Goal: Information Seeking & Learning: Learn about a topic

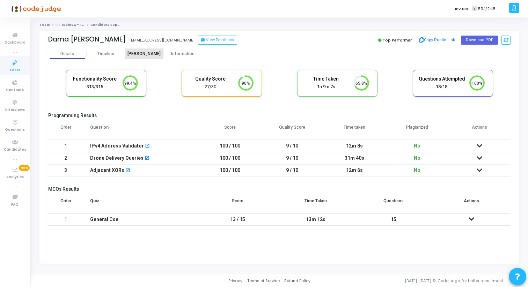
click at [138, 56] on div "[PERSON_NAME]" at bounding box center [144, 54] width 38 height 10
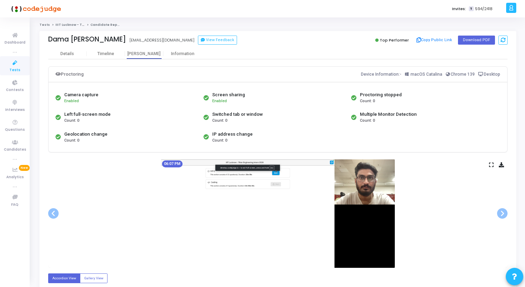
click at [491, 165] on icon at bounding box center [491, 165] width 5 height 4
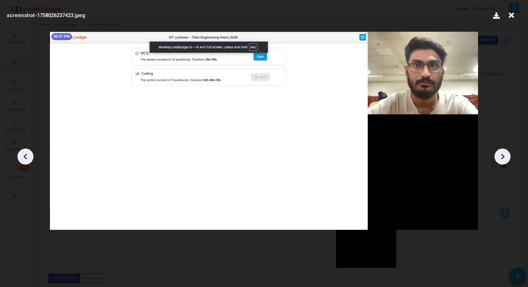
click at [501, 154] on icon at bounding box center [502, 157] width 10 height 10
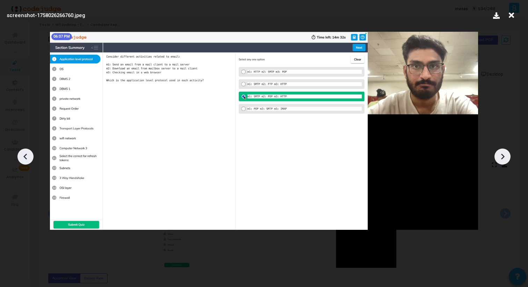
click at [501, 154] on icon at bounding box center [502, 157] width 10 height 10
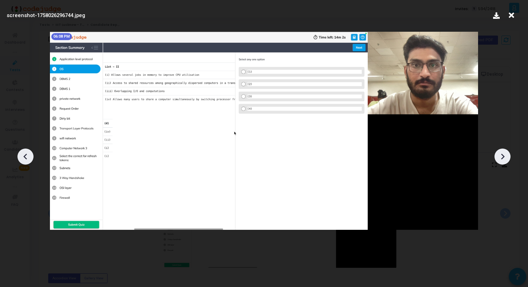
click at [501, 154] on icon at bounding box center [502, 157] width 10 height 10
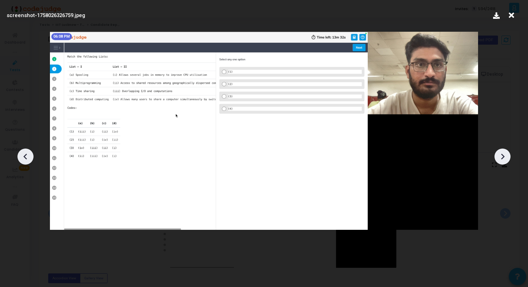
click at [501, 154] on icon at bounding box center [502, 157] width 10 height 10
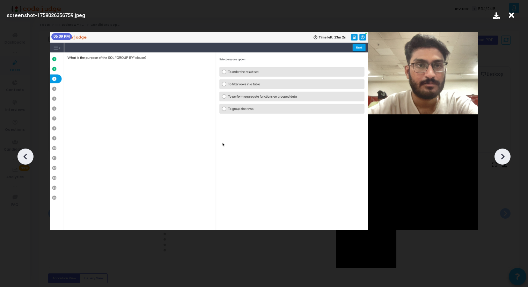
click at [501, 154] on icon at bounding box center [502, 157] width 10 height 10
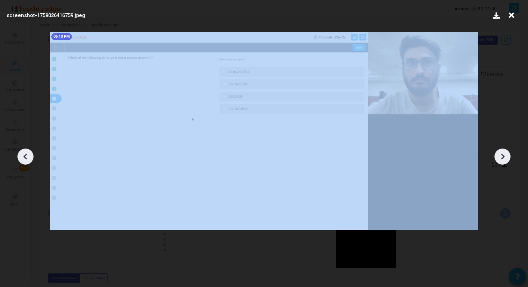
click at [501, 154] on icon at bounding box center [502, 157] width 10 height 10
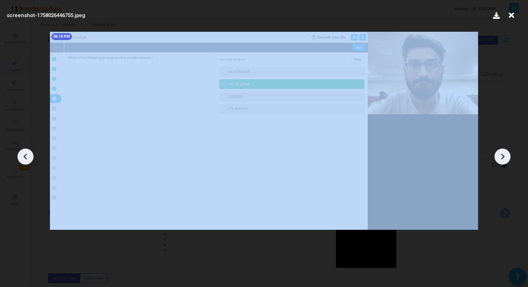
click at [501, 154] on icon at bounding box center [502, 157] width 10 height 10
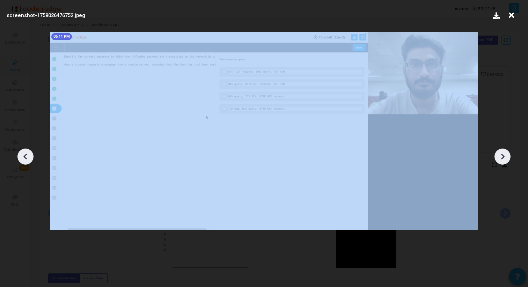
click at [501, 154] on icon at bounding box center [502, 157] width 10 height 10
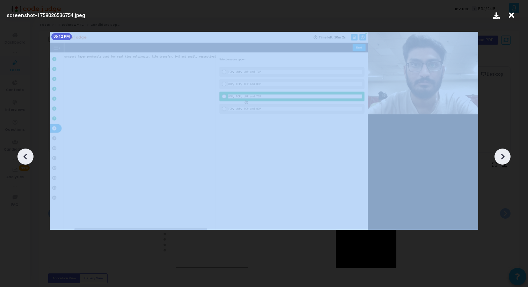
click at [501, 154] on icon at bounding box center [502, 157] width 10 height 10
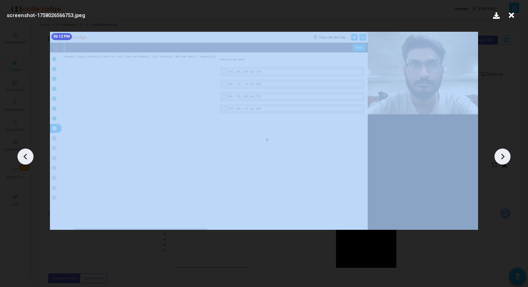
click at [501, 154] on icon at bounding box center [502, 157] width 10 height 10
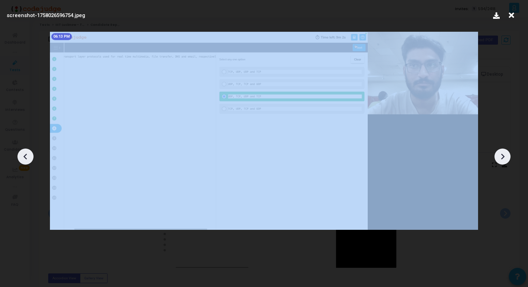
click at [501, 154] on icon at bounding box center [502, 157] width 10 height 10
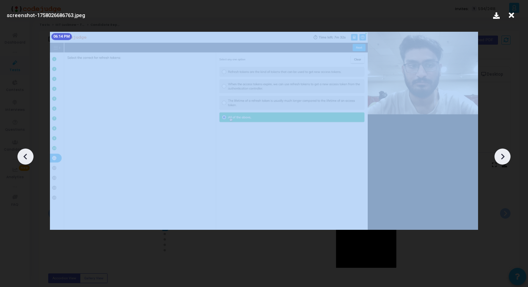
click at [501, 154] on icon at bounding box center [502, 157] width 10 height 10
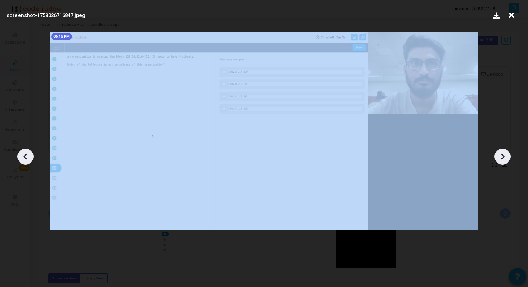
click at [501, 154] on icon at bounding box center [502, 157] width 10 height 10
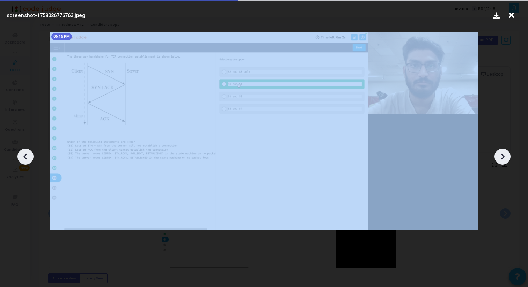
click at [501, 154] on icon at bounding box center [502, 157] width 10 height 10
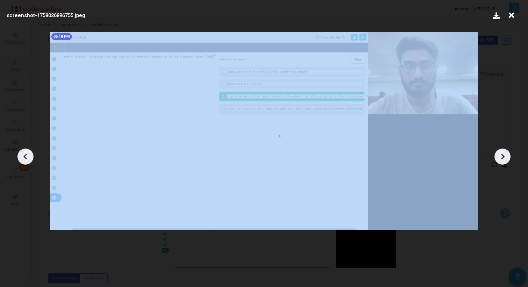
click at [501, 154] on icon at bounding box center [502, 157] width 10 height 10
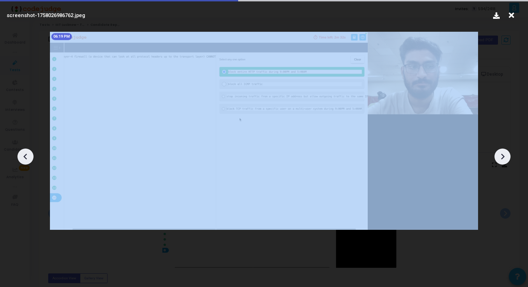
click at [501, 154] on icon at bounding box center [502, 157] width 10 height 10
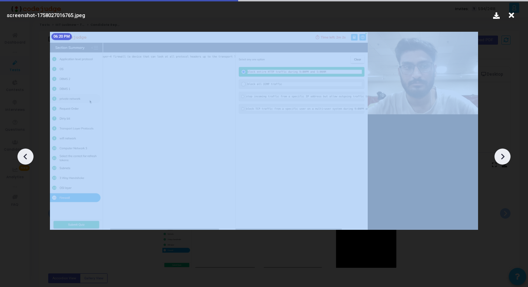
click at [501, 154] on icon at bounding box center [502, 157] width 10 height 10
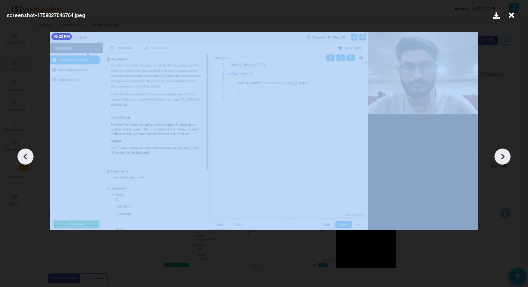
click at [501, 154] on icon at bounding box center [502, 157] width 10 height 10
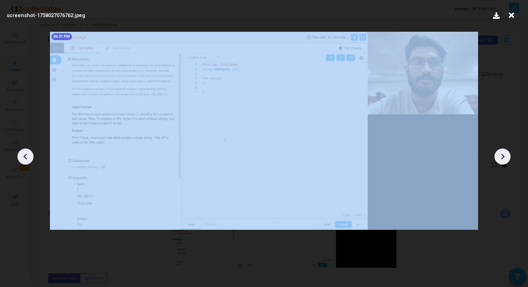
click at [501, 154] on icon at bounding box center [502, 157] width 10 height 10
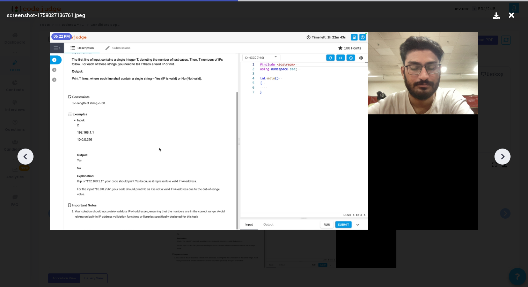
click at [501, 154] on icon at bounding box center [502, 157] width 10 height 10
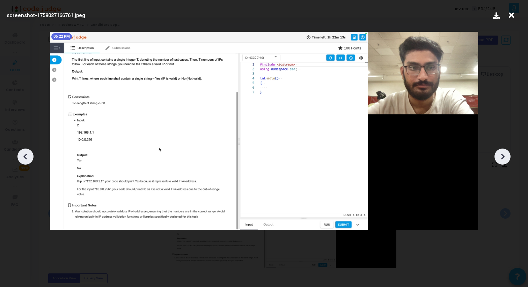
click at [501, 154] on icon at bounding box center [502, 157] width 10 height 10
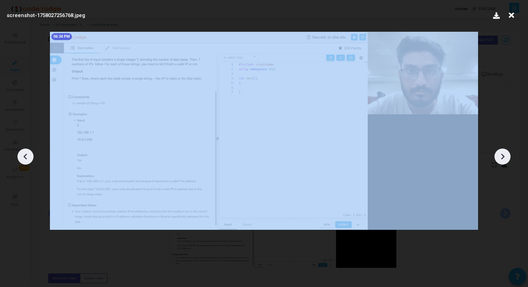
click at [501, 154] on icon at bounding box center [502, 157] width 10 height 10
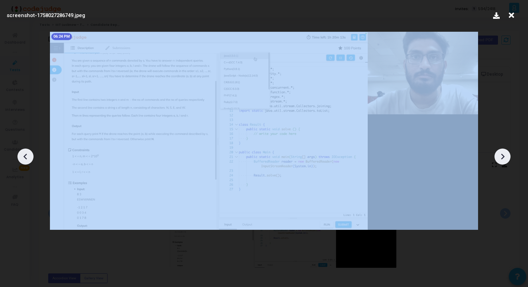
click at [501, 154] on icon at bounding box center [502, 157] width 10 height 10
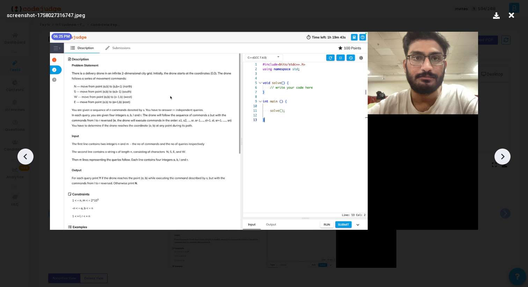
click at [501, 154] on icon at bounding box center [502, 157] width 10 height 10
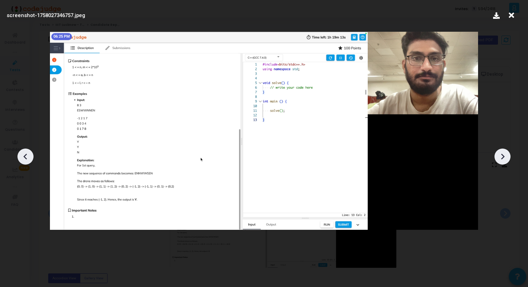
click at [501, 154] on icon at bounding box center [502, 157] width 10 height 10
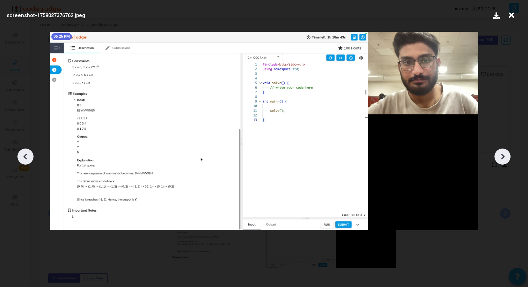
click at [501, 154] on icon at bounding box center [502, 157] width 10 height 10
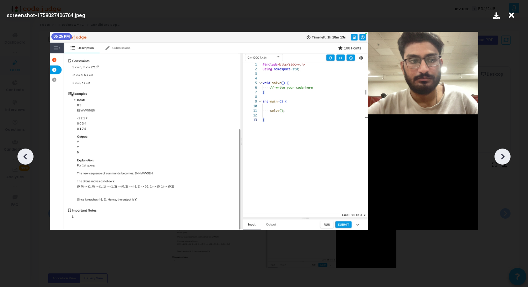
click at [501, 154] on icon at bounding box center [502, 157] width 10 height 10
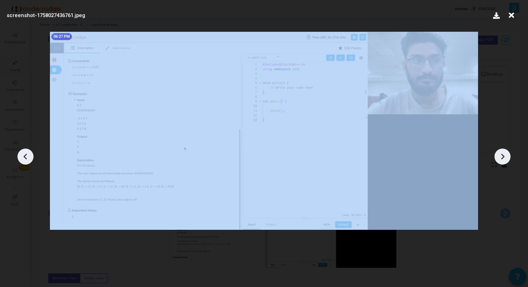
click at [501, 154] on icon at bounding box center [502, 157] width 10 height 10
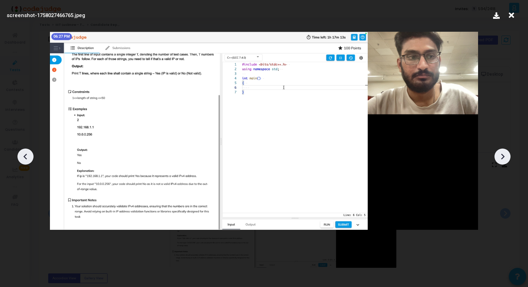
click at [501, 154] on icon at bounding box center [502, 157] width 10 height 10
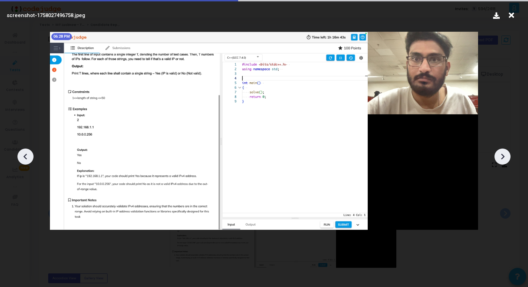
click at [501, 154] on icon at bounding box center [502, 157] width 10 height 10
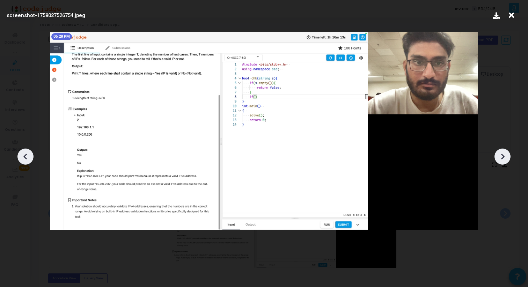
click at [501, 154] on icon at bounding box center [502, 157] width 10 height 10
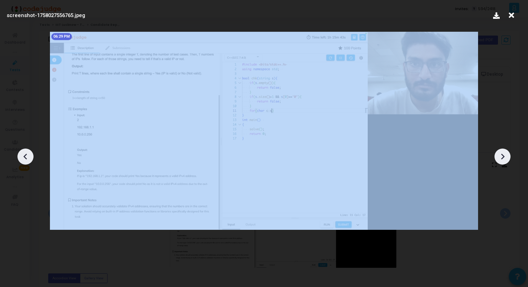
click at [501, 154] on icon at bounding box center [502, 157] width 10 height 10
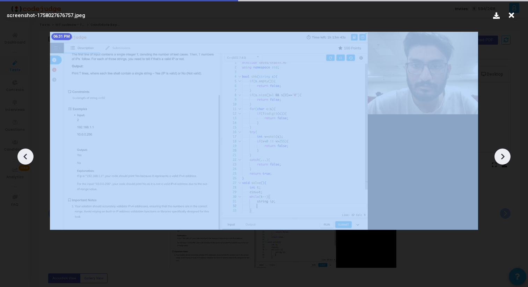
click at [501, 154] on icon at bounding box center [502, 157] width 10 height 10
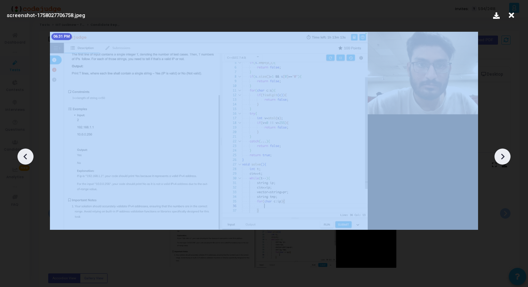
click at [501, 154] on icon at bounding box center [502, 157] width 10 height 10
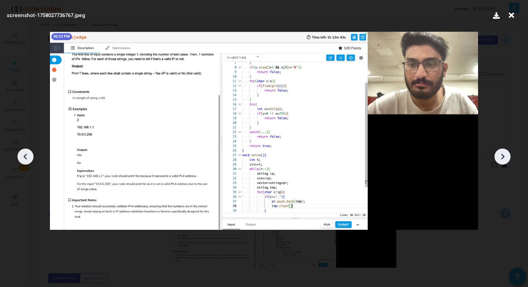
click at [501, 154] on icon at bounding box center [502, 157] width 10 height 10
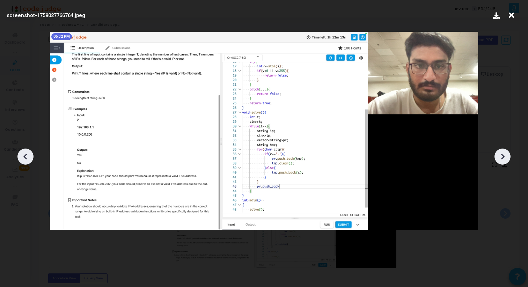
click at [501, 154] on icon at bounding box center [502, 157] width 10 height 10
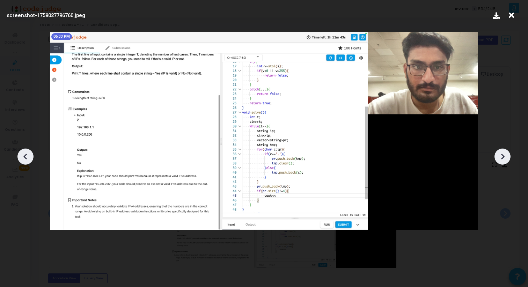
click at [501, 154] on icon at bounding box center [502, 157] width 10 height 10
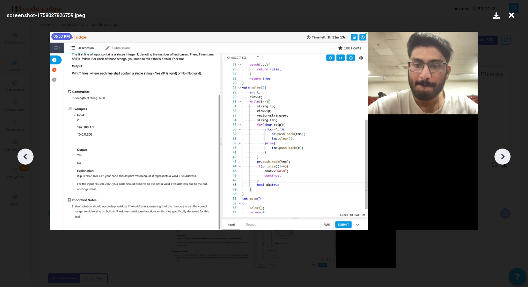
click at [501, 154] on icon at bounding box center [502, 157] width 10 height 10
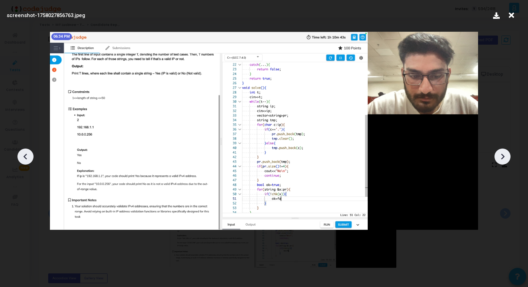
click at [501, 154] on icon at bounding box center [502, 157] width 10 height 10
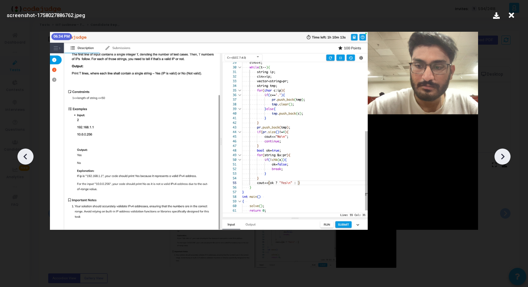
click at [501, 154] on icon at bounding box center [502, 157] width 10 height 10
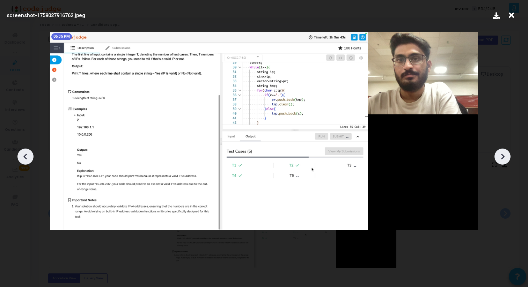
click at [501, 154] on icon at bounding box center [502, 157] width 10 height 10
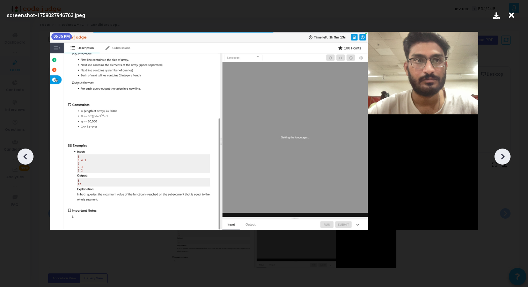
click at [501, 154] on icon at bounding box center [502, 157] width 10 height 10
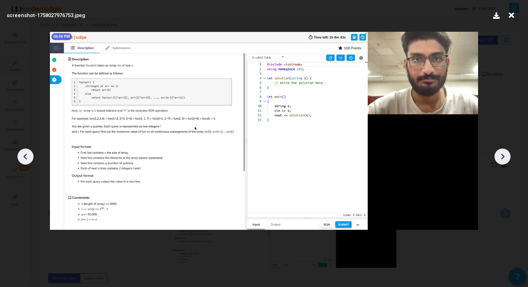
click at [501, 154] on icon at bounding box center [502, 157] width 10 height 10
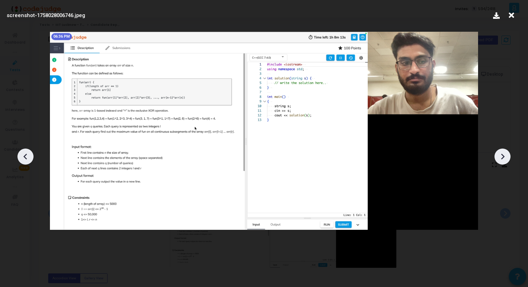
click at [501, 154] on icon at bounding box center [502, 157] width 10 height 10
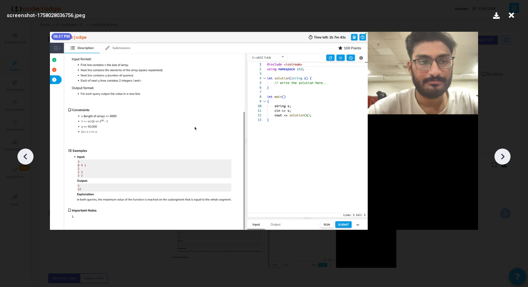
click at [501, 154] on icon at bounding box center [502, 157] width 10 height 10
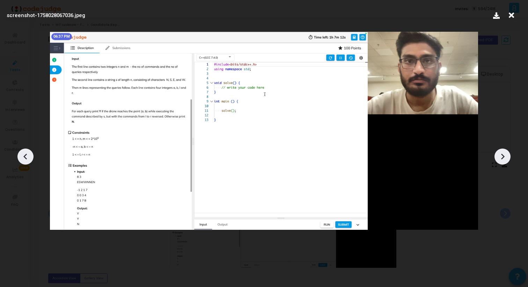
click at [501, 154] on icon at bounding box center [502, 157] width 10 height 10
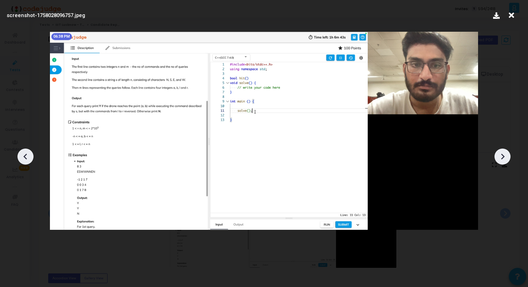
click at [501, 154] on icon at bounding box center [502, 157] width 10 height 10
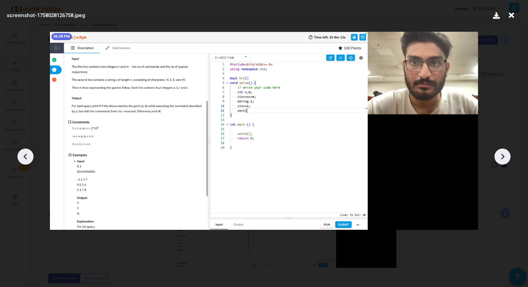
click at [501, 154] on icon at bounding box center [502, 157] width 10 height 10
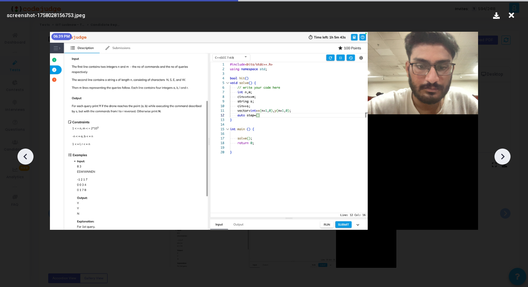
click at [501, 154] on icon at bounding box center [502, 157] width 10 height 10
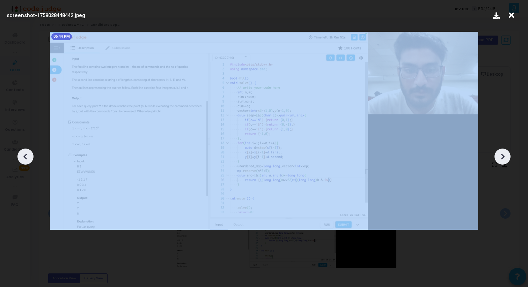
click at [501, 154] on icon at bounding box center [502, 157] width 10 height 10
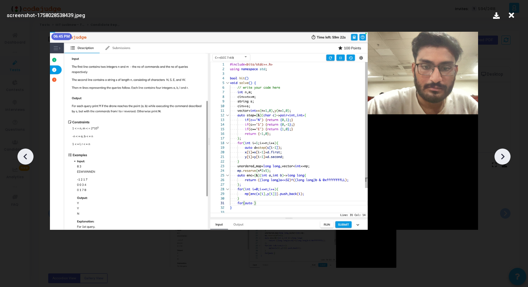
click at [501, 154] on icon at bounding box center [502, 157] width 10 height 10
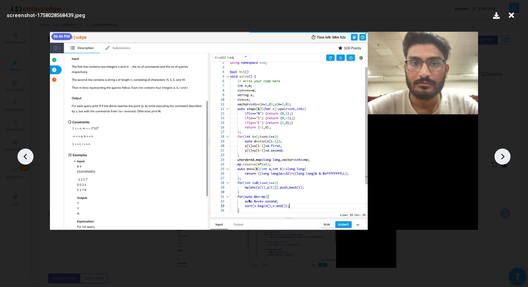
click at [501, 154] on icon at bounding box center [502, 157] width 10 height 10
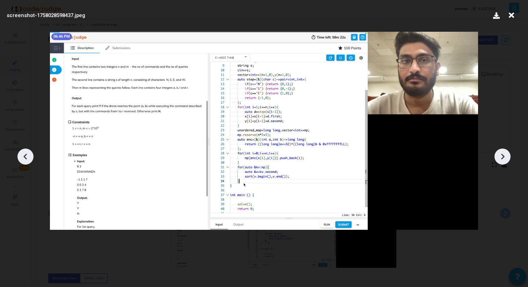
click at [501, 154] on icon at bounding box center [502, 157] width 10 height 10
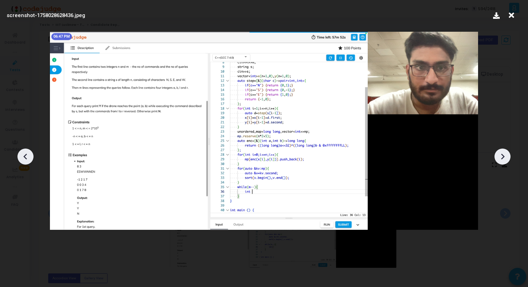
click at [501, 154] on icon at bounding box center [502, 157] width 10 height 10
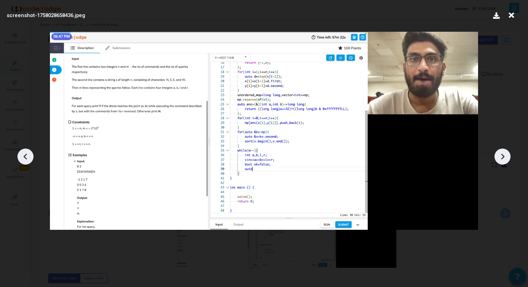
click at [501, 154] on icon at bounding box center [502, 157] width 10 height 10
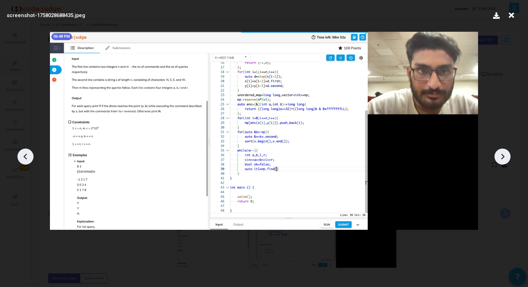
click at [501, 154] on icon at bounding box center [502, 157] width 10 height 10
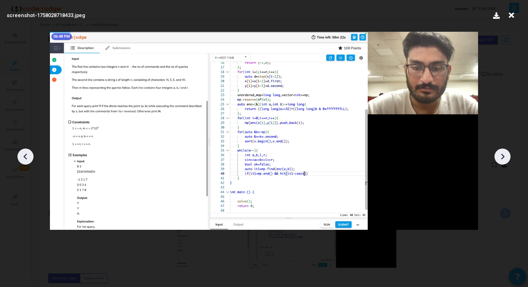
click at [501, 154] on icon at bounding box center [502, 157] width 10 height 10
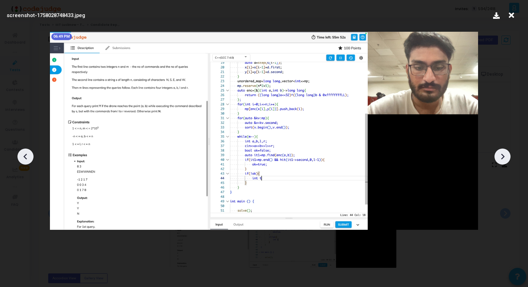
click at [501, 154] on icon at bounding box center [502, 157] width 10 height 10
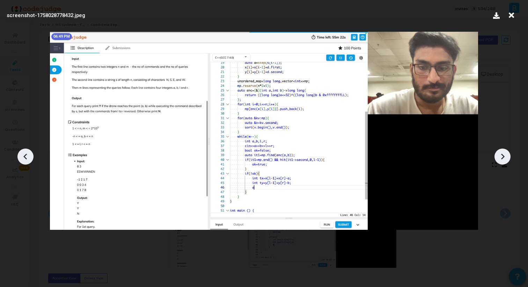
click at [501, 154] on icon at bounding box center [502, 157] width 10 height 10
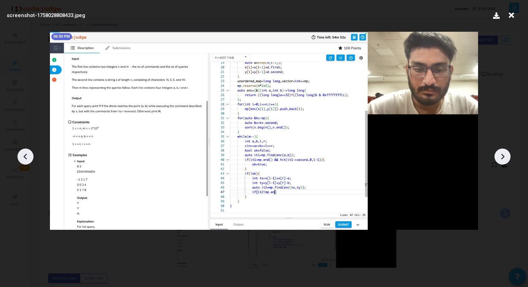
click at [501, 154] on icon at bounding box center [502, 157] width 10 height 10
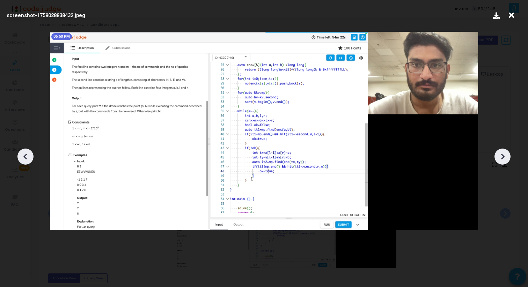
click at [501, 154] on icon at bounding box center [502, 157] width 10 height 10
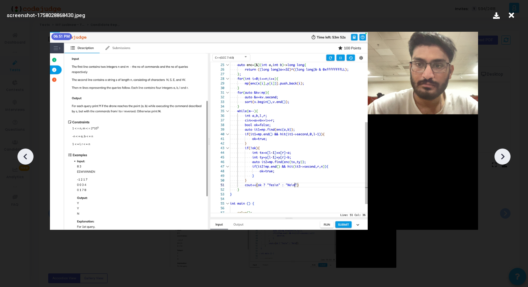
click at [501, 154] on icon at bounding box center [502, 157] width 10 height 10
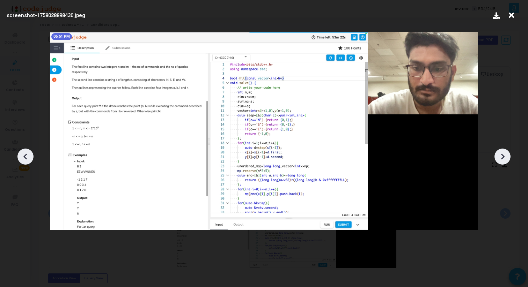
click at [501, 154] on icon at bounding box center [502, 157] width 10 height 10
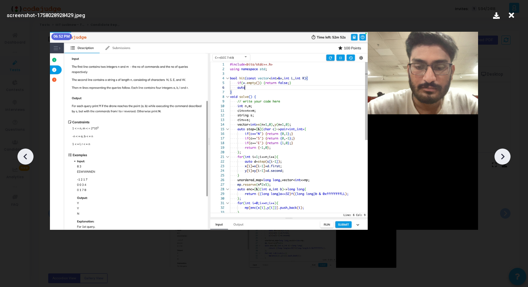
click at [501, 154] on icon at bounding box center [502, 157] width 10 height 10
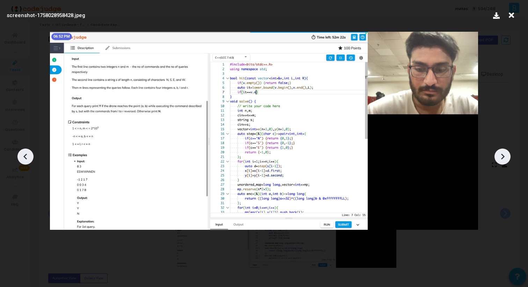
click at [501, 154] on icon at bounding box center [502, 157] width 10 height 10
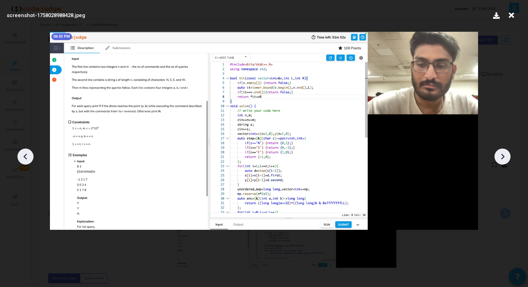
click at [501, 154] on icon at bounding box center [502, 157] width 10 height 10
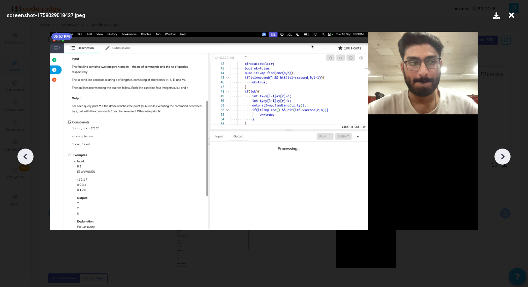
click at [501, 154] on icon at bounding box center [502, 157] width 10 height 10
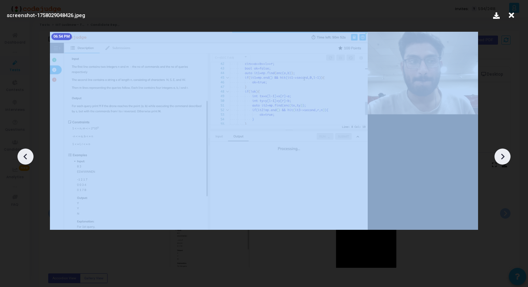
click at [501, 154] on icon at bounding box center [502, 157] width 10 height 10
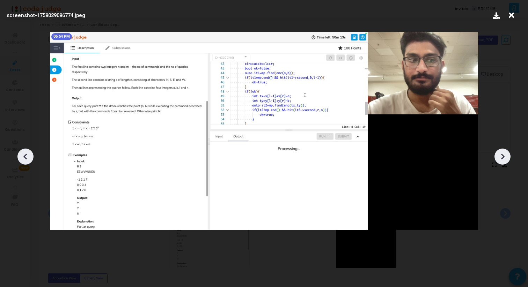
click at [501, 154] on icon at bounding box center [502, 157] width 10 height 10
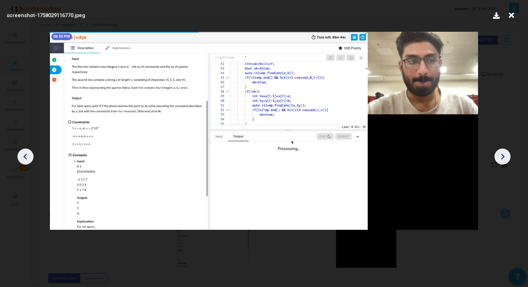
click at [501, 154] on icon at bounding box center [502, 157] width 10 height 10
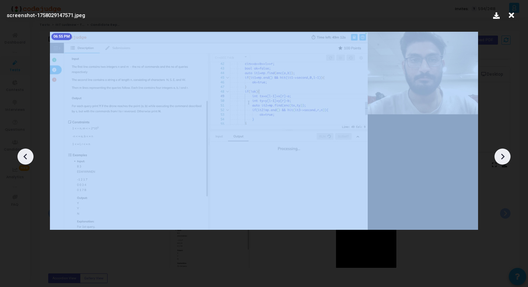
click at [501, 154] on icon at bounding box center [502, 157] width 10 height 10
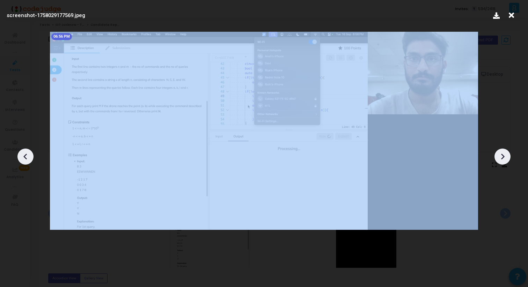
click at [501, 154] on icon at bounding box center [502, 157] width 10 height 10
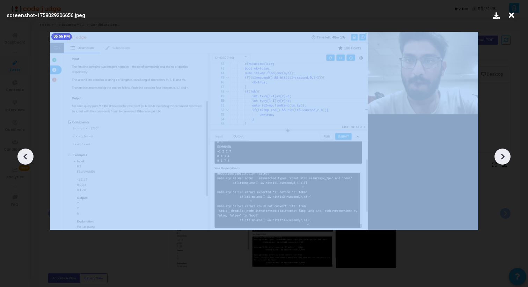
click at [501, 154] on icon at bounding box center [502, 157] width 10 height 10
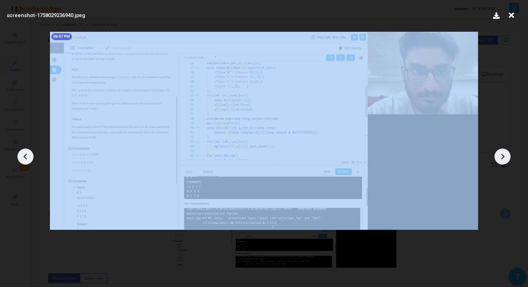
click at [501, 154] on icon at bounding box center [502, 157] width 10 height 10
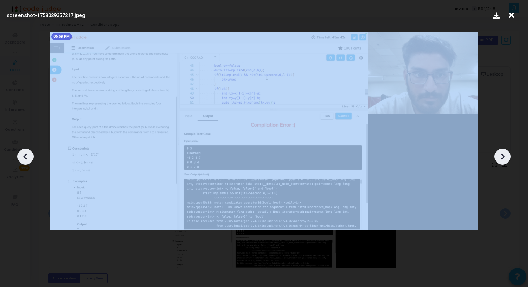
click at [501, 154] on icon at bounding box center [502, 157] width 10 height 10
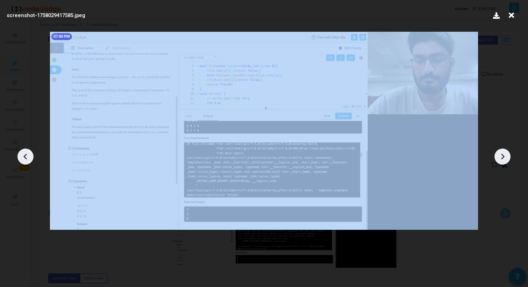
click at [501, 154] on icon at bounding box center [502, 157] width 10 height 10
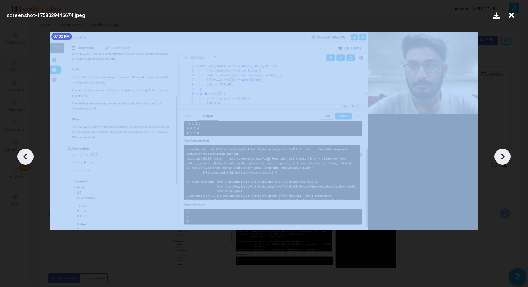
click at [501, 154] on icon at bounding box center [502, 157] width 10 height 10
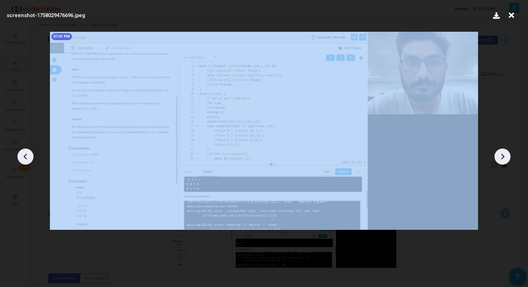
click at [501, 154] on icon at bounding box center [502, 157] width 10 height 10
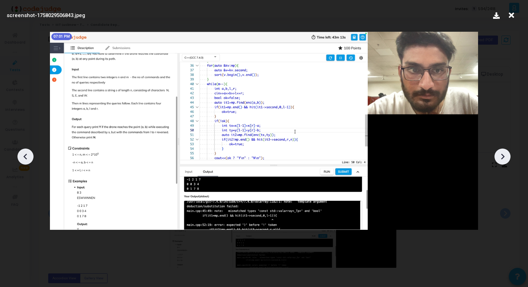
click at [501, 154] on icon at bounding box center [502, 157] width 10 height 10
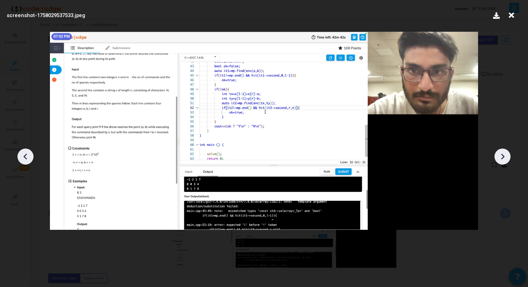
click at [501, 154] on icon at bounding box center [502, 157] width 10 height 10
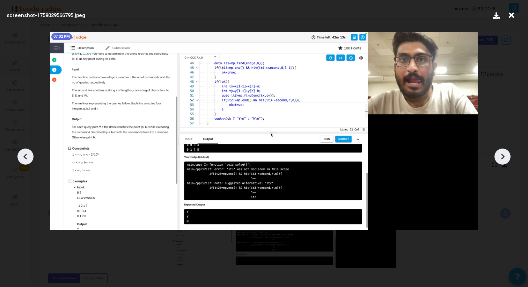
click at [501, 154] on icon at bounding box center [502, 157] width 10 height 10
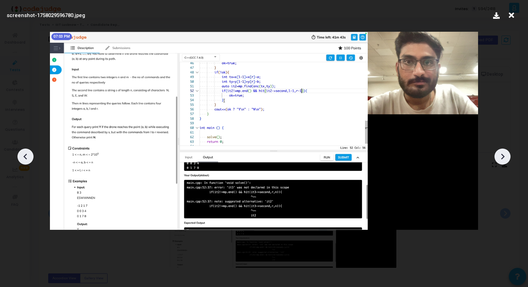
click at [501, 154] on icon at bounding box center [502, 157] width 10 height 10
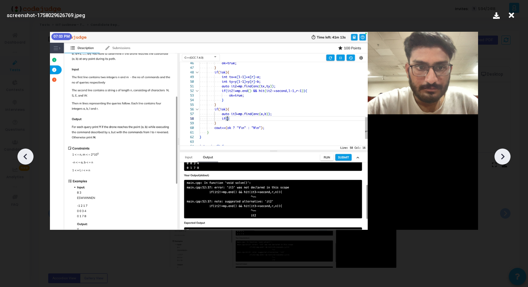
click at [501, 154] on icon at bounding box center [502, 157] width 10 height 10
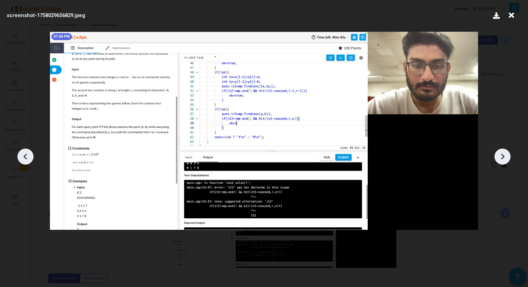
click at [501, 154] on icon at bounding box center [502, 157] width 10 height 10
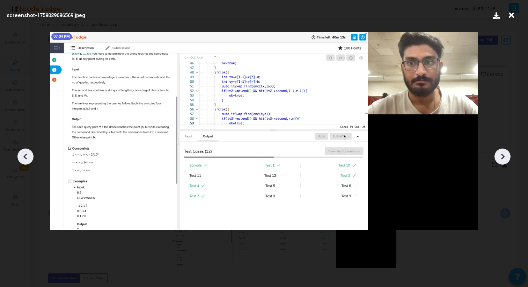
click at [501, 154] on icon at bounding box center [502, 157] width 10 height 10
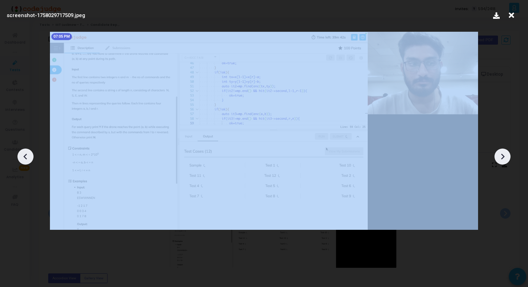
click at [501, 154] on icon at bounding box center [502, 157] width 10 height 10
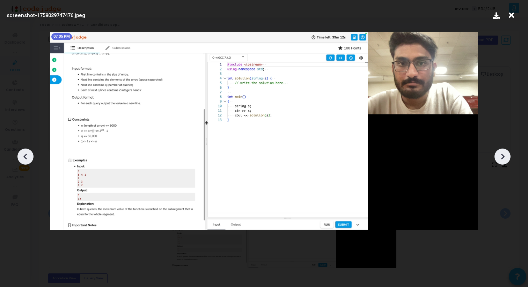
click at [501, 154] on icon at bounding box center [502, 157] width 10 height 10
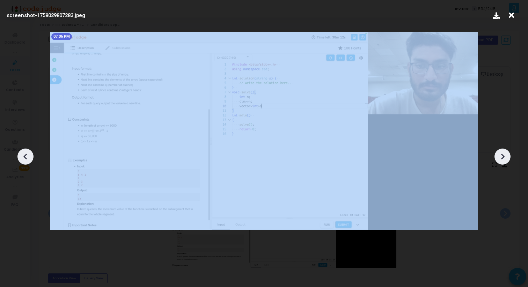
click at [501, 154] on icon at bounding box center [502, 157] width 10 height 10
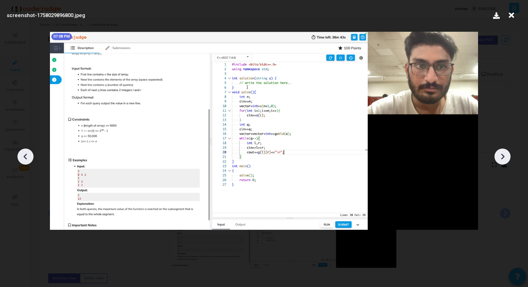
click at [501, 154] on icon at bounding box center [502, 157] width 10 height 10
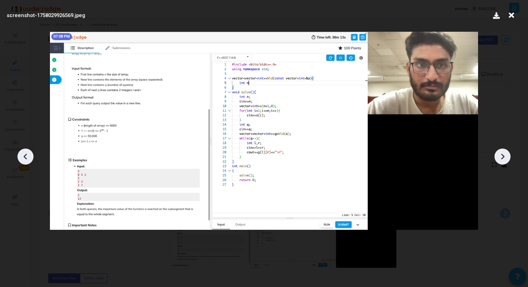
click at [499, 154] on icon at bounding box center [502, 157] width 10 height 10
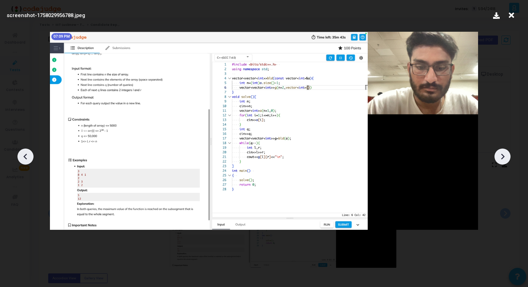
click at [499, 154] on icon at bounding box center [502, 157] width 10 height 10
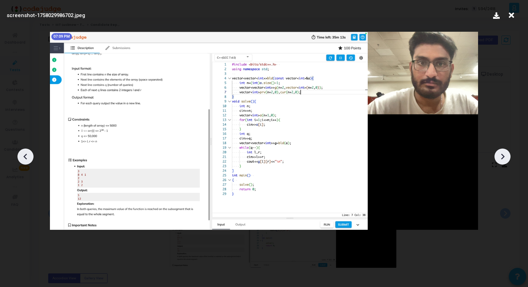
click at [499, 154] on icon at bounding box center [502, 157] width 10 height 10
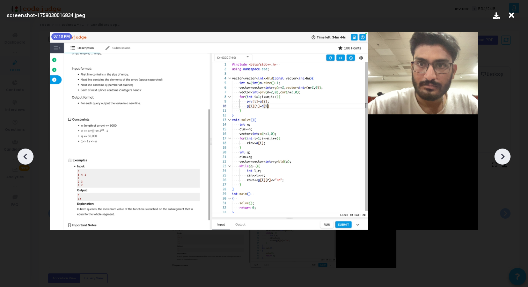
click at [499, 154] on icon at bounding box center [502, 157] width 10 height 10
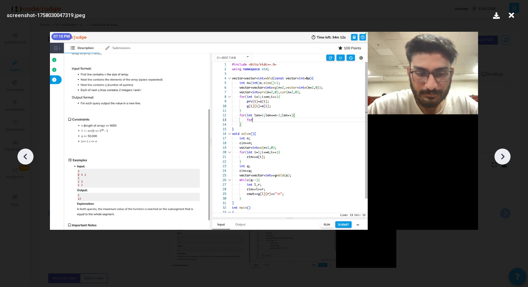
click at [499, 154] on icon at bounding box center [502, 157] width 10 height 10
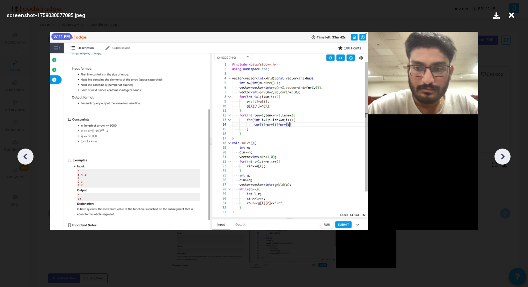
click at [499, 154] on icon at bounding box center [502, 157] width 10 height 10
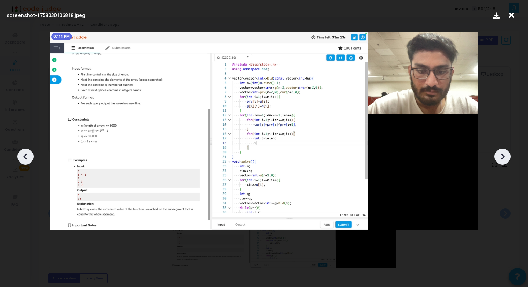
click at [499, 154] on icon at bounding box center [502, 157] width 10 height 10
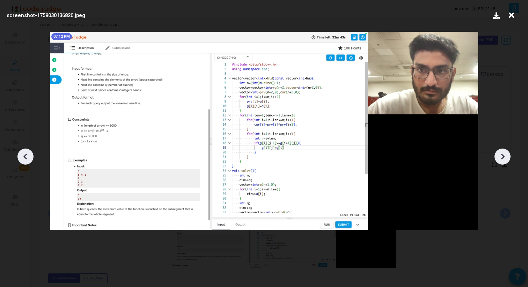
click at [499, 154] on icon at bounding box center [502, 157] width 10 height 10
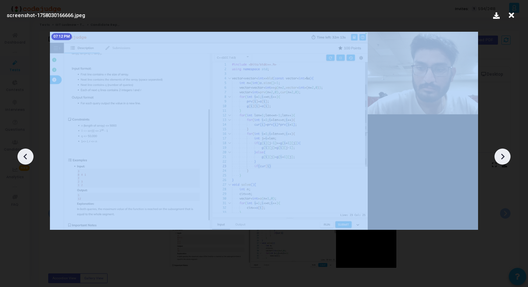
click at [499, 154] on icon at bounding box center [502, 157] width 10 height 10
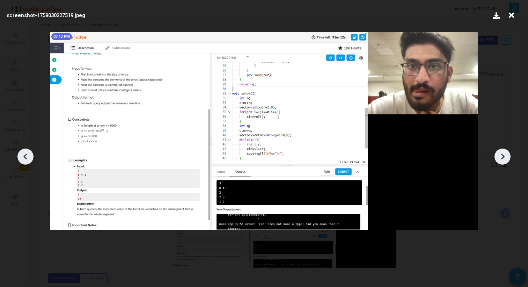
click at [499, 154] on icon at bounding box center [502, 157] width 10 height 10
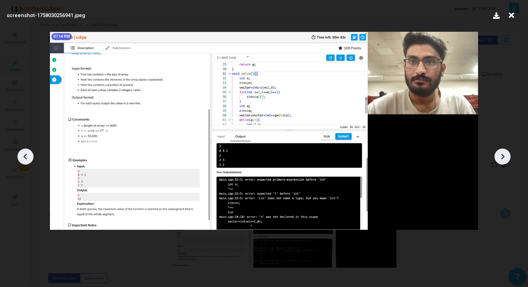
click at [499, 154] on icon at bounding box center [502, 157] width 10 height 10
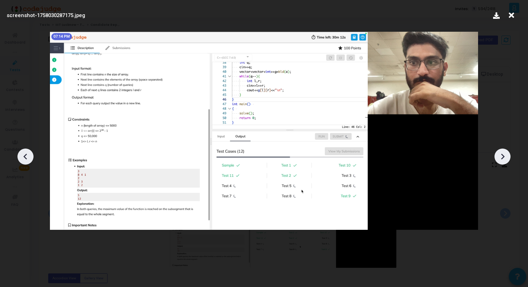
click at [499, 154] on icon at bounding box center [502, 157] width 10 height 10
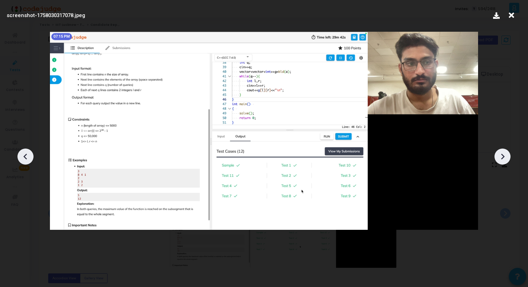
click at [499, 154] on icon at bounding box center [502, 157] width 10 height 10
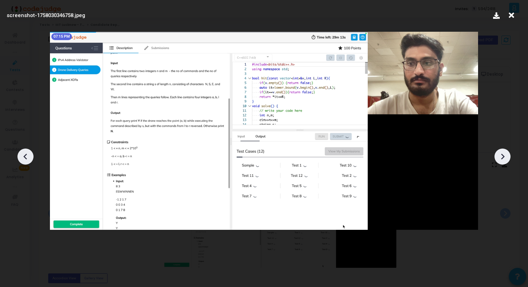
click at [499, 154] on icon at bounding box center [502, 157] width 10 height 10
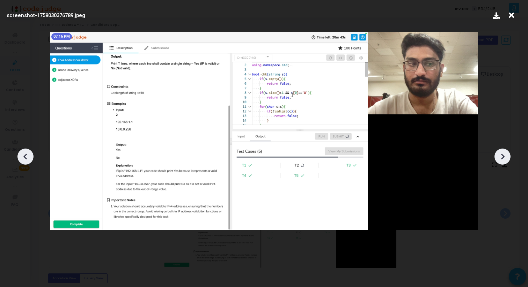
click at [499, 154] on icon at bounding box center [502, 157] width 10 height 10
click at [509, 14] on icon at bounding box center [511, 15] width 11 height 13
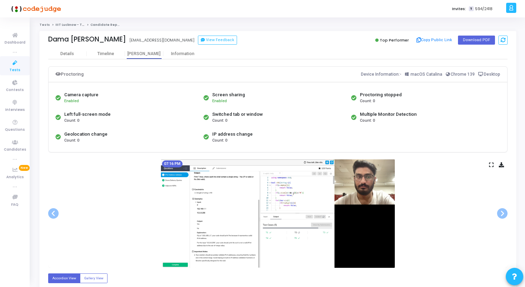
click at [492, 163] on icon at bounding box center [491, 165] width 5 height 4
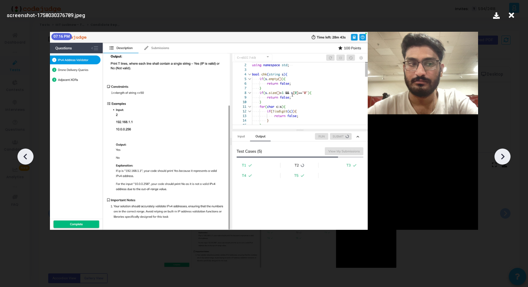
click at [27, 157] on icon at bounding box center [25, 157] width 10 height 10
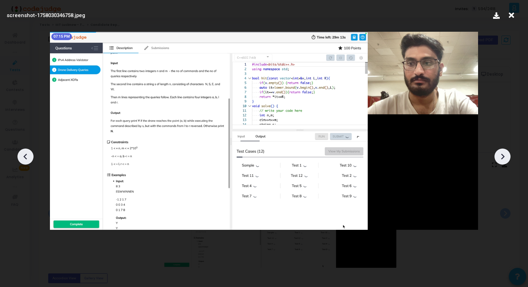
click at [27, 157] on icon at bounding box center [25, 157] width 10 height 10
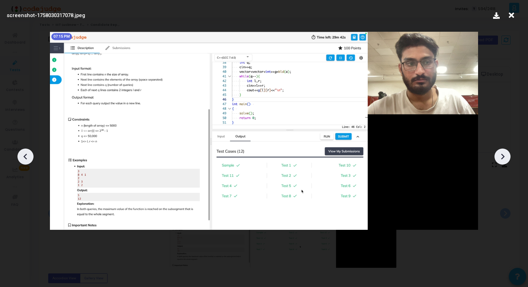
click at [27, 157] on icon at bounding box center [25, 157] width 10 height 10
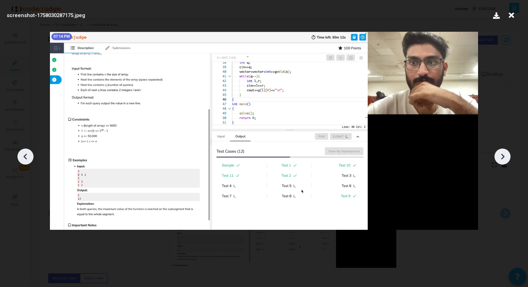
click at [27, 157] on icon at bounding box center [25, 157] width 10 height 10
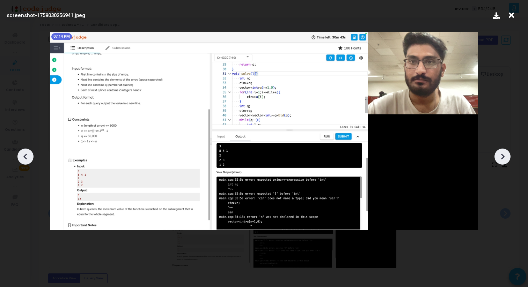
click at [27, 157] on icon at bounding box center [25, 157] width 10 height 10
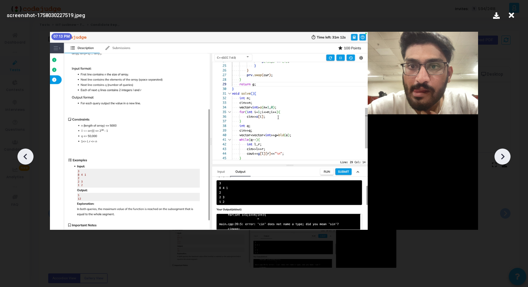
click at [27, 157] on icon at bounding box center [25, 157] width 10 height 10
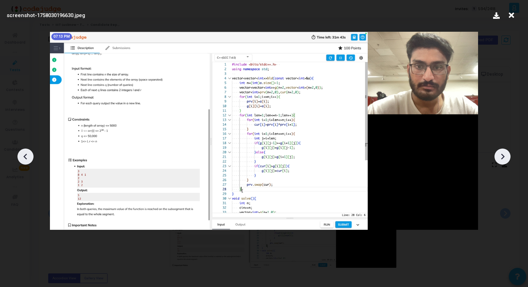
click at [27, 157] on icon at bounding box center [25, 157] width 10 height 10
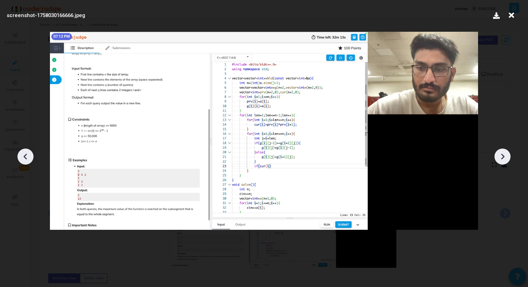
click at [27, 157] on icon at bounding box center [25, 157] width 10 height 10
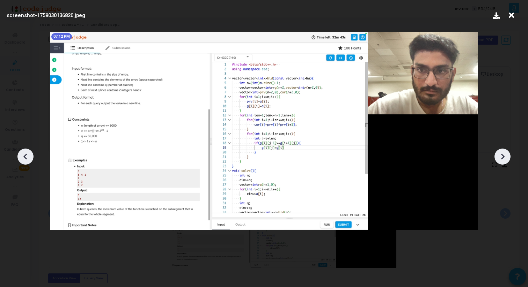
click at [25, 157] on icon at bounding box center [24, 157] width 3 height 6
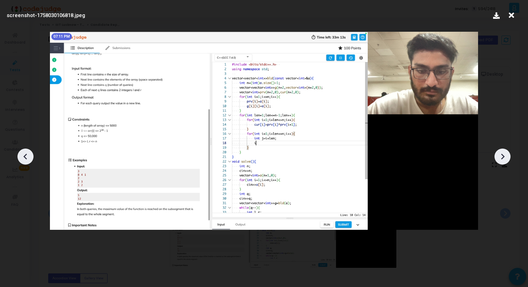
click at [25, 157] on icon at bounding box center [24, 157] width 3 height 6
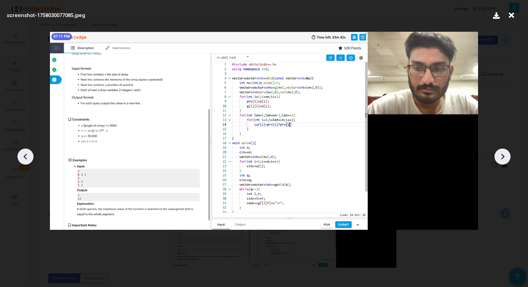
click at [25, 157] on icon at bounding box center [24, 157] width 3 height 6
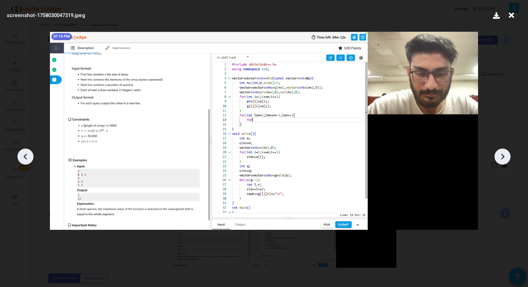
click at [25, 157] on icon at bounding box center [24, 157] width 3 height 6
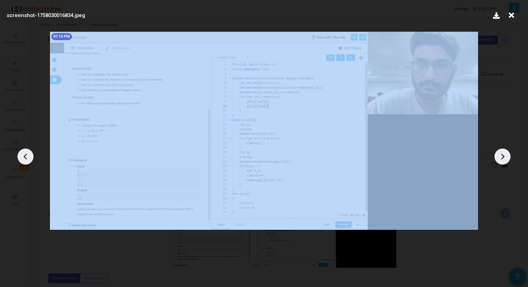
click at [25, 157] on icon at bounding box center [24, 157] width 3 height 6
click at [24, 157] on icon at bounding box center [25, 157] width 10 height 10
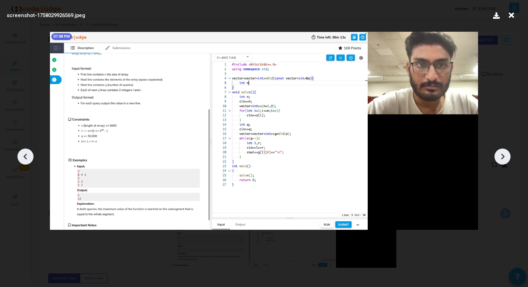
click at [513, 18] on icon at bounding box center [511, 15] width 11 height 13
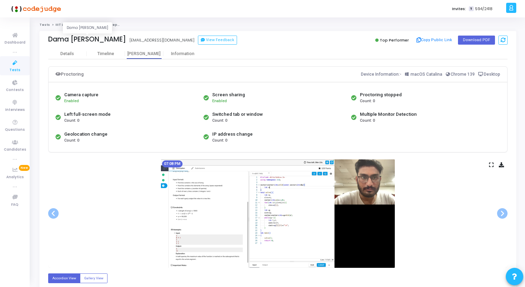
drag, startPoint x: 123, startPoint y: 40, endPoint x: 49, endPoint y: 40, distance: 74.0
click at [49, 40] on div "Dama Venkata Vamsi Dama Venkata Vamsi lcb2022024@iiitl.ac.in View Feedback" at bounding box center [161, 40] width 226 height 10
copy div "Dama Venkata Vamsi"
click at [100, 55] on div "Timeline" at bounding box center [105, 53] width 17 height 5
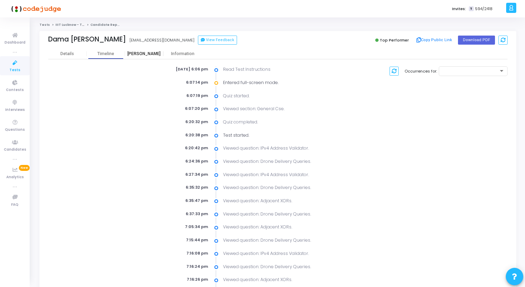
click at [148, 55] on div "[PERSON_NAME]" at bounding box center [144, 53] width 38 height 5
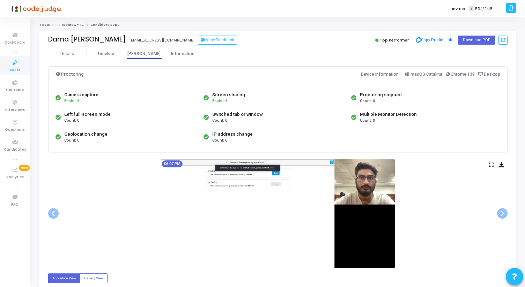
click at [492, 165] on icon at bounding box center [491, 165] width 5 height 4
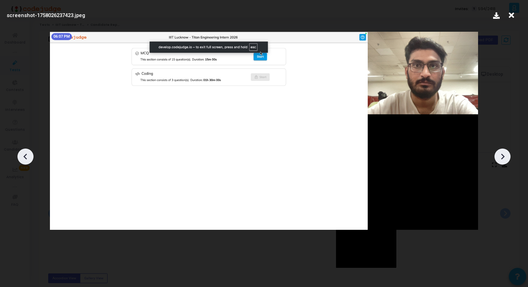
click at [493, 158] on div at bounding box center [264, 154] width 528 height 266
click at [496, 158] on div at bounding box center [502, 157] width 16 height 16
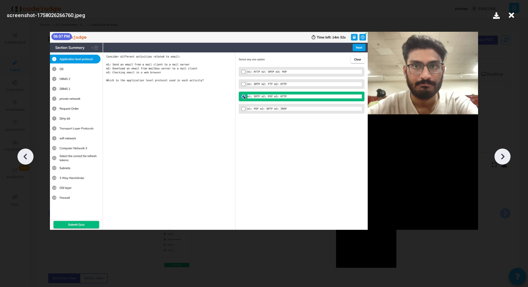
click at [499, 158] on icon at bounding box center [502, 157] width 10 height 10
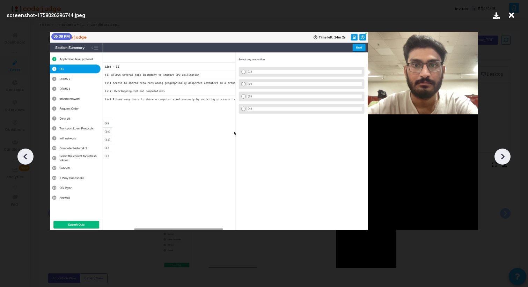
click at [499, 158] on icon at bounding box center [502, 157] width 10 height 10
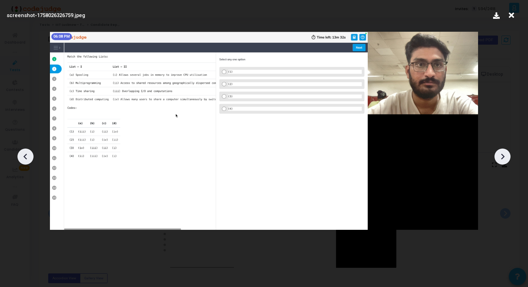
click at [499, 158] on icon at bounding box center [502, 157] width 10 height 10
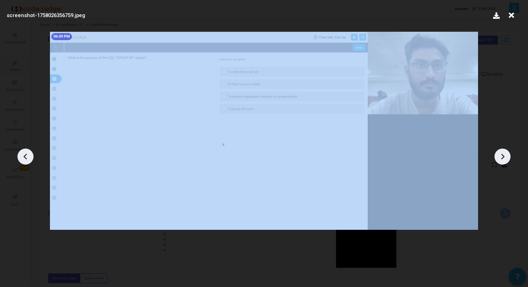
click at [499, 158] on icon at bounding box center [502, 157] width 10 height 10
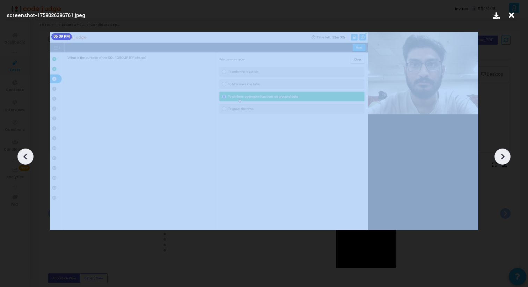
click at [499, 158] on icon at bounding box center [502, 157] width 10 height 10
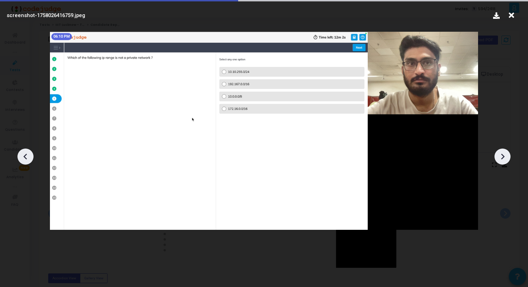
click at [499, 158] on icon at bounding box center [502, 157] width 10 height 10
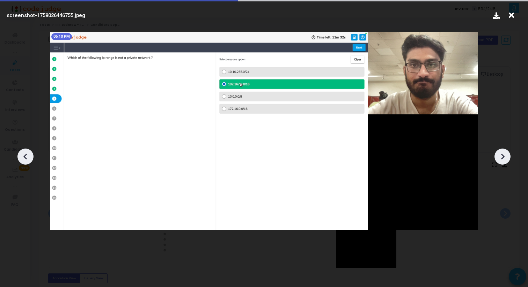
click at [499, 158] on icon at bounding box center [502, 157] width 10 height 10
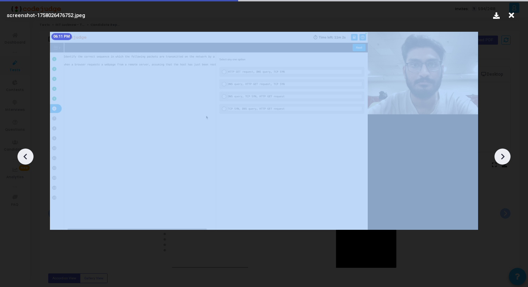
click at [499, 158] on icon at bounding box center [502, 157] width 10 height 10
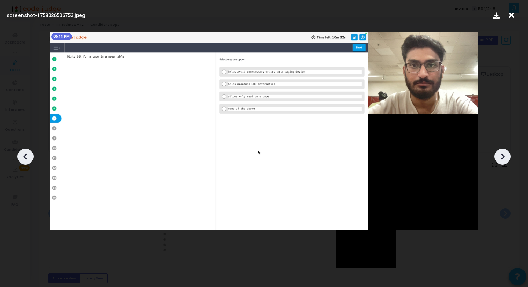
click at [499, 158] on icon at bounding box center [502, 157] width 10 height 10
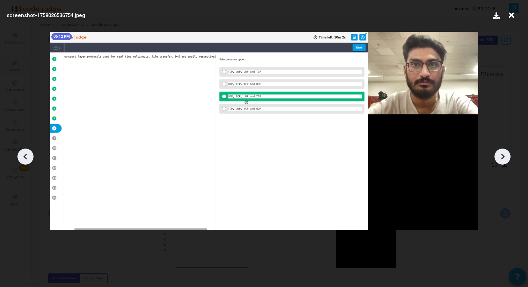
click at [499, 158] on icon at bounding box center [502, 157] width 10 height 10
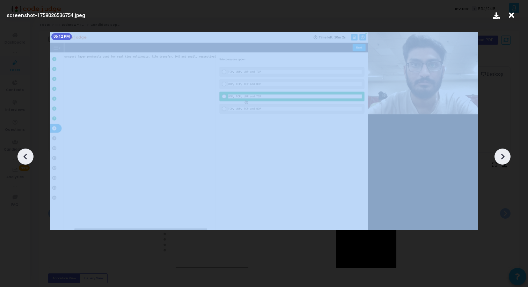
click at [499, 158] on icon at bounding box center [502, 157] width 10 height 10
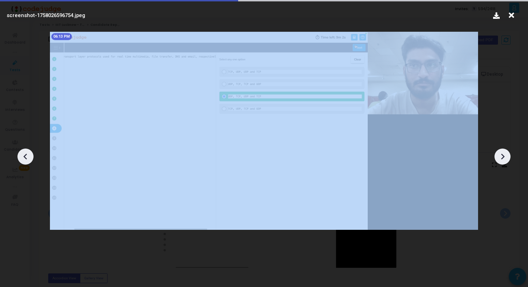
click at [499, 158] on icon at bounding box center [502, 157] width 10 height 10
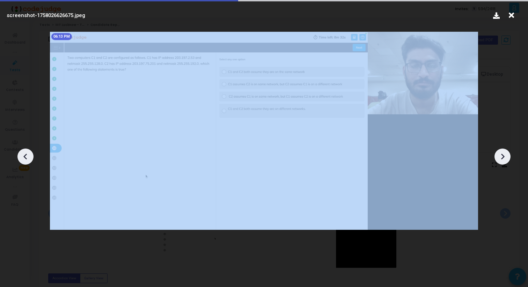
click at [499, 158] on icon at bounding box center [502, 157] width 10 height 10
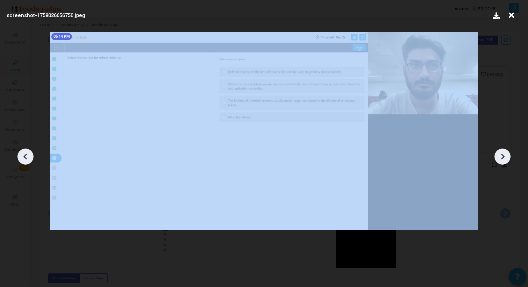
click at [499, 158] on icon at bounding box center [502, 157] width 10 height 10
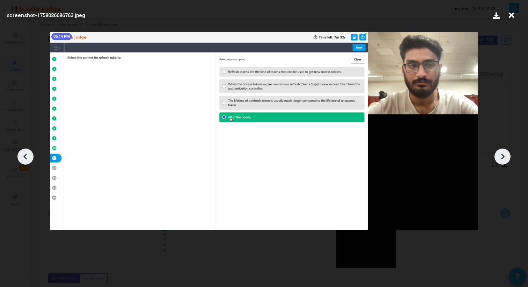
click at [499, 158] on icon at bounding box center [502, 157] width 10 height 10
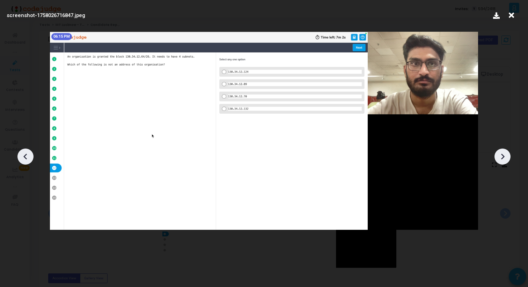
click at [499, 158] on icon at bounding box center [502, 157] width 10 height 10
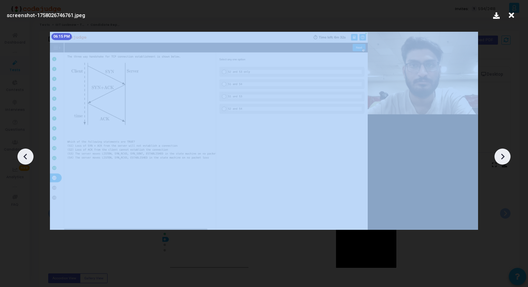
click at [499, 158] on icon at bounding box center [502, 157] width 10 height 10
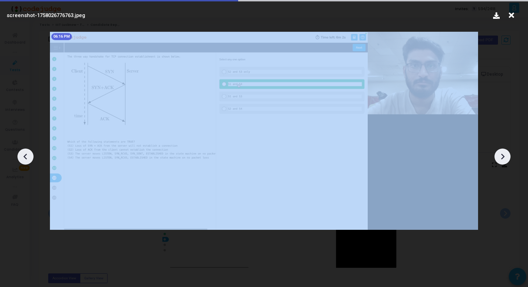
click at [499, 158] on icon at bounding box center [502, 157] width 10 height 10
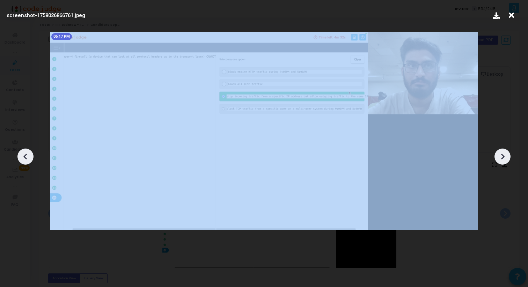
click at [499, 158] on icon at bounding box center [502, 157] width 10 height 10
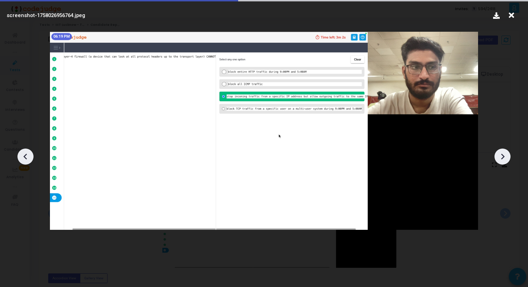
click at [499, 158] on icon at bounding box center [502, 157] width 10 height 10
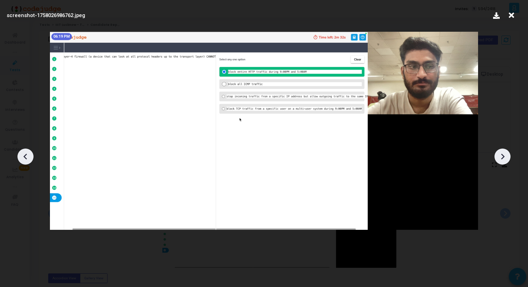
click at [499, 158] on icon at bounding box center [502, 157] width 10 height 10
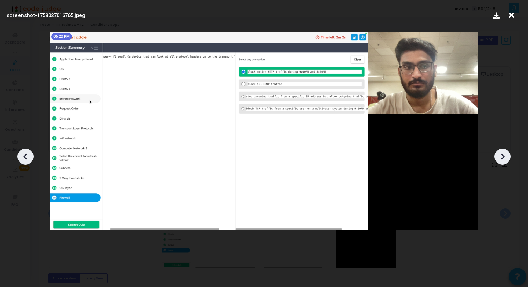
click at [509, 15] on icon at bounding box center [511, 15] width 11 height 13
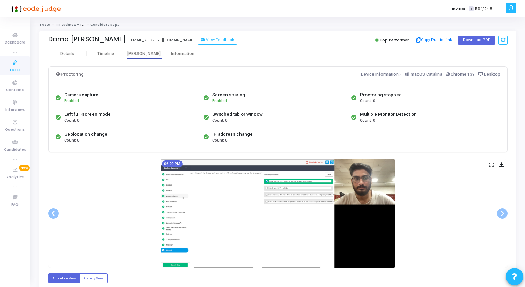
click at [64, 46] on div "Dama Venkata Vamsi lcb2022024@iiitl.ac.in View Feedback Top Performer Copy Publ…" at bounding box center [278, 39] width 460 height 17
click at [64, 52] on div "Details" at bounding box center [67, 53] width 14 height 5
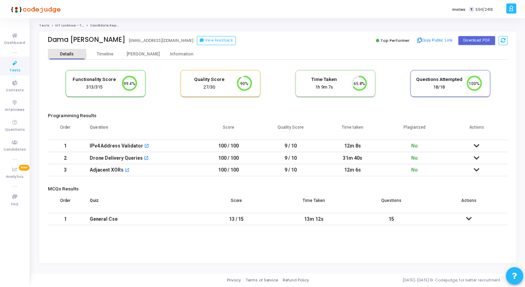
scroll to position [15, 18]
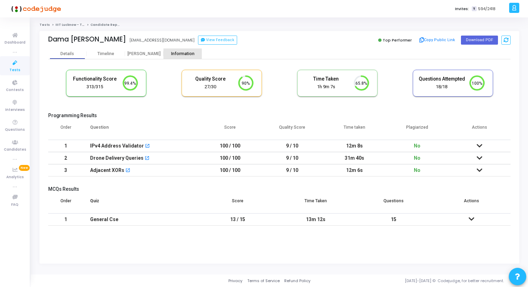
click at [172, 54] on div "Information" at bounding box center [182, 53] width 38 height 5
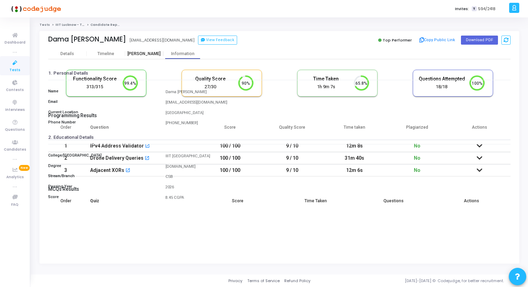
click at [152, 54] on div "[PERSON_NAME]" at bounding box center [144, 53] width 38 height 5
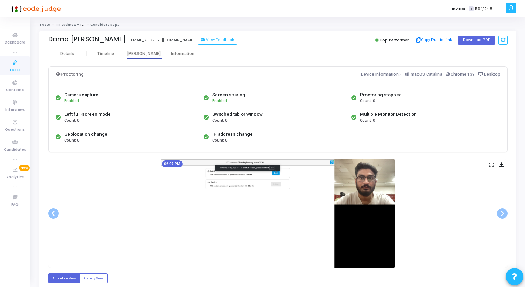
click at [492, 163] on icon at bounding box center [491, 165] width 5 height 4
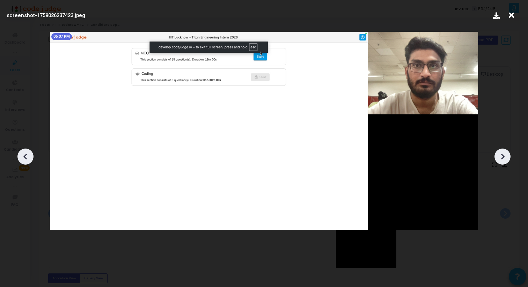
click at [497, 159] on div at bounding box center [502, 157] width 16 height 16
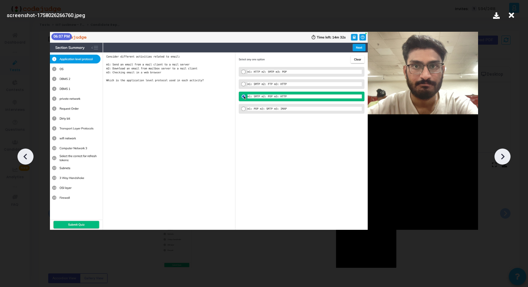
click at [497, 159] on div at bounding box center [502, 157] width 16 height 16
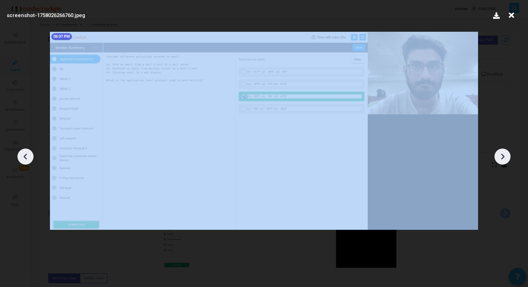
click at [497, 159] on div at bounding box center [502, 157] width 16 height 16
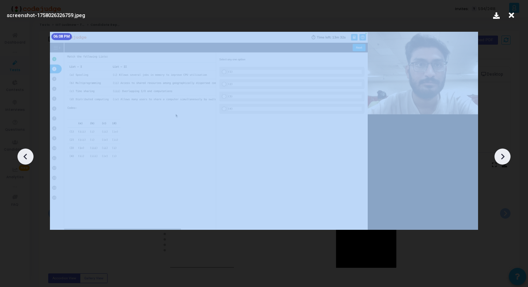
click at [497, 159] on div at bounding box center [502, 157] width 16 height 16
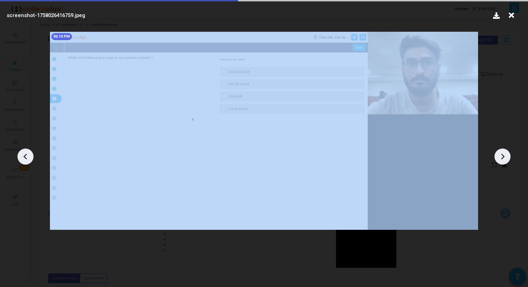
click at [497, 159] on div at bounding box center [502, 157] width 16 height 16
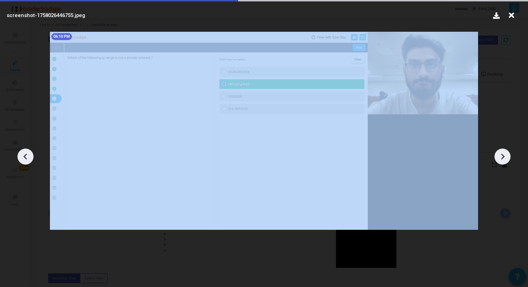
click at [497, 159] on div at bounding box center [502, 157] width 16 height 16
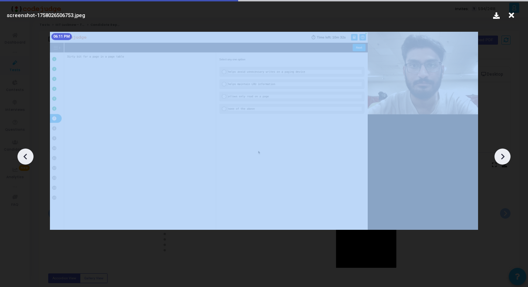
click at [497, 159] on div at bounding box center [502, 157] width 16 height 16
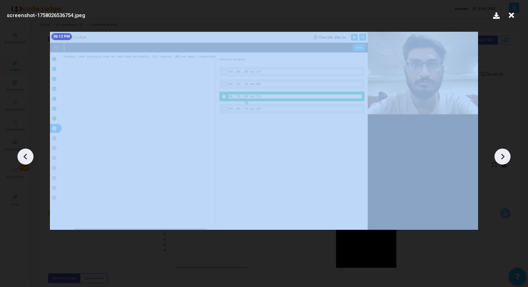
click at [495, 160] on div at bounding box center [502, 157] width 16 height 16
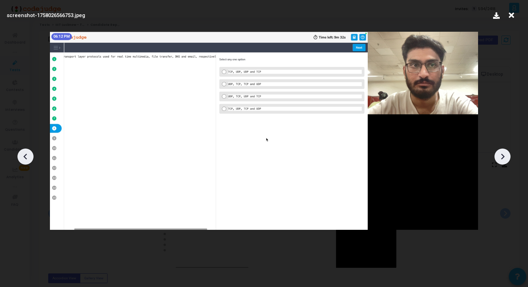
click at [495, 160] on div at bounding box center [502, 157] width 16 height 16
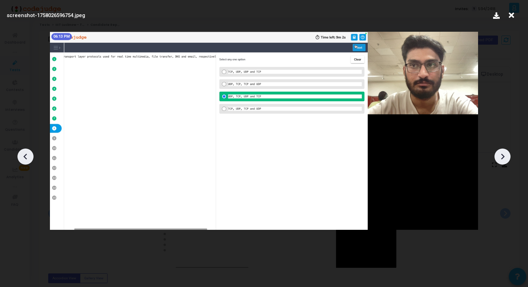
click at [495, 160] on div at bounding box center [502, 157] width 16 height 16
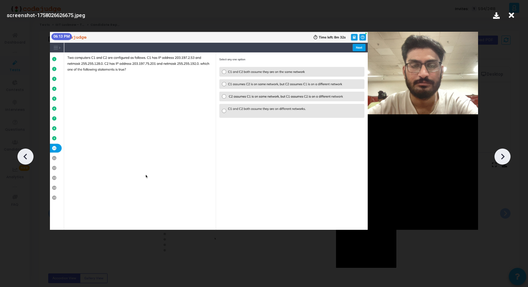
click at [495, 160] on div at bounding box center [502, 157] width 16 height 16
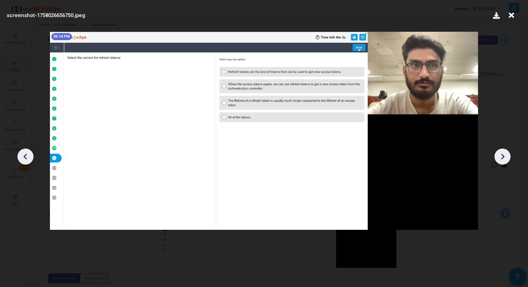
click at [495, 160] on div at bounding box center [502, 157] width 16 height 16
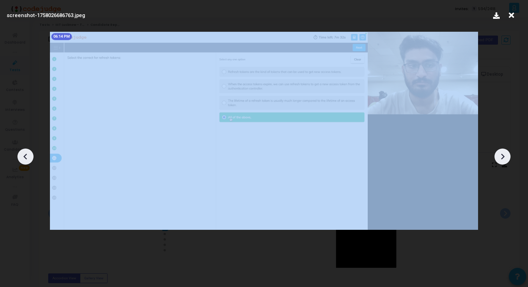
click at [495, 160] on div at bounding box center [502, 157] width 16 height 16
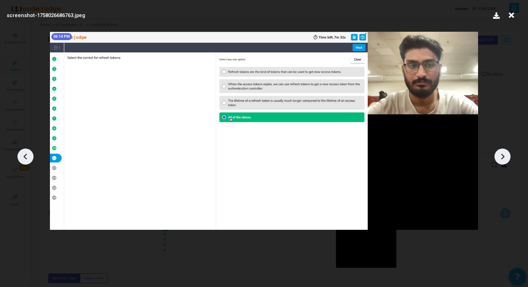
click at [495, 160] on div at bounding box center [502, 157] width 16 height 16
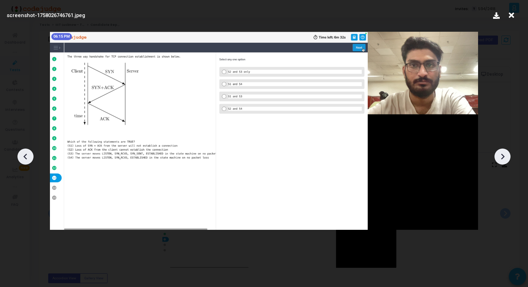
click at [495, 160] on div at bounding box center [502, 157] width 16 height 16
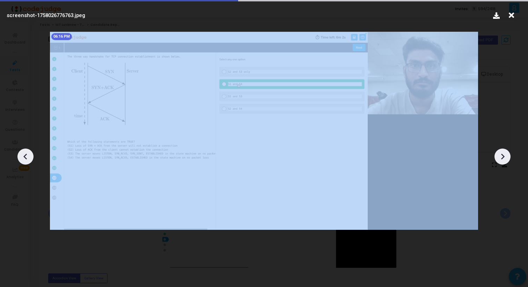
click at [495, 160] on div at bounding box center [502, 157] width 16 height 16
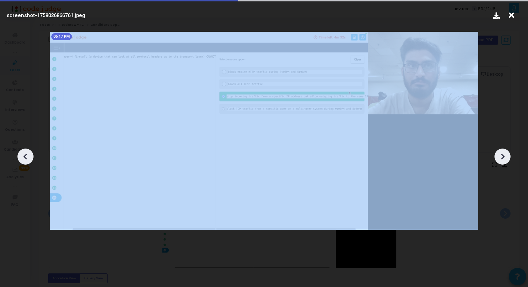
click at [495, 160] on div at bounding box center [502, 157] width 16 height 16
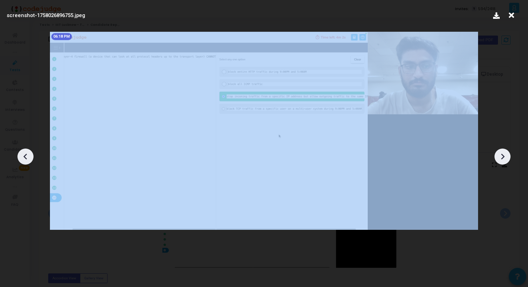
click at [495, 160] on div at bounding box center [502, 157] width 16 height 16
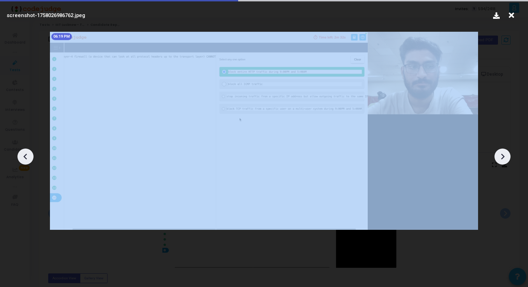
click at [495, 160] on div at bounding box center [502, 157] width 16 height 16
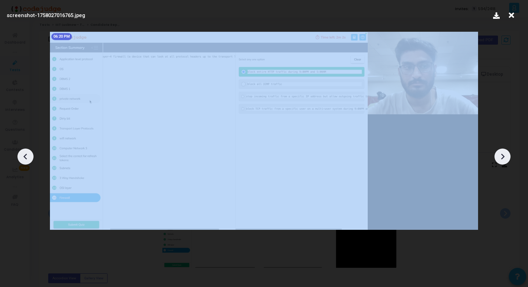
click at [495, 160] on div at bounding box center [502, 157] width 16 height 16
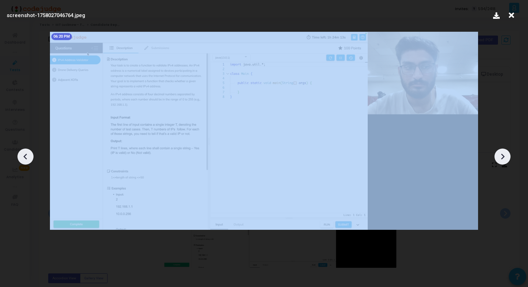
click at [495, 160] on div at bounding box center [502, 157] width 16 height 16
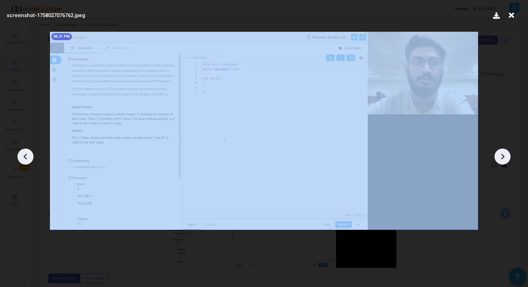
click at [495, 160] on div at bounding box center [502, 157] width 16 height 16
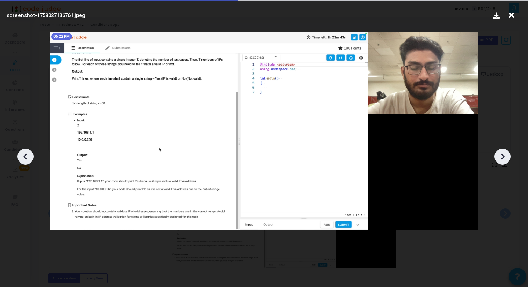
click at [495, 160] on div at bounding box center [502, 157] width 16 height 16
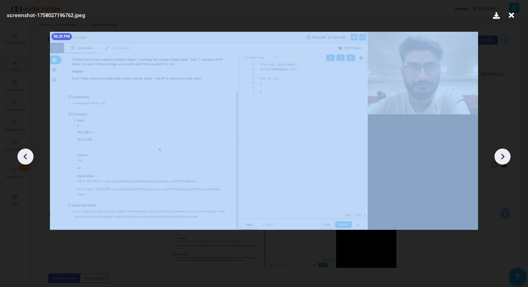
click at [495, 160] on div at bounding box center [502, 157] width 16 height 16
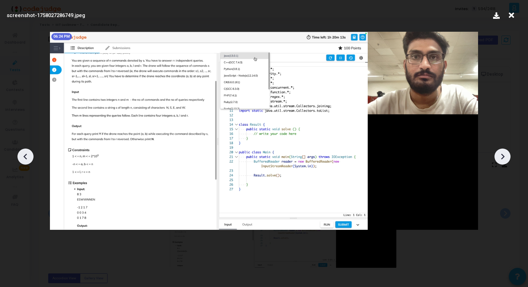
click at [495, 161] on div at bounding box center [502, 157] width 16 height 16
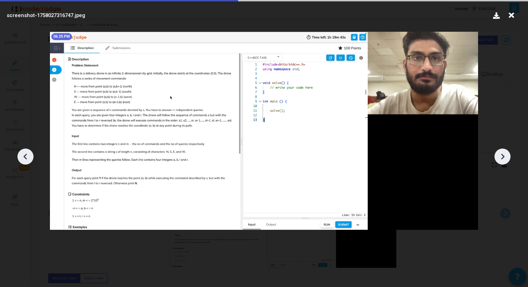
click at [495, 161] on div at bounding box center [264, 154] width 528 height 266
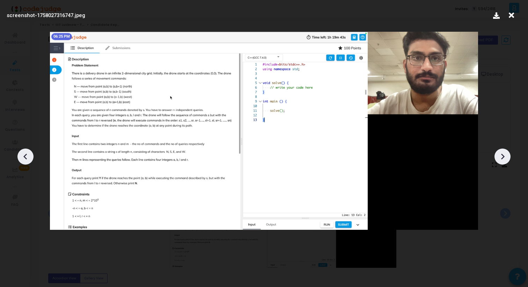
click at [499, 161] on icon at bounding box center [502, 157] width 10 height 10
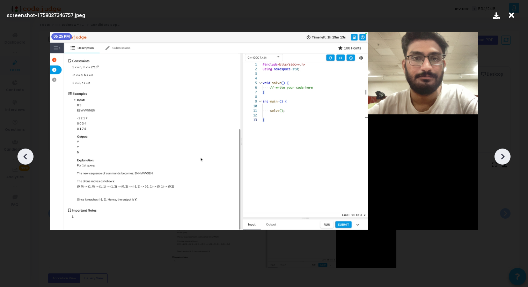
click at [499, 160] on icon at bounding box center [502, 157] width 10 height 10
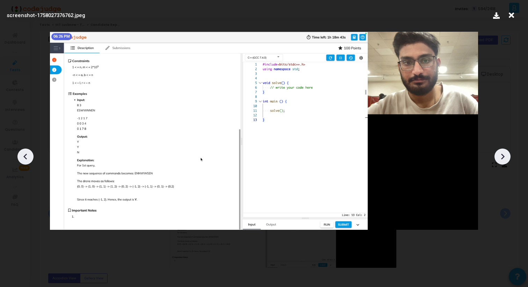
click at [499, 160] on icon at bounding box center [502, 157] width 10 height 10
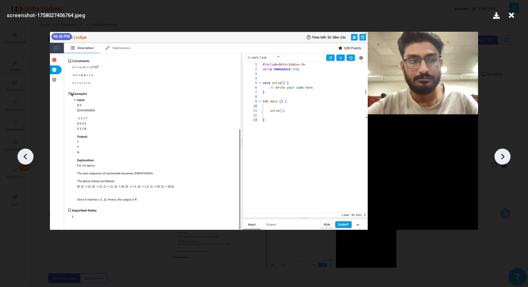
click at [499, 160] on icon at bounding box center [502, 157] width 10 height 10
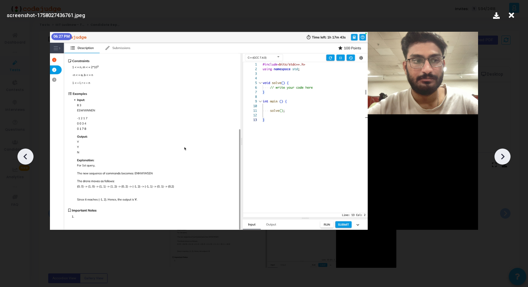
click at [499, 160] on icon at bounding box center [502, 157] width 10 height 10
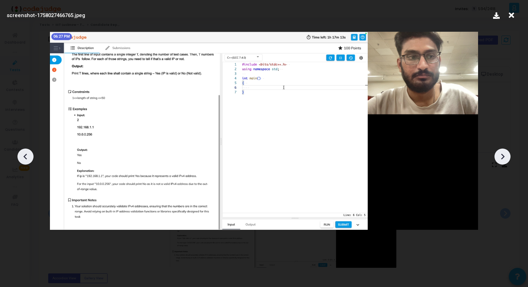
click at [499, 160] on icon at bounding box center [502, 157] width 10 height 10
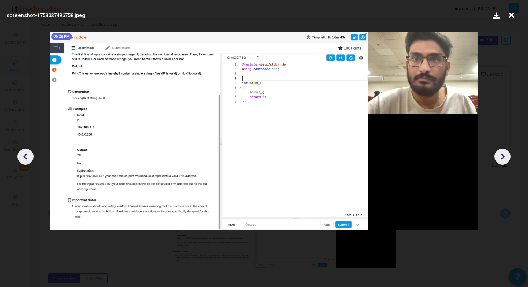
click at [499, 160] on icon at bounding box center [502, 157] width 10 height 10
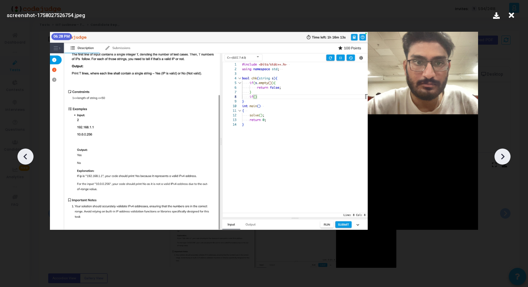
click at [499, 160] on icon at bounding box center [502, 157] width 10 height 10
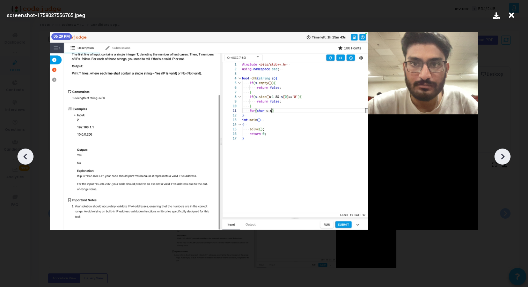
click at [499, 160] on icon at bounding box center [502, 157] width 10 height 10
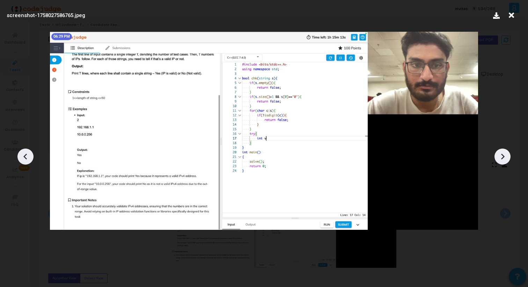
click at [499, 160] on icon at bounding box center [502, 157] width 10 height 10
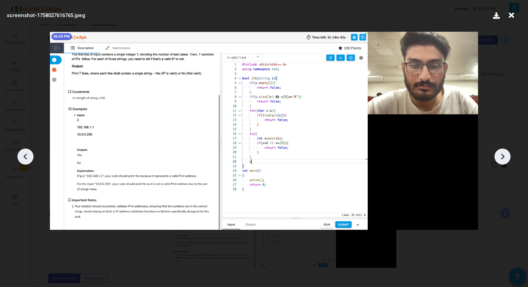
click at [499, 160] on icon at bounding box center [502, 157] width 10 height 10
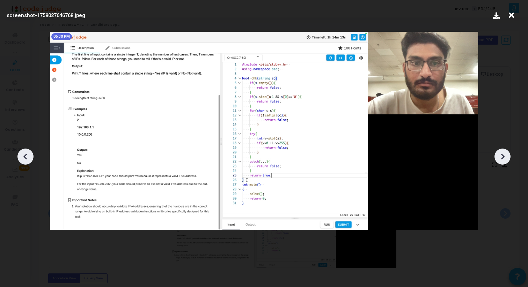
click at [499, 160] on icon at bounding box center [502, 157] width 10 height 10
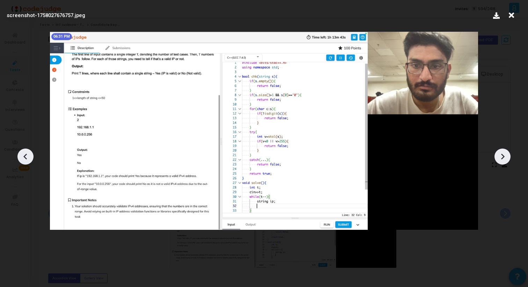
click at [499, 160] on icon at bounding box center [502, 157] width 10 height 10
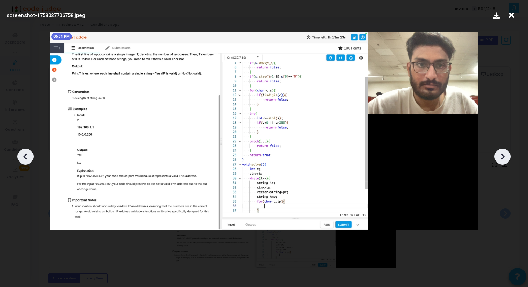
click at [499, 160] on icon at bounding box center [502, 157] width 10 height 10
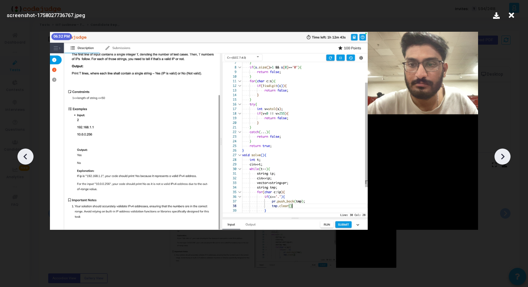
click at [499, 160] on icon at bounding box center [502, 157] width 10 height 10
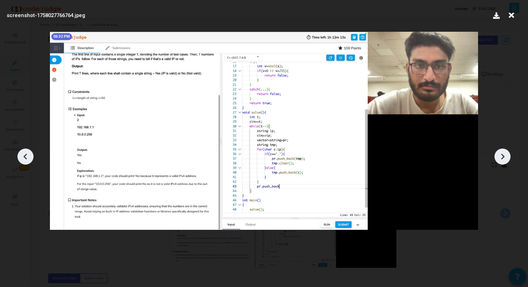
click at [499, 160] on icon at bounding box center [502, 157] width 10 height 10
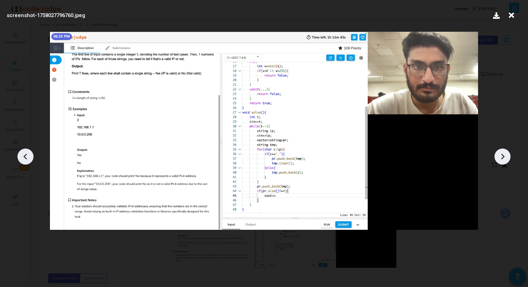
click at [499, 160] on icon at bounding box center [502, 157] width 10 height 10
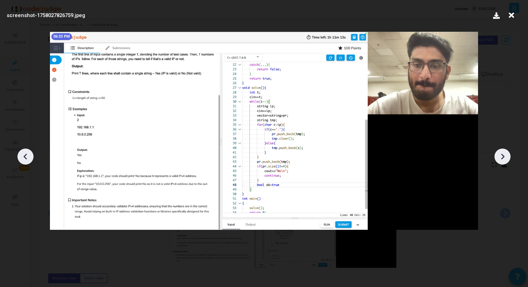
click at [499, 160] on icon at bounding box center [502, 157] width 10 height 10
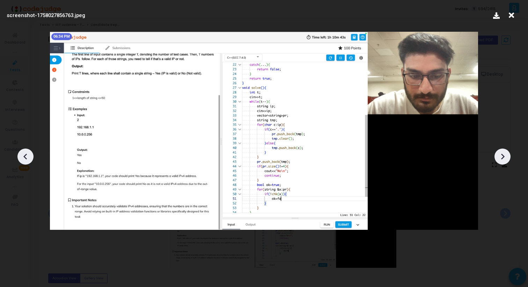
click at [499, 160] on icon at bounding box center [502, 157] width 10 height 10
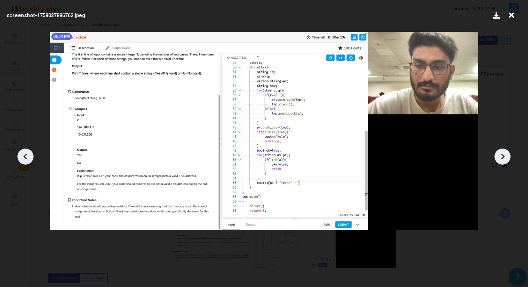
click at [499, 160] on icon at bounding box center [502, 157] width 10 height 10
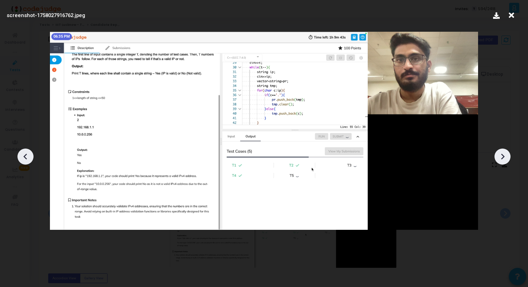
click at [499, 160] on icon at bounding box center [502, 157] width 10 height 10
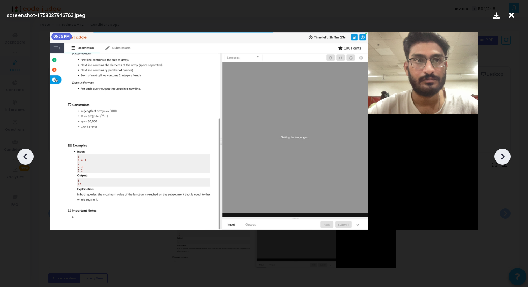
click at [499, 160] on icon at bounding box center [502, 157] width 10 height 10
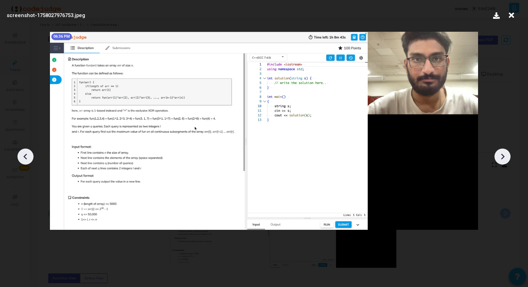
click at [499, 160] on icon at bounding box center [502, 157] width 10 height 10
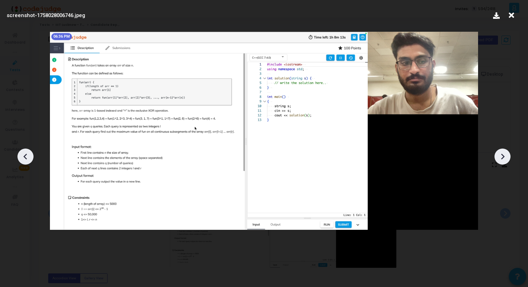
click at [499, 160] on icon at bounding box center [502, 157] width 10 height 10
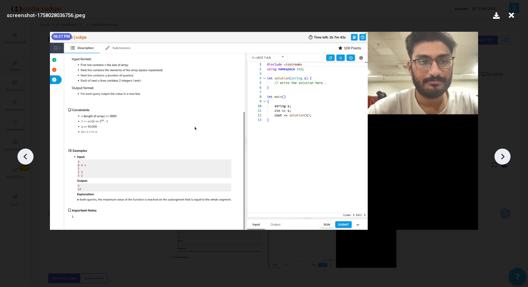
click at [499, 160] on icon at bounding box center [502, 157] width 10 height 10
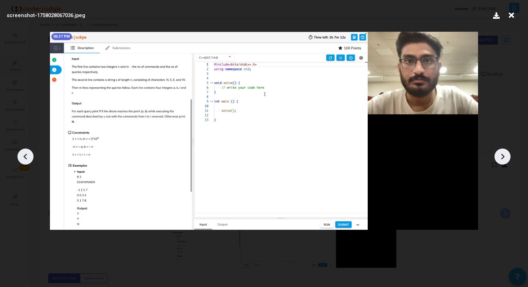
click at [499, 160] on icon at bounding box center [502, 157] width 10 height 10
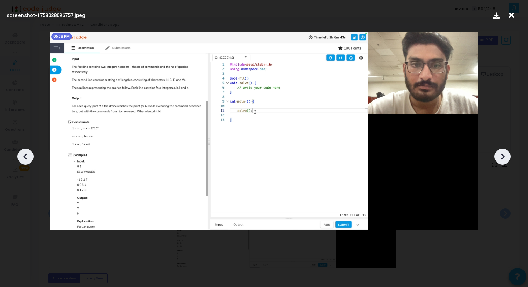
click at [499, 160] on icon at bounding box center [502, 157] width 10 height 10
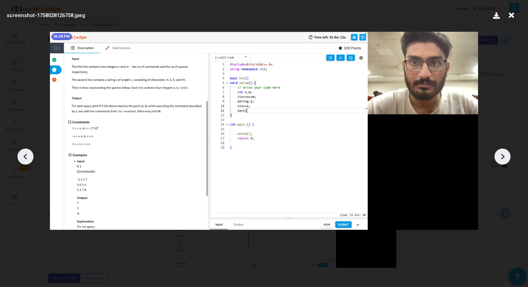
click at [499, 160] on icon at bounding box center [502, 157] width 10 height 10
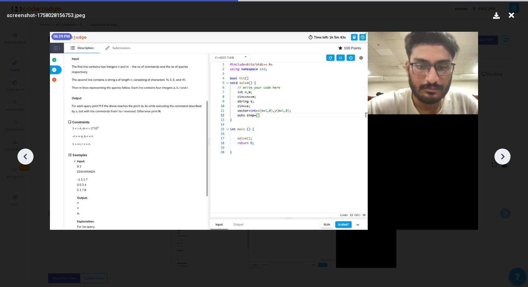
click at [499, 160] on icon at bounding box center [502, 157] width 10 height 10
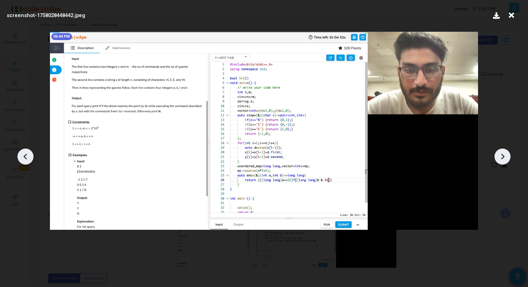
click at [499, 160] on icon at bounding box center [502, 157] width 10 height 10
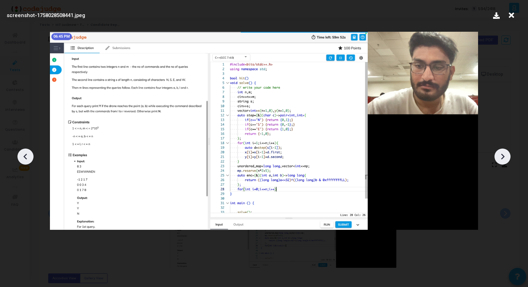
click at [499, 160] on icon at bounding box center [502, 157] width 10 height 10
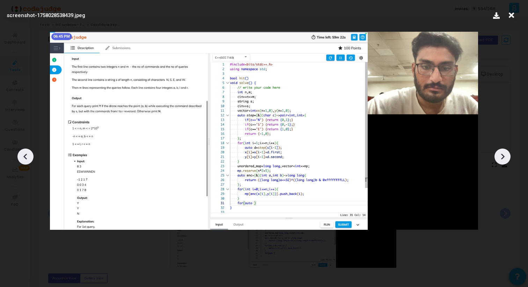
click at [499, 160] on icon at bounding box center [502, 157] width 10 height 10
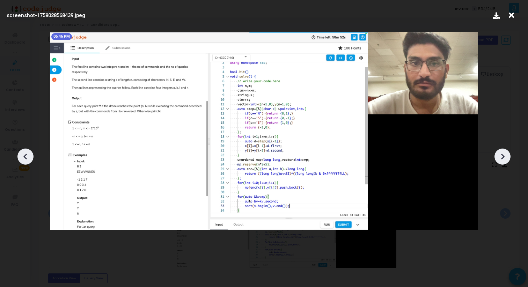
click at [499, 160] on icon at bounding box center [502, 157] width 10 height 10
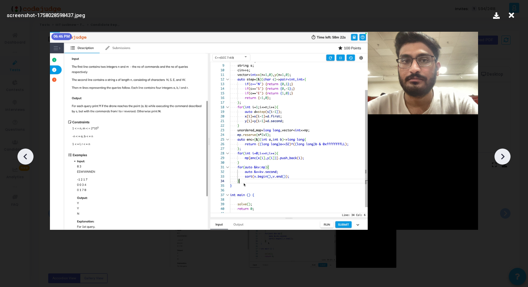
click at [499, 160] on icon at bounding box center [502, 157] width 10 height 10
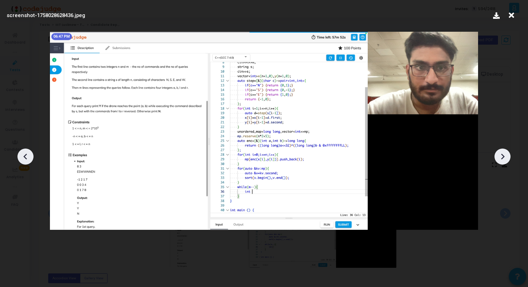
click at [499, 160] on icon at bounding box center [502, 157] width 10 height 10
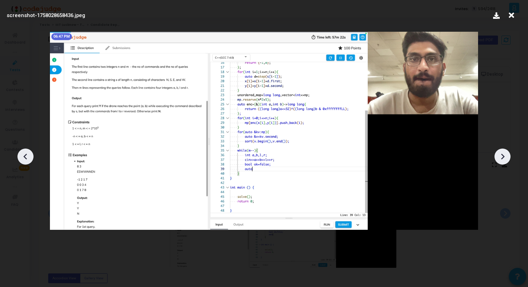
click at [499, 160] on icon at bounding box center [502, 157] width 10 height 10
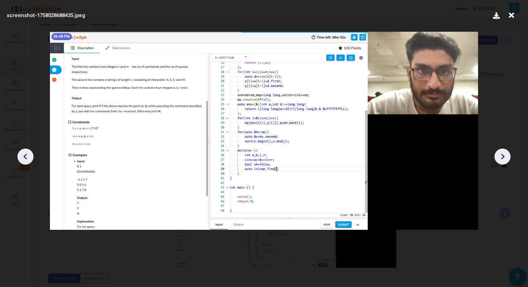
click at [499, 160] on icon at bounding box center [502, 157] width 10 height 10
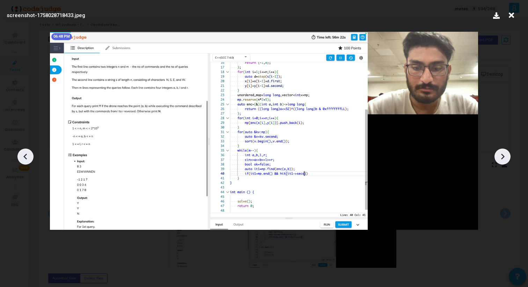
click at [499, 160] on icon at bounding box center [502, 157] width 10 height 10
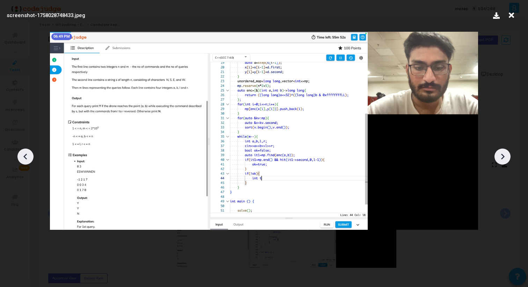
click at [499, 160] on icon at bounding box center [502, 157] width 10 height 10
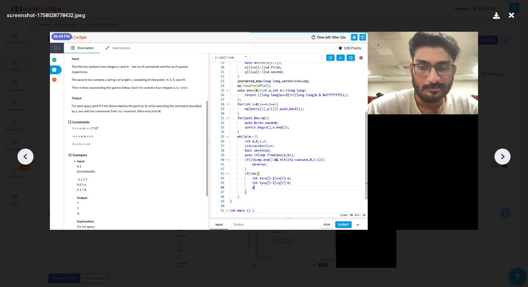
click at [499, 160] on icon at bounding box center [502, 157] width 10 height 10
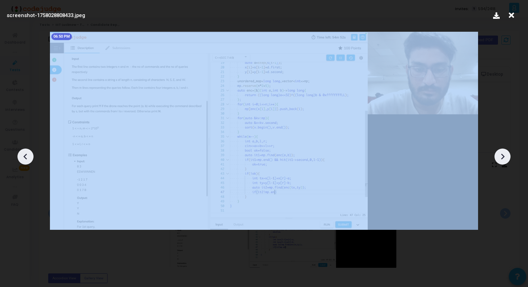
click at [499, 160] on icon at bounding box center [502, 157] width 10 height 10
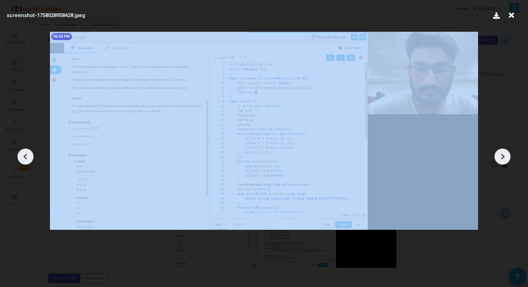
click at [499, 160] on icon at bounding box center [502, 157] width 10 height 10
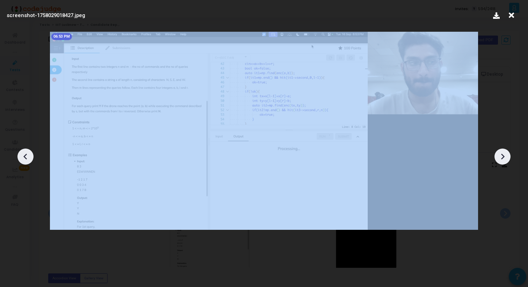
click at [499, 160] on icon at bounding box center [502, 157] width 10 height 10
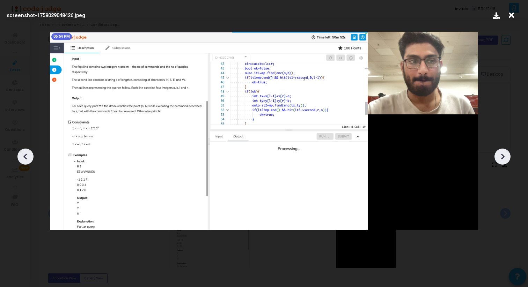
click at [499, 160] on icon at bounding box center [502, 157] width 10 height 10
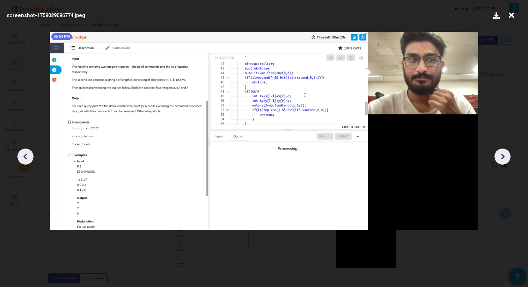
click at [499, 160] on icon at bounding box center [502, 157] width 10 height 10
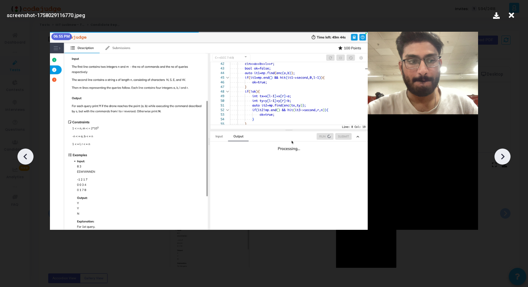
click at [498, 160] on icon at bounding box center [502, 157] width 10 height 10
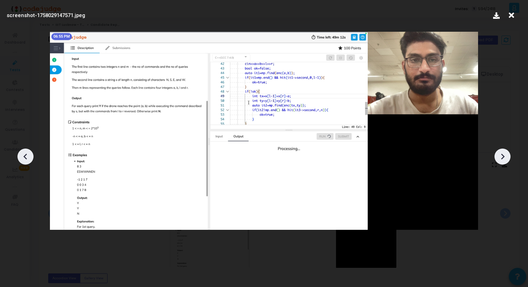
click at [498, 160] on icon at bounding box center [502, 157] width 10 height 10
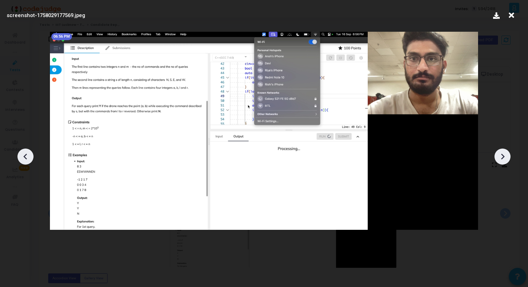
click at [498, 161] on icon at bounding box center [502, 157] width 10 height 10
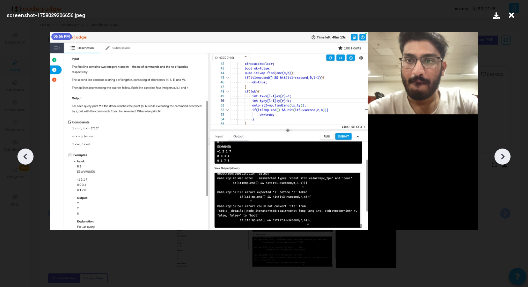
click at [498, 161] on icon at bounding box center [502, 157] width 10 height 10
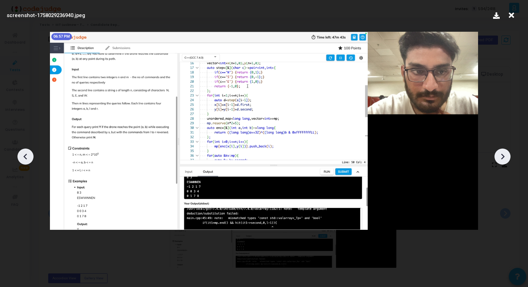
click at [498, 161] on icon at bounding box center [502, 157] width 10 height 10
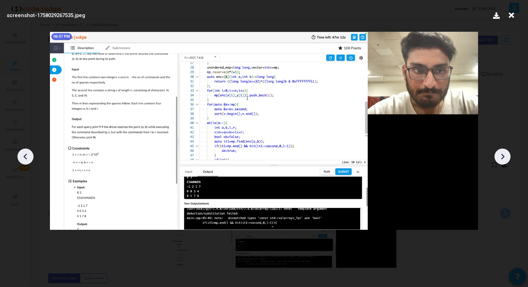
click at [498, 161] on icon at bounding box center [502, 157] width 10 height 10
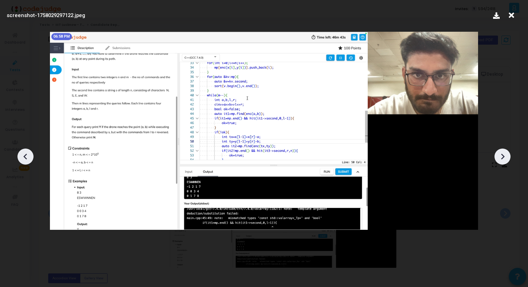
click at [498, 161] on icon at bounding box center [502, 157] width 10 height 10
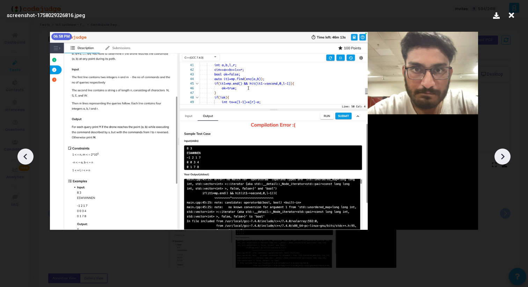
click at [498, 161] on icon at bounding box center [502, 157] width 10 height 10
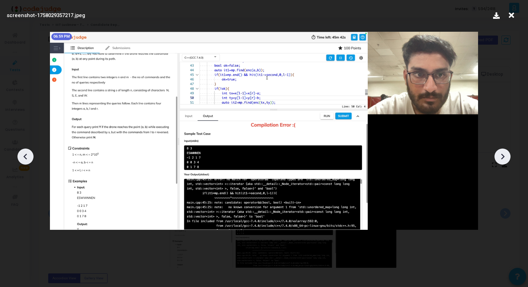
click at [498, 161] on icon at bounding box center [502, 157] width 10 height 10
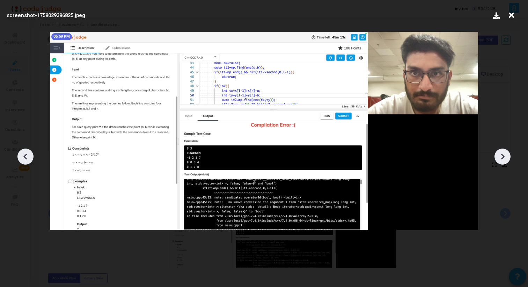
click at [498, 161] on icon at bounding box center [502, 157] width 10 height 10
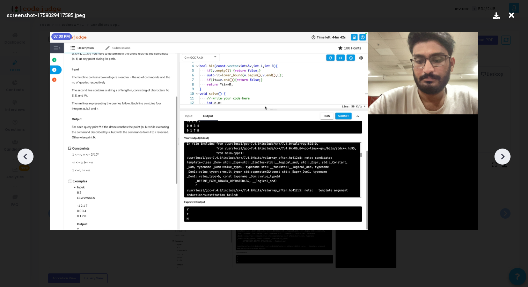
click at [498, 161] on icon at bounding box center [502, 157] width 10 height 10
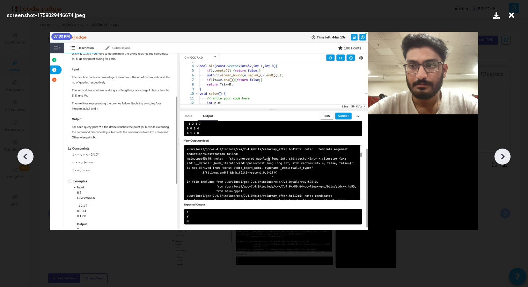
click at [498, 161] on icon at bounding box center [502, 157] width 10 height 10
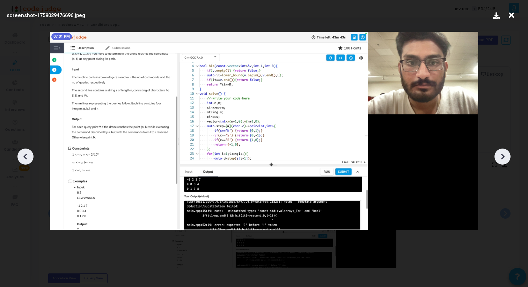
click at [498, 161] on icon at bounding box center [502, 157] width 10 height 10
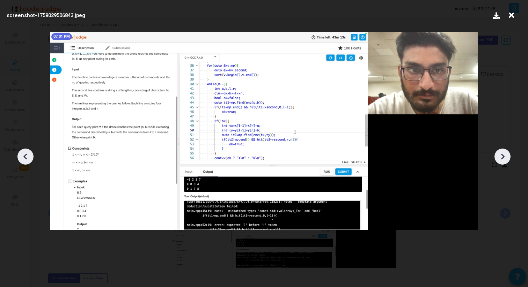
click at [497, 161] on div at bounding box center [502, 157] width 16 height 16
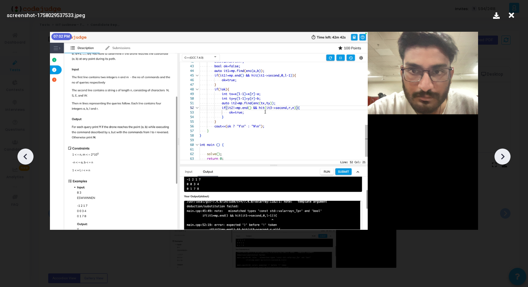
click at [497, 161] on div at bounding box center [502, 157] width 16 height 16
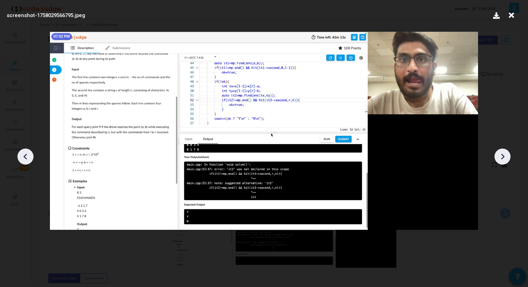
click at [497, 161] on div at bounding box center [502, 157] width 16 height 16
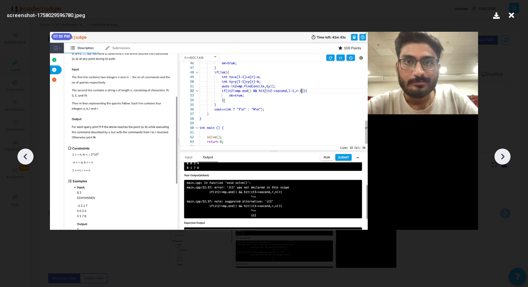
click at [497, 161] on div at bounding box center [502, 157] width 16 height 16
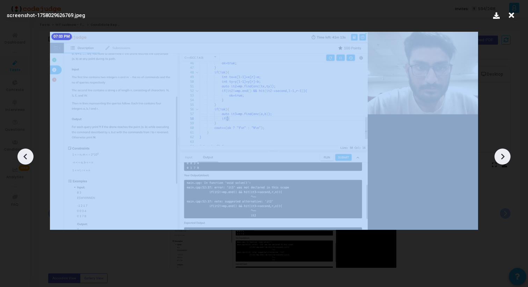
click at [497, 161] on div at bounding box center [502, 157] width 16 height 16
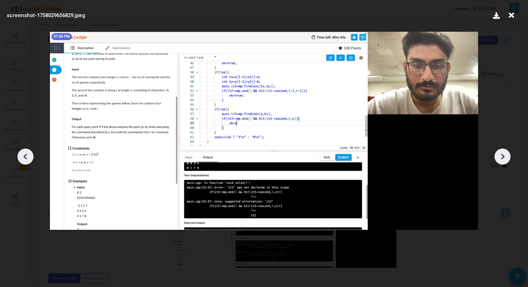
click at [497, 161] on div at bounding box center [502, 157] width 16 height 16
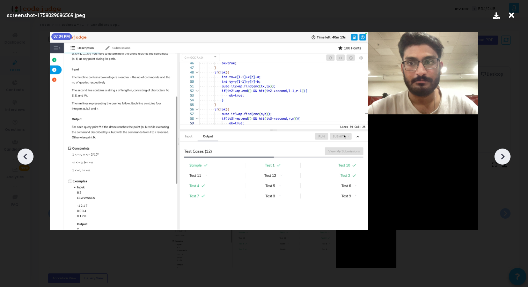
click at [497, 161] on div at bounding box center [502, 157] width 16 height 16
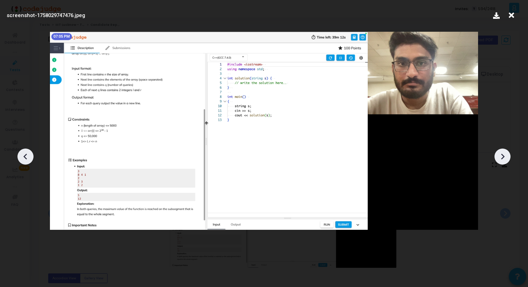
click at [497, 161] on div at bounding box center [502, 157] width 16 height 16
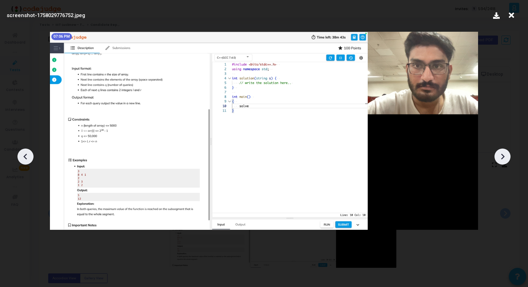
click at [497, 161] on div at bounding box center [502, 157] width 16 height 16
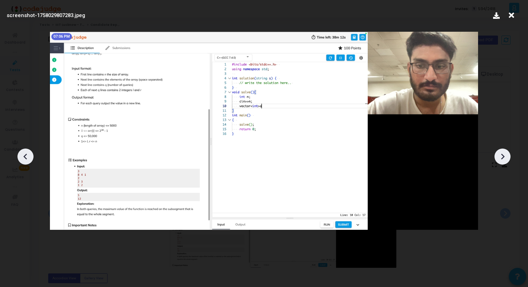
click at [497, 161] on div at bounding box center [502, 157] width 16 height 16
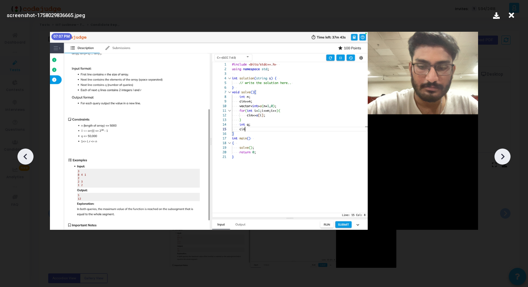
click at [497, 161] on div at bounding box center [502, 157] width 16 height 16
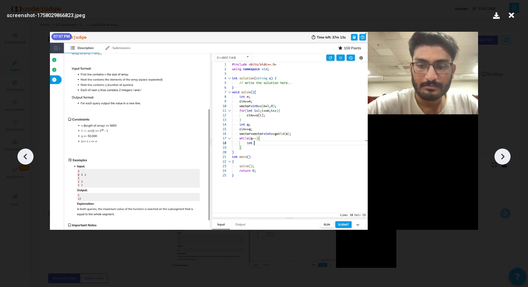
click at [497, 161] on div at bounding box center [502, 157] width 16 height 16
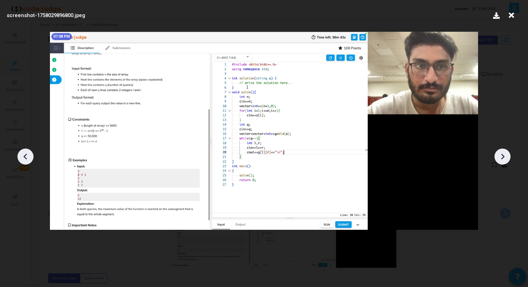
click at [497, 161] on div at bounding box center [502, 157] width 16 height 16
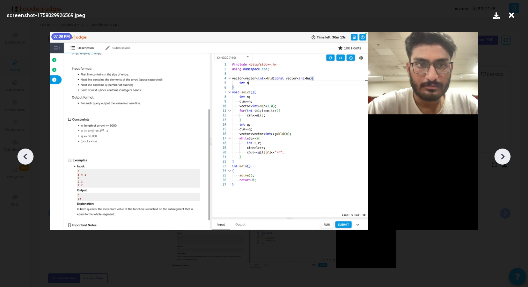
click at [497, 161] on div at bounding box center [502, 157] width 16 height 16
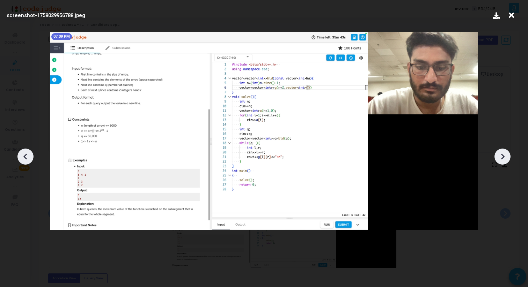
click at [497, 161] on div at bounding box center [502, 157] width 16 height 16
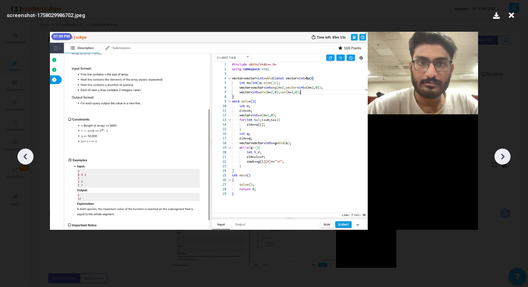
click at [497, 161] on div at bounding box center [502, 157] width 16 height 16
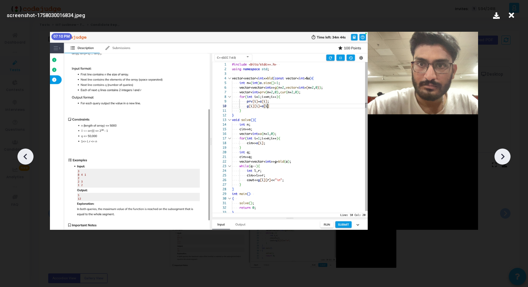
click at [497, 161] on div at bounding box center [502, 157] width 16 height 16
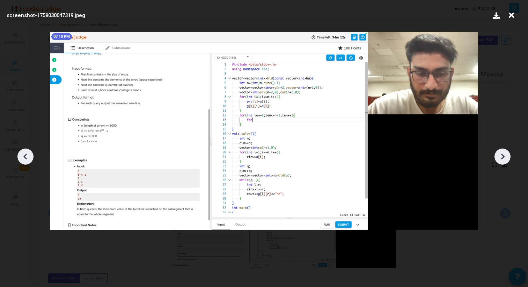
click at [497, 161] on div at bounding box center [502, 157] width 16 height 16
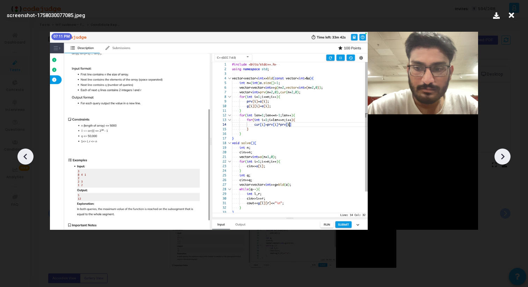
click at [497, 161] on div at bounding box center [502, 157] width 16 height 16
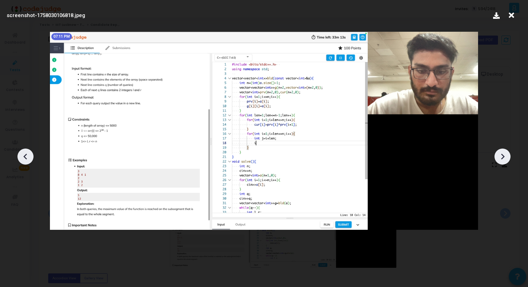
click at [497, 161] on div at bounding box center [502, 157] width 16 height 16
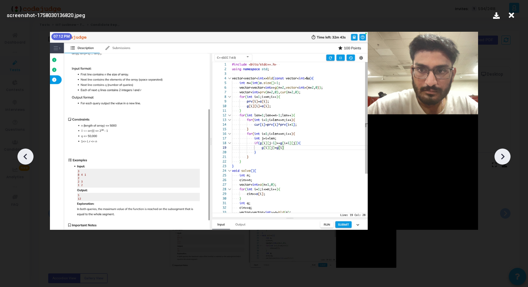
click at [497, 161] on div at bounding box center [502, 157] width 16 height 16
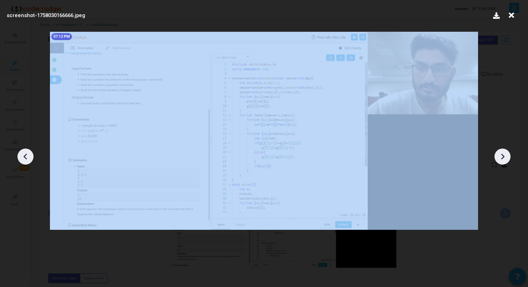
click at [497, 161] on div at bounding box center [502, 157] width 16 height 16
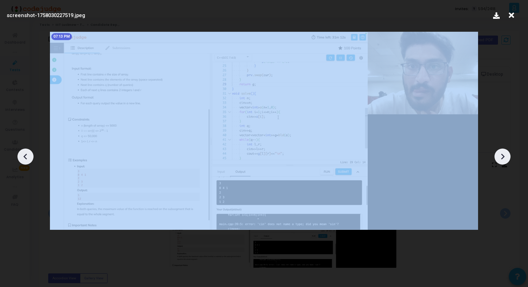
click at [497, 161] on div at bounding box center [502, 157] width 16 height 16
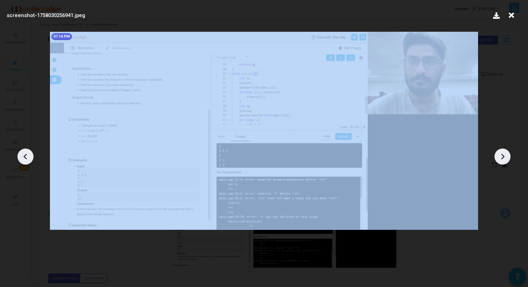
click at [497, 161] on div at bounding box center [502, 157] width 16 height 16
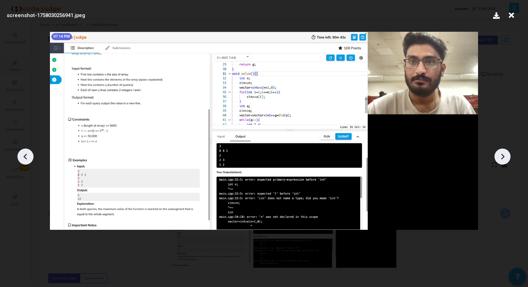
click at [497, 161] on div at bounding box center [502, 157] width 16 height 16
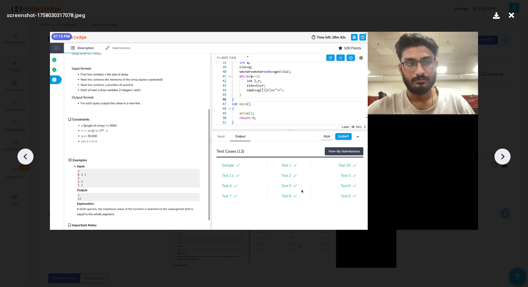
click at [497, 161] on div at bounding box center [502, 157] width 16 height 16
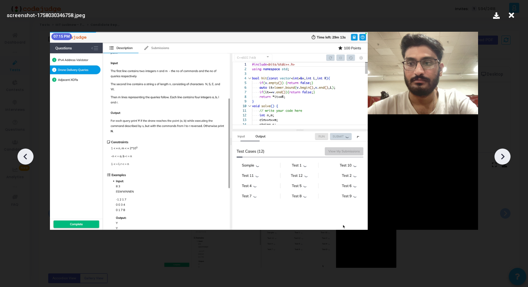
click at [497, 161] on div at bounding box center [502, 157] width 16 height 16
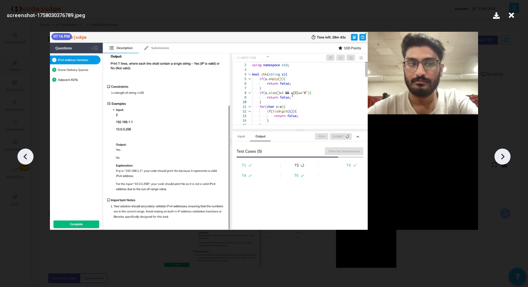
click at [497, 161] on div at bounding box center [502, 157] width 16 height 16
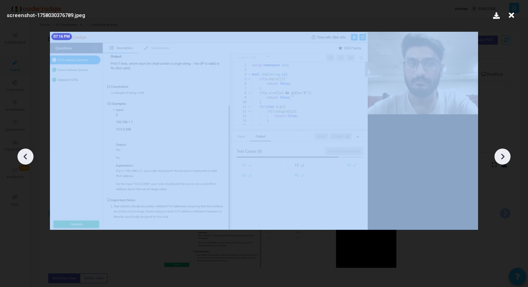
click at [497, 161] on div at bounding box center [502, 157] width 16 height 16
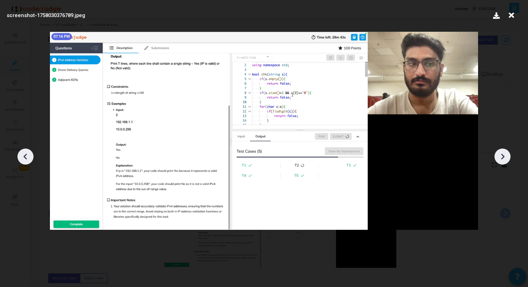
click at [511, 17] on icon at bounding box center [511, 15] width 11 height 13
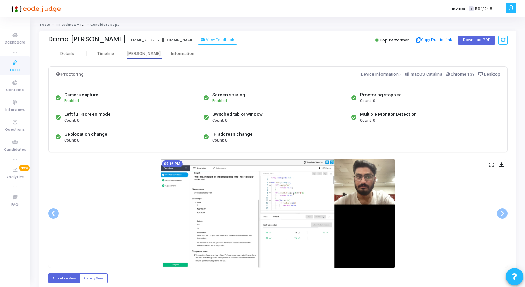
click at [491, 164] on icon at bounding box center [491, 165] width 5 height 4
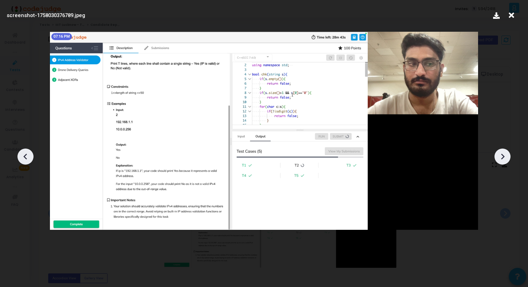
click at [19, 153] on div at bounding box center [25, 157] width 16 height 16
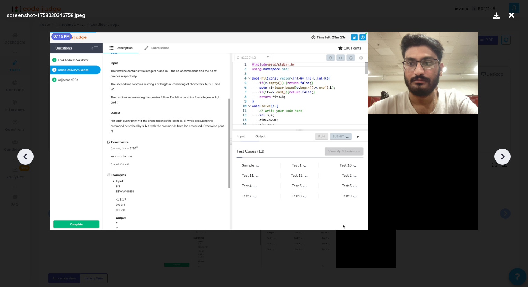
click at [19, 153] on div at bounding box center [25, 157] width 16 height 16
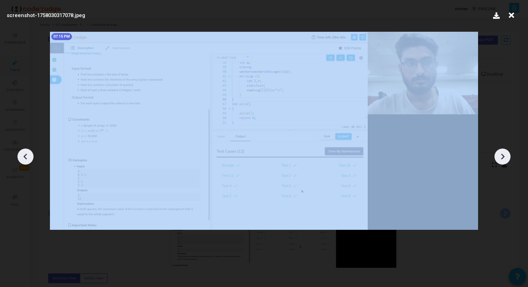
click at [19, 153] on div at bounding box center [25, 157] width 16 height 16
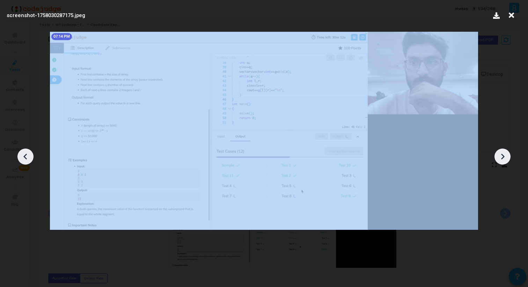
click at [19, 153] on div at bounding box center [25, 157] width 16 height 16
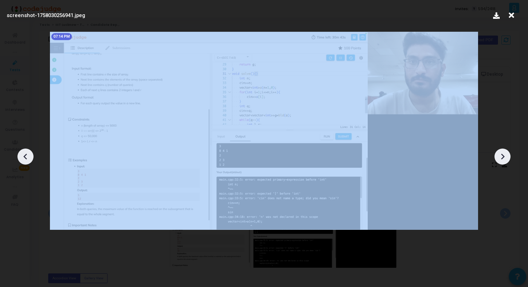
click at [19, 153] on div at bounding box center [25, 157] width 16 height 16
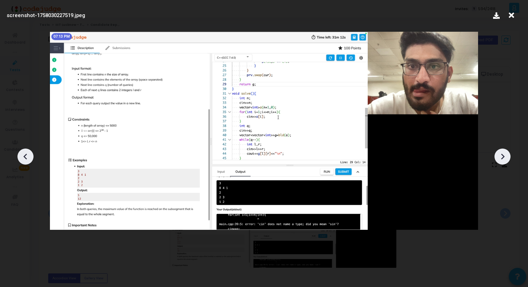
click at [19, 153] on div at bounding box center [25, 157] width 16 height 16
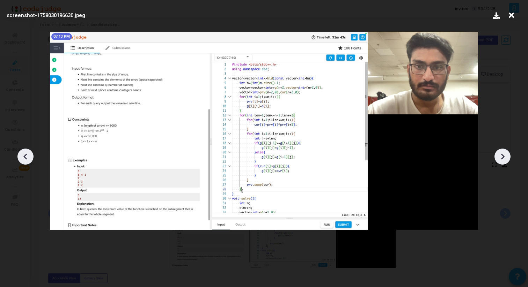
click at [19, 153] on div at bounding box center [25, 157] width 16 height 16
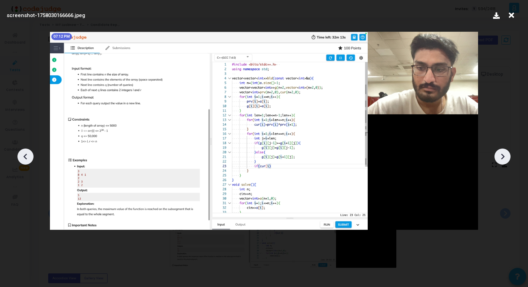
click at [19, 153] on div at bounding box center [25, 157] width 16 height 16
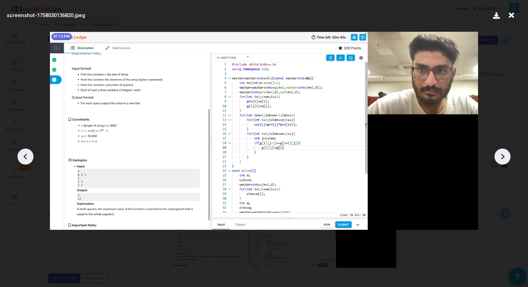
click at [19, 153] on div at bounding box center [25, 157] width 16 height 16
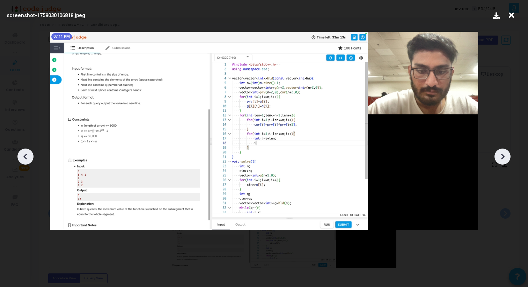
click at [19, 153] on div at bounding box center [25, 157] width 16 height 16
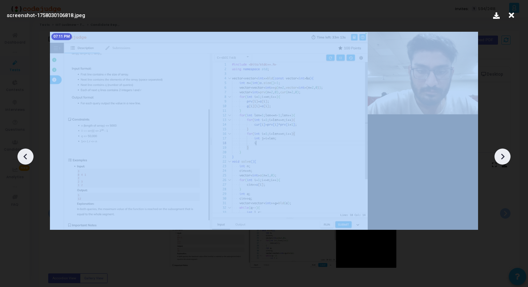
click at [19, 153] on div at bounding box center [25, 157] width 16 height 16
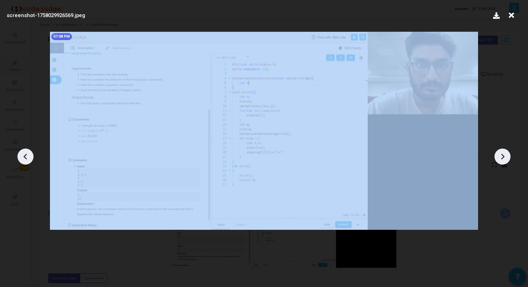
click at [19, 153] on div at bounding box center [25, 157] width 16 height 16
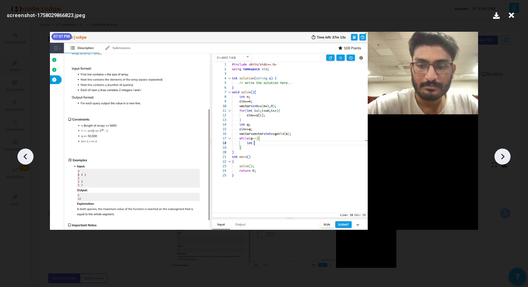
click at [500, 156] on icon at bounding box center [502, 157] width 10 height 10
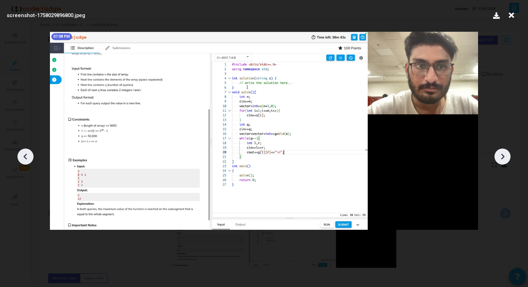
click at [500, 156] on icon at bounding box center [502, 157] width 10 height 10
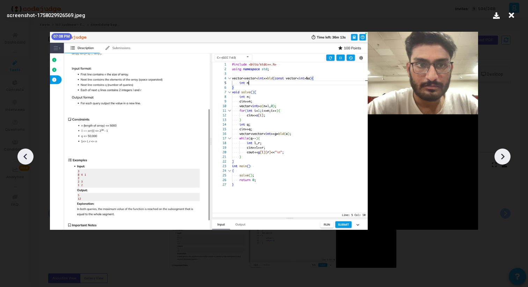
click at [500, 156] on icon at bounding box center [502, 157] width 10 height 10
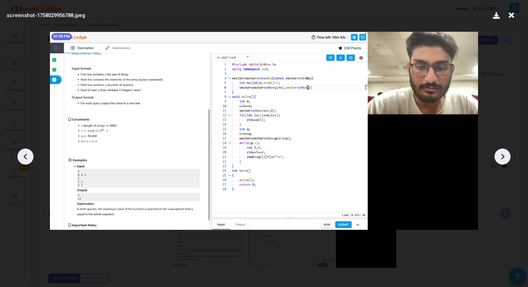
click at [500, 156] on icon at bounding box center [502, 157] width 10 height 10
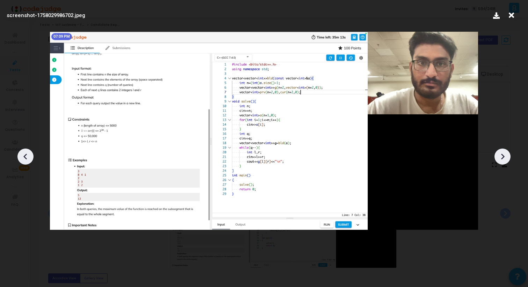
click at [500, 156] on icon at bounding box center [502, 157] width 10 height 10
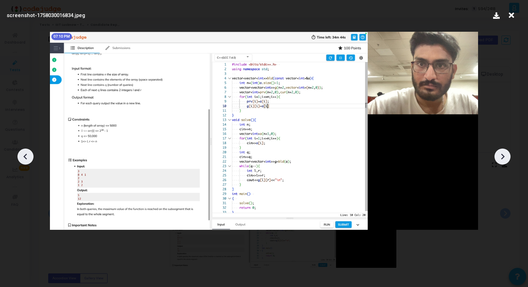
click at [500, 156] on icon at bounding box center [502, 157] width 10 height 10
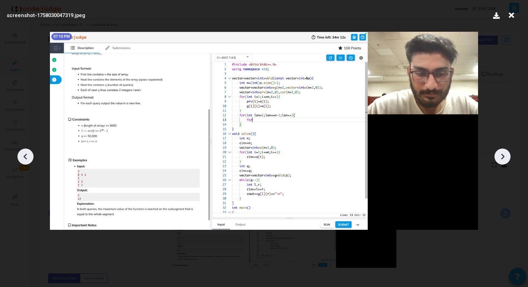
click at [500, 156] on icon at bounding box center [502, 157] width 10 height 10
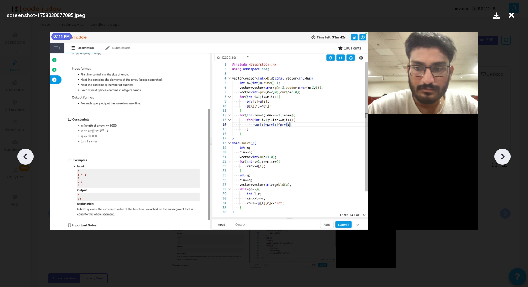
click at [500, 156] on icon at bounding box center [502, 157] width 10 height 10
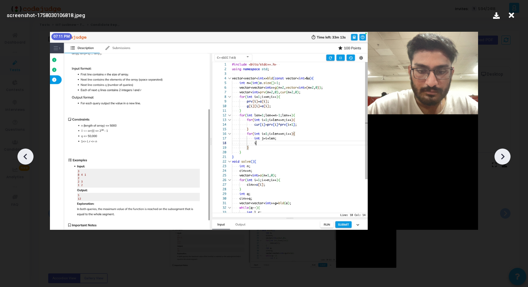
click at [500, 156] on icon at bounding box center [502, 157] width 10 height 10
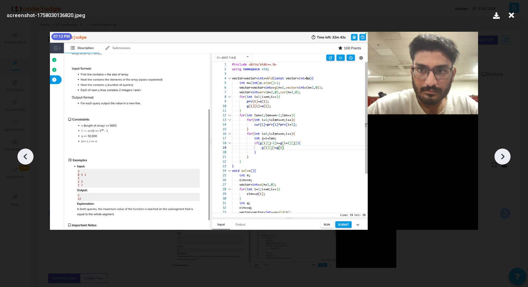
click at [500, 156] on icon at bounding box center [502, 157] width 10 height 10
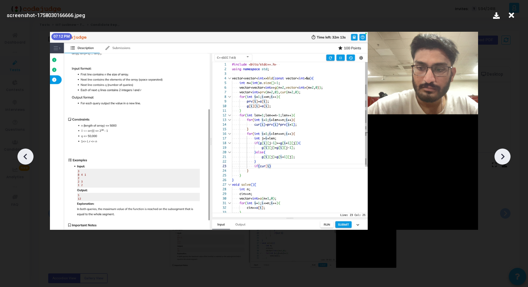
click at [500, 156] on icon at bounding box center [502, 157] width 10 height 10
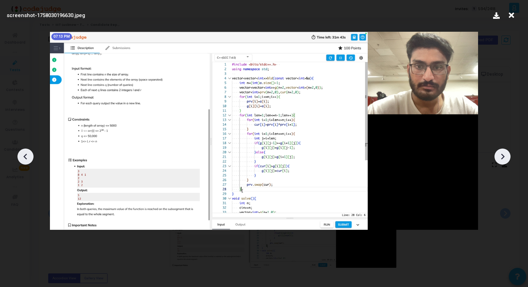
click at [500, 156] on icon at bounding box center [502, 157] width 10 height 10
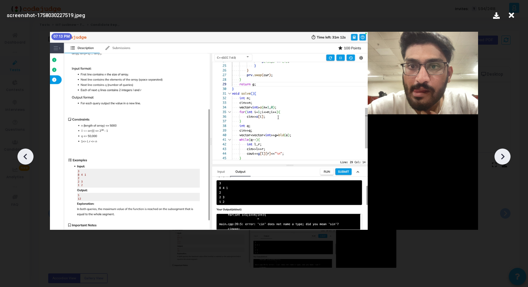
click at [500, 156] on icon at bounding box center [502, 157] width 10 height 10
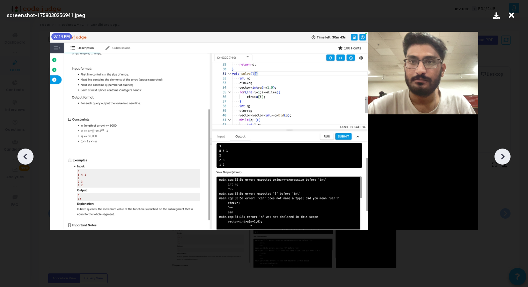
click at [500, 156] on icon at bounding box center [502, 157] width 10 height 10
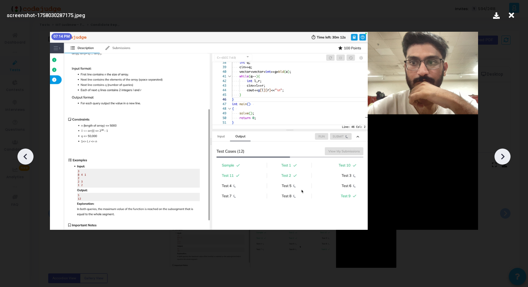
click at [500, 156] on icon at bounding box center [502, 157] width 10 height 10
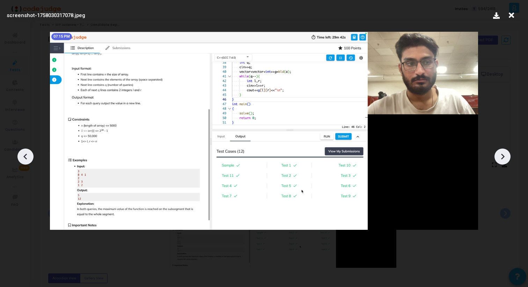
click at [500, 156] on icon at bounding box center [502, 157] width 10 height 10
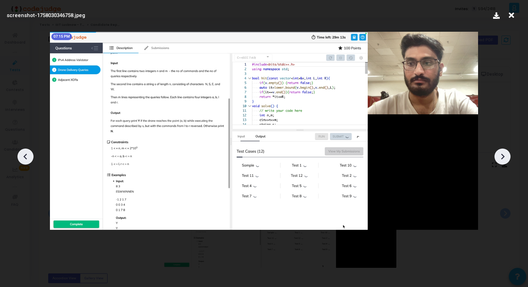
click at [500, 156] on icon at bounding box center [502, 157] width 10 height 10
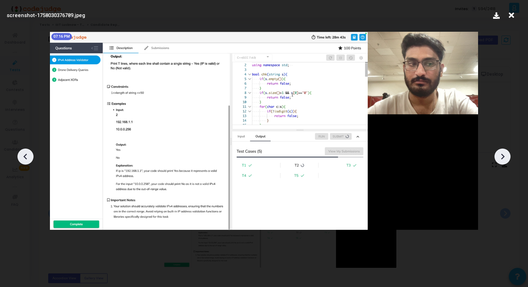
click at [514, 17] on icon at bounding box center [511, 15] width 11 height 13
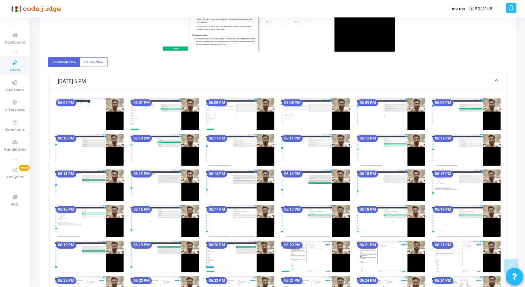
scroll to position [170, 0]
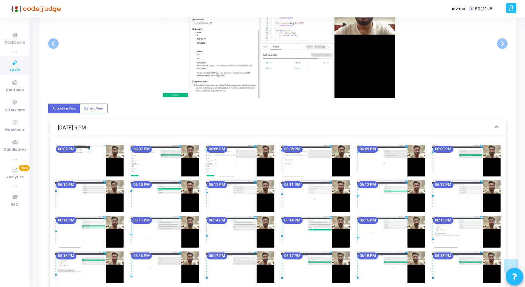
click at [97, 147] on img at bounding box center [89, 161] width 68 height 32
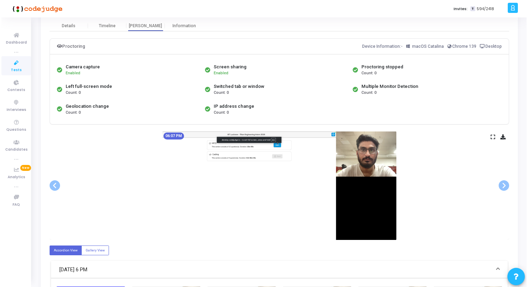
scroll to position [0, 0]
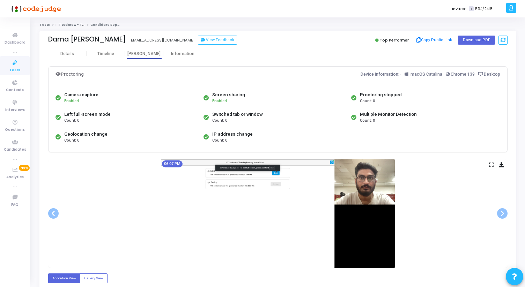
click at [492, 166] on icon at bounding box center [491, 165] width 5 height 4
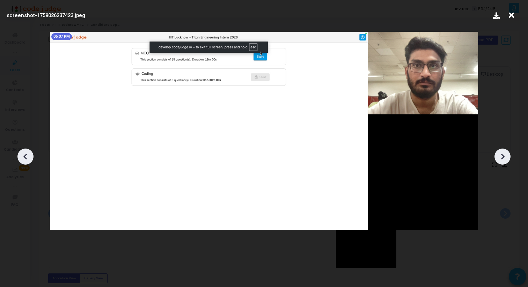
click at [502, 159] on icon at bounding box center [502, 157] width 3 height 6
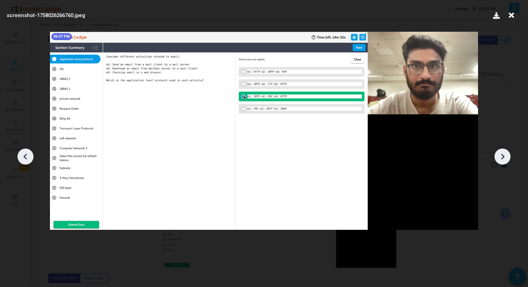
click at [502, 159] on icon at bounding box center [502, 157] width 3 height 6
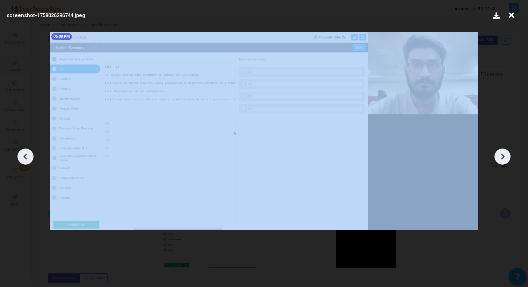
click at [502, 159] on icon at bounding box center [502, 157] width 3 height 6
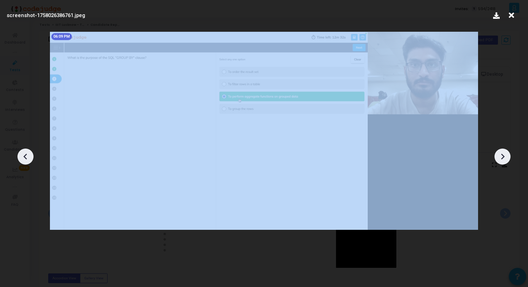
click at [502, 159] on icon at bounding box center [502, 157] width 3 height 6
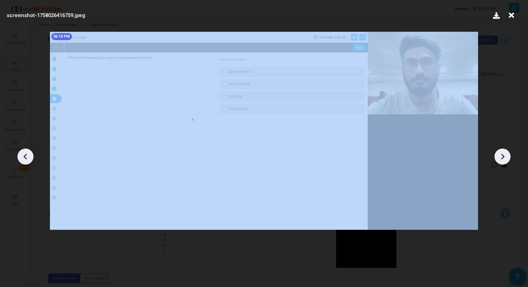
click at [502, 159] on icon at bounding box center [502, 157] width 3 height 6
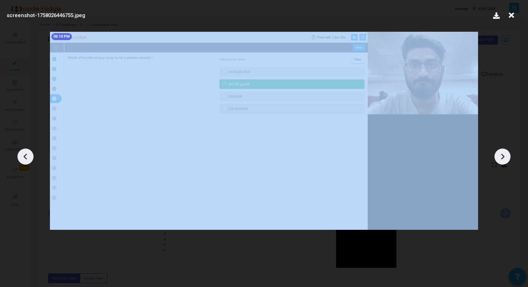
click at [502, 159] on icon at bounding box center [502, 157] width 3 height 6
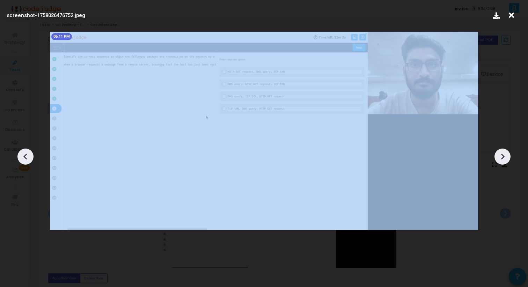
click at [502, 159] on icon at bounding box center [502, 157] width 3 height 6
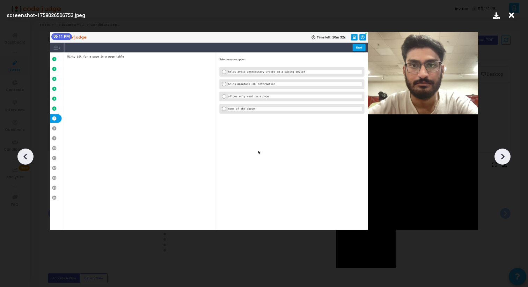
click at [502, 159] on icon at bounding box center [502, 157] width 3 height 6
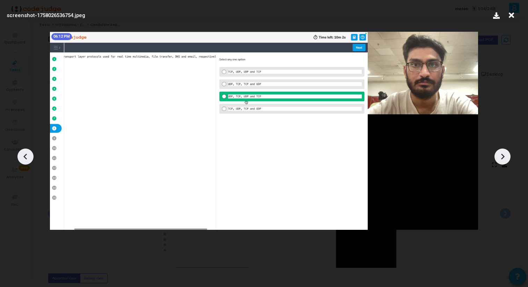
click at [502, 159] on icon at bounding box center [502, 157] width 3 height 6
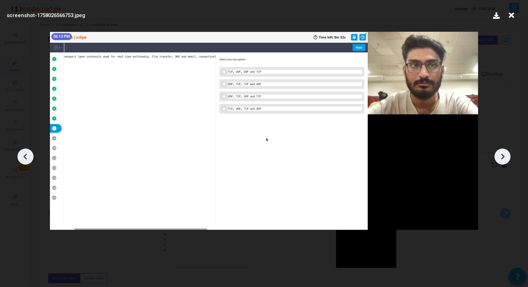
click at [502, 159] on icon at bounding box center [502, 157] width 3 height 6
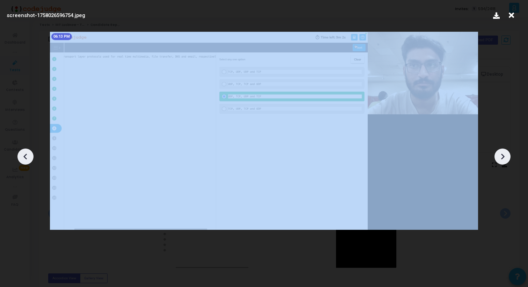
click at [502, 159] on icon at bounding box center [502, 157] width 3 height 6
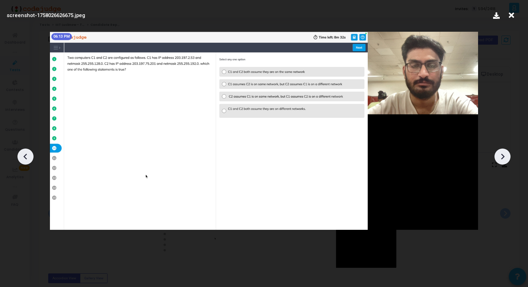
click at [502, 159] on icon at bounding box center [502, 157] width 3 height 6
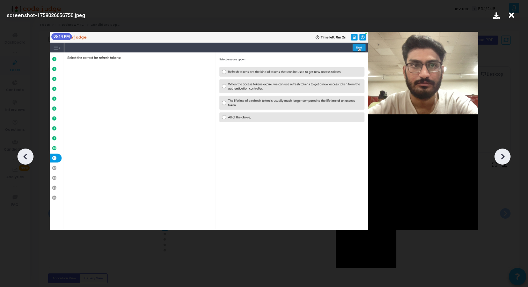
click at [502, 159] on icon at bounding box center [502, 157] width 3 height 6
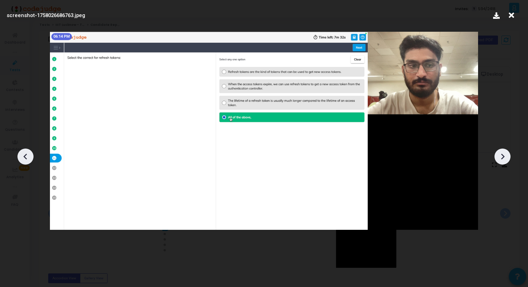
click at [502, 159] on icon at bounding box center [502, 157] width 3 height 6
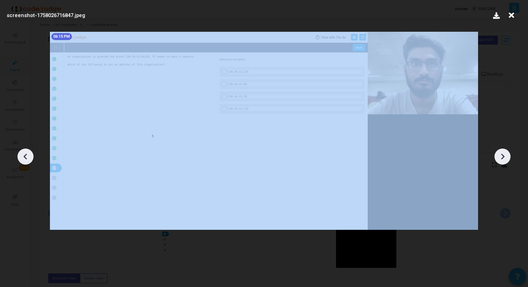
click at [502, 159] on icon at bounding box center [502, 157] width 3 height 6
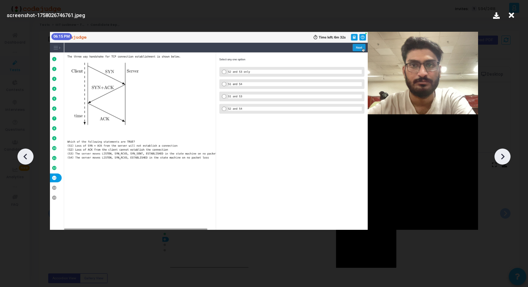
click at [502, 159] on icon at bounding box center [502, 157] width 3 height 6
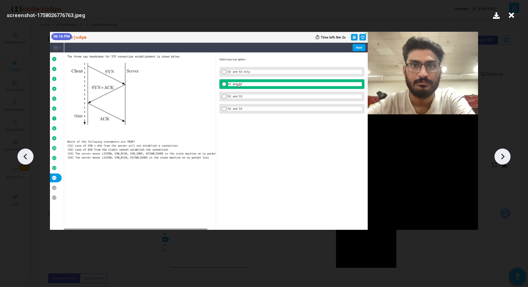
click at [502, 159] on icon at bounding box center [502, 157] width 3 height 6
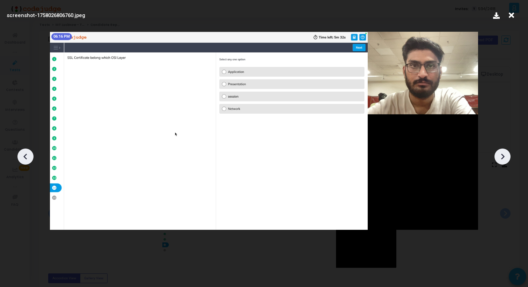
click at [502, 159] on icon at bounding box center [502, 157] width 3 height 6
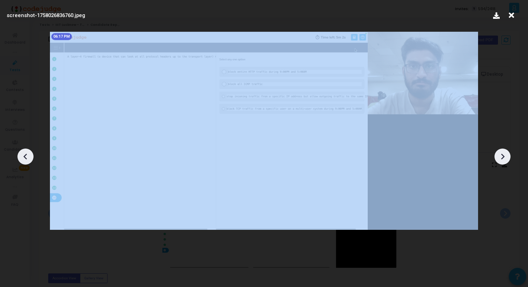
click at [502, 159] on icon at bounding box center [502, 157] width 3 height 6
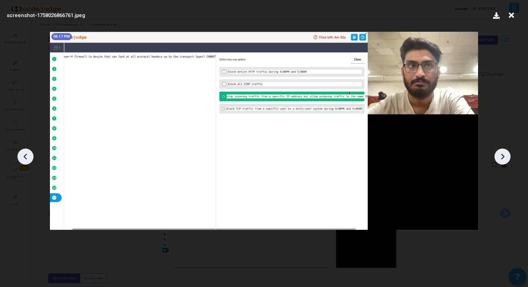
click at [502, 159] on icon at bounding box center [502, 157] width 3 height 6
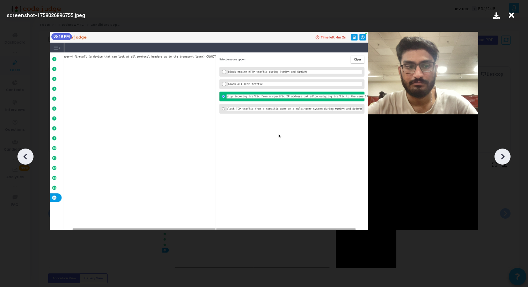
click at [502, 159] on icon at bounding box center [502, 157] width 3 height 6
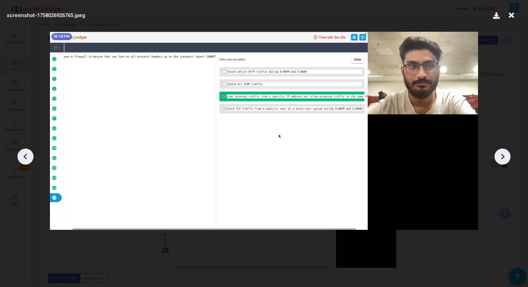
click at [502, 159] on icon at bounding box center [502, 157] width 3 height 6
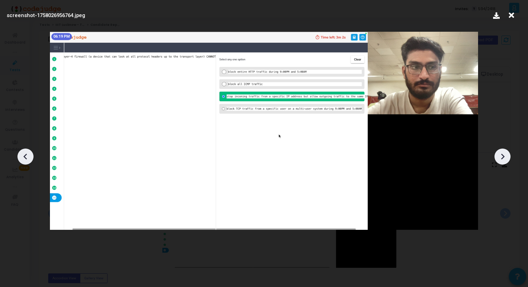
click at [502, 159] on icon at bounding box center [502, 157] width 3 height 6
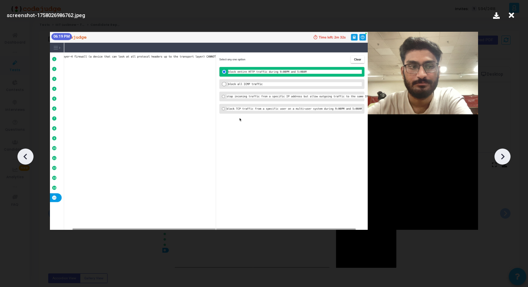
click at [502, 159] on icon at bounding box center [502, 157] width 3 height 6
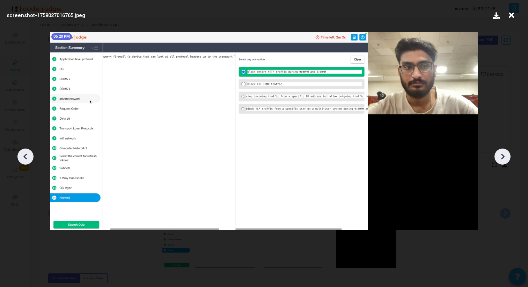
click at [502, 159] on icon at bounding box center [502, 157] width 3 height 6
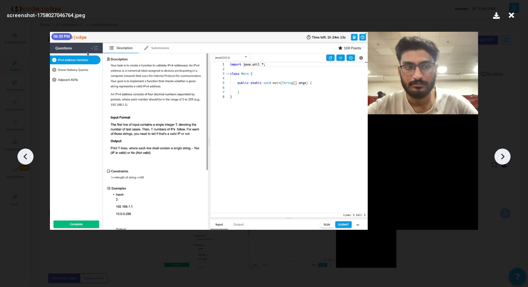
click at [502, 159] on icon at bounding box center [502, 157] width 3 height 6
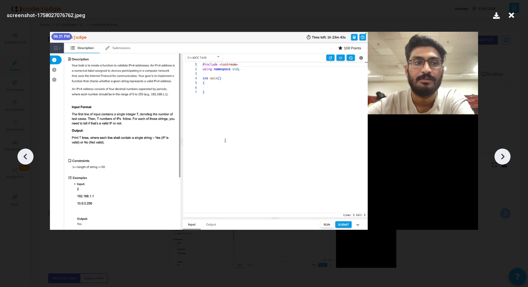
click at [502, 159] on icon at bounding box center [502, 157] width 3 height 6
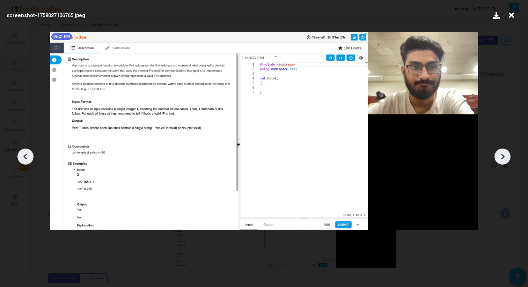
click at [502, 159] on icon at bounding box center [502, 157] width 3 height 6
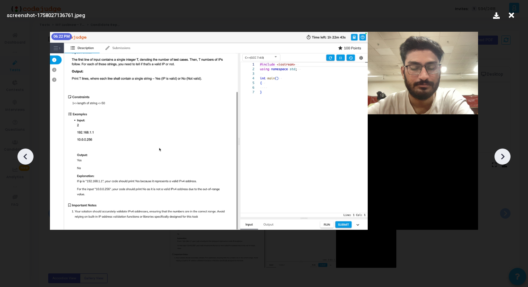
click at [502, 159] on icon at bounding box center [502, 157] width 3 height 6
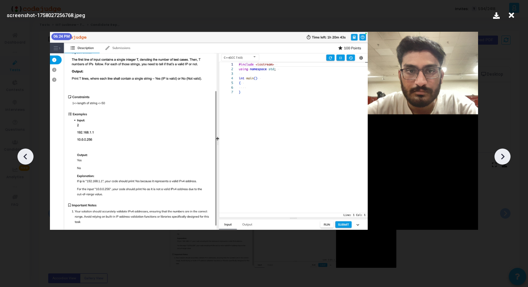
click at [502, 159] on icon at bounding box center [502, 157] width 3 height 6
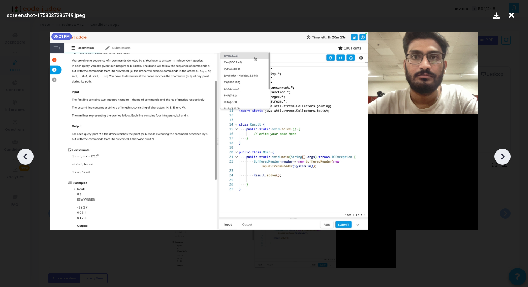
click at [502, 159] on icon at bounding box center [502, 157] width 3 height 6
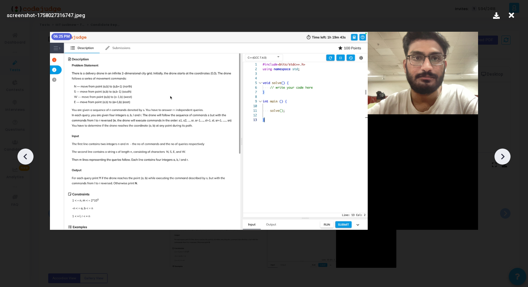
click at [502, 159] on icon at bounding box center [502, 157] width 3 height 6
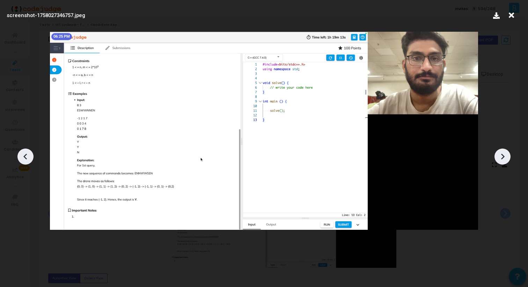
click at [502, 159] on icon at bounding box center [502, 157] width 3 height 6
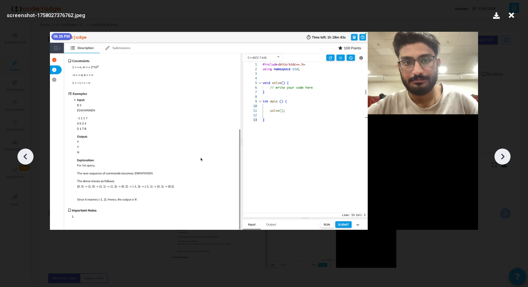
click at [502, 159] on icon at bounding box center [502, 157] width 3 height 6
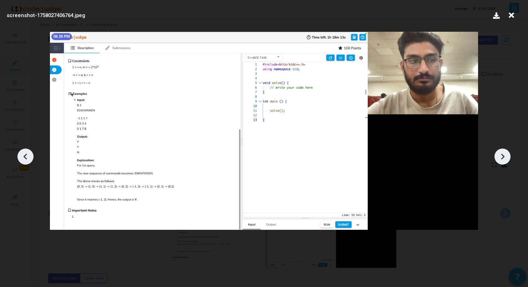
click at [502, 159] on icon at bounding box center [502, 157] width 3 height 6
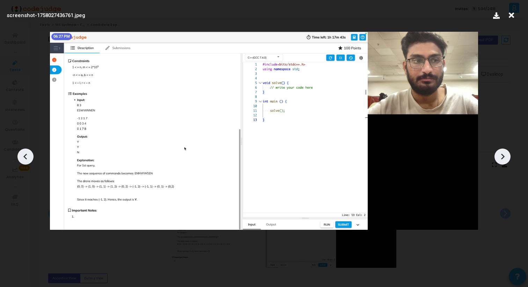
click at [502, 159] on icon at bounding box center [502, 157] width 3 height 6
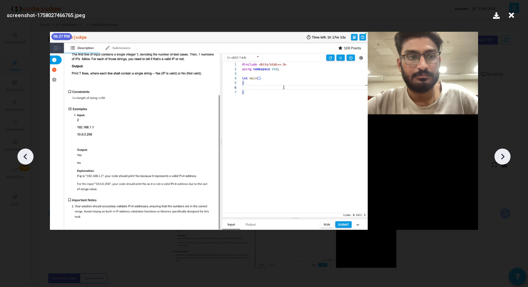
click at [502, 159] on icon at bounding box center [502, 157] width 3 height 6
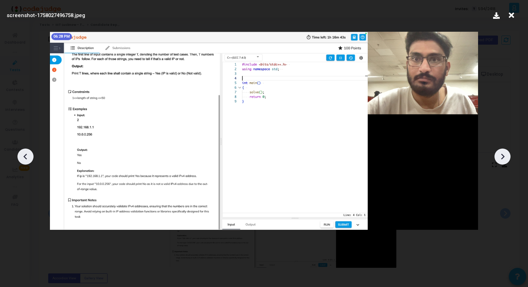
click at [502, 159] on icon at bounding box center [502, 157] width 3 height 6
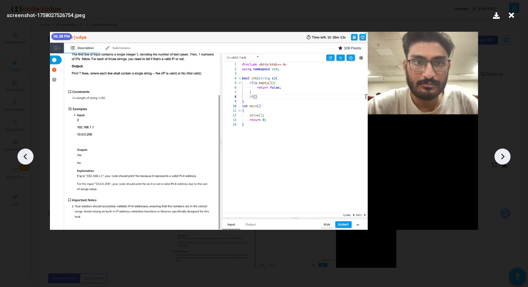
click at [502, 159] on icon at bounding box center [502, 157] width 3 height 6
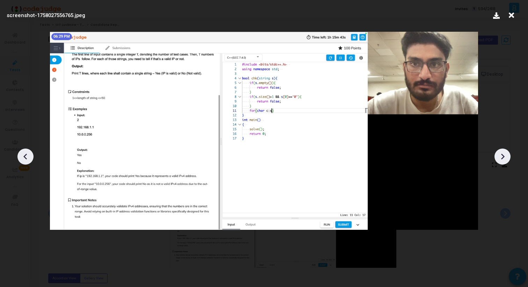
click at [502, 159] on icon at bounding box center [502, 157] width 3 height 6
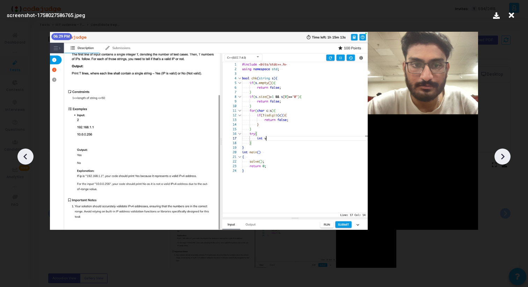
click at [502, 159] on icon at bounding box center [502, 157] width 3 height 6
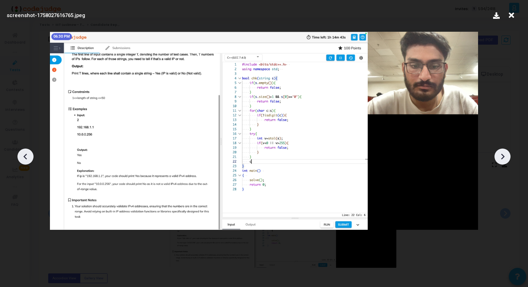
click at [502, 159] on icon at bounding box center [502, 157] width 3 height 6
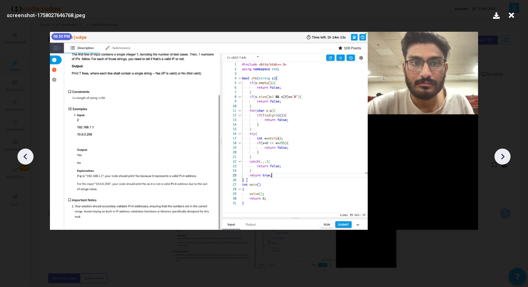
click at [502, 159] on icon at bounding box center [502, 157] width 3 height 6
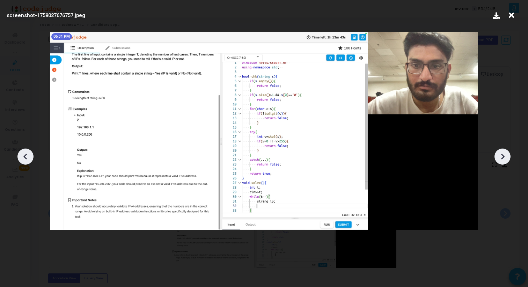
click at [502, 159] on icon at bounding box center [502, 157] width 3 height 6
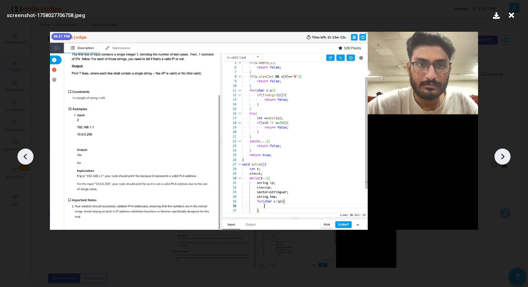
click at [502, 159] on icon at bounding box center [502, 157] width 3 height 6
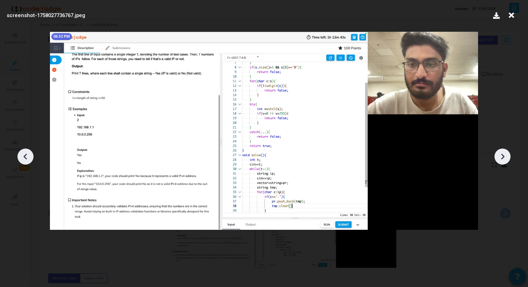
click at [502, 159] on icon at bounding box center [502, 157] width 3 height 6
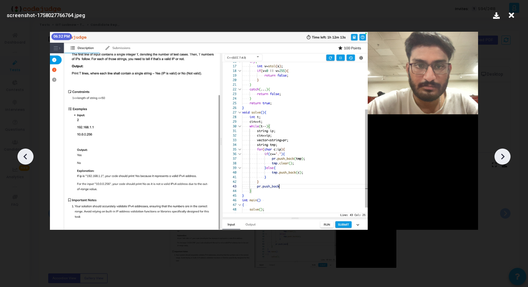
click at [502, 159] on icon at bounding box center [502, 157] width 3 height 6
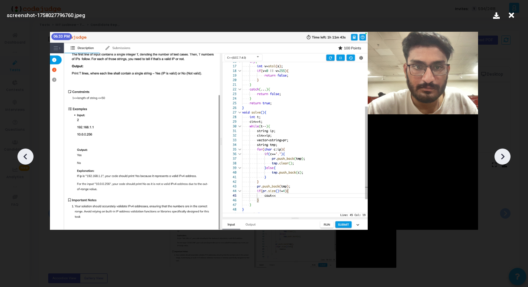
click at [502, 159] on icon at bounding box center [502, 157] width 3 height 6
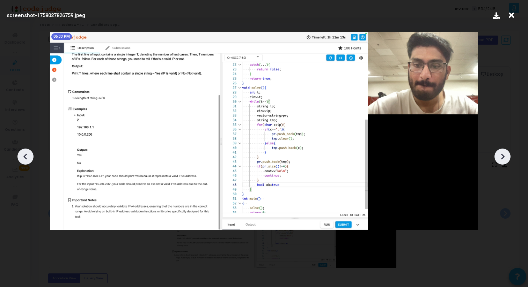
click at [502, 159] on icon at bounding box center [502, 157] width 3 height 6
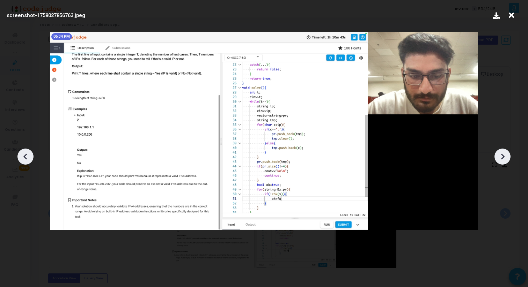
click at [502, 159] on icon at bounding box center [502, 157] width 3 height 6
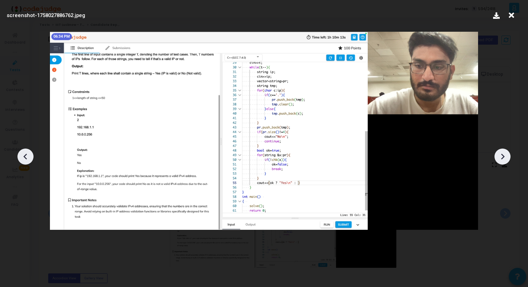
click at [502, 159] on icon at bounding box center [502, 157] width 3 height 6
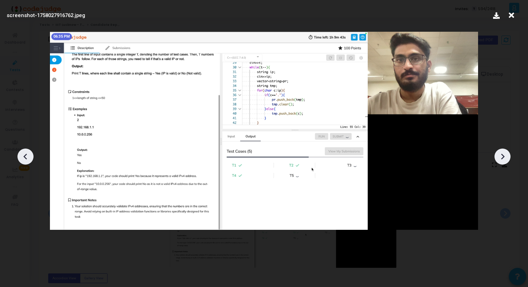
click at [502, 159] on icon at bounding box center [502, 157] width 3 height 6
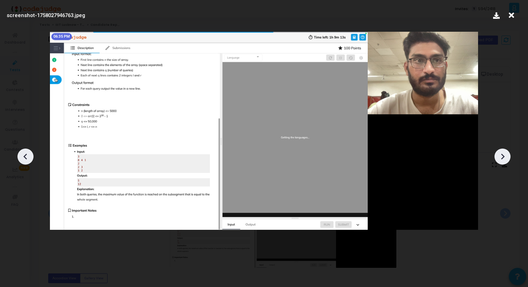
click at [502, 159] on icon at bounding box center [502, 157] width 3 height 6
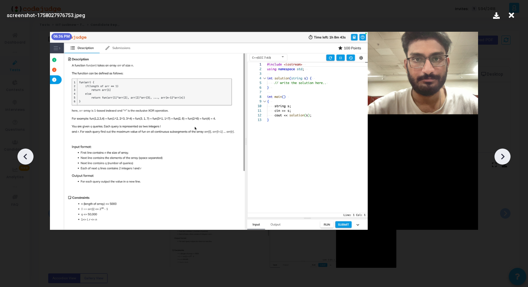
click at [502, 159] on icon at bounding box center [502, 157] width 3 height 6
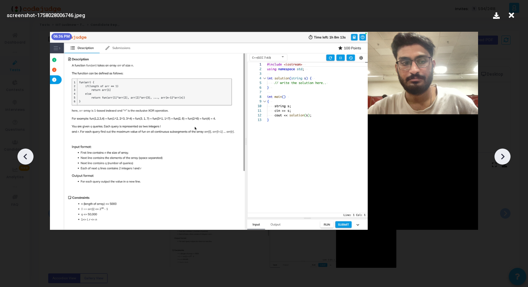
click at [502, 159] on icon at bounding box center [502, 157] width 3 height 6
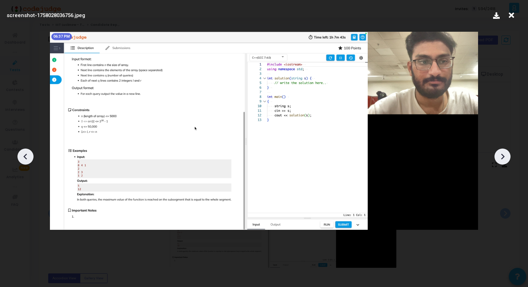
click at [502, 159] on icon at bounding box center [502, 157] width 3 height 6
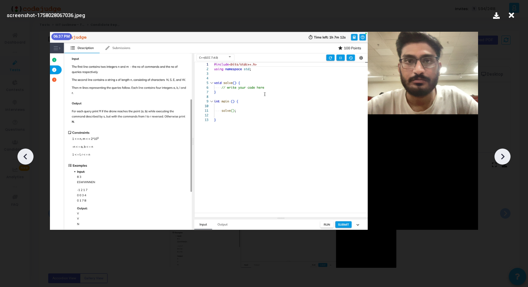
click at [502, 159] on icon at bounding box center [502, 157] width 3 height 6
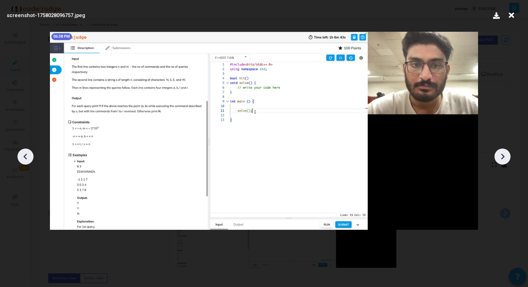
click at [502, 159] on icon at bounding box center [502, 157] width 3 height 6
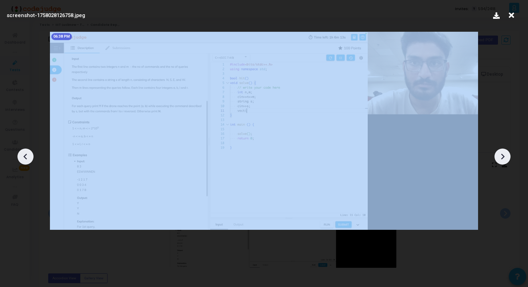
click at [502, 159] on icon at bounding box center [502, 157] width 3 height 6
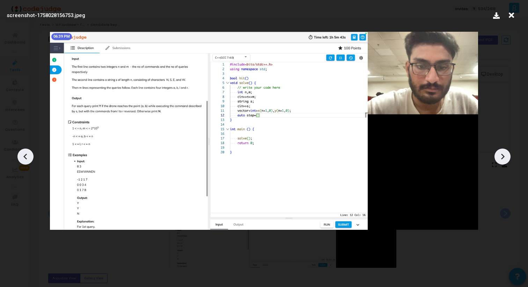
click at [502, 159] on icon at bounding box center [502, 157] width 3 height 6
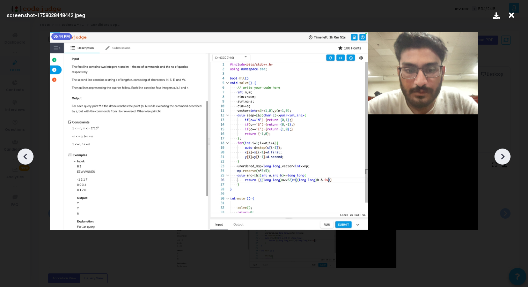
click at [502, 159] on icon at bounding box center [502, 157] width 3 height 6
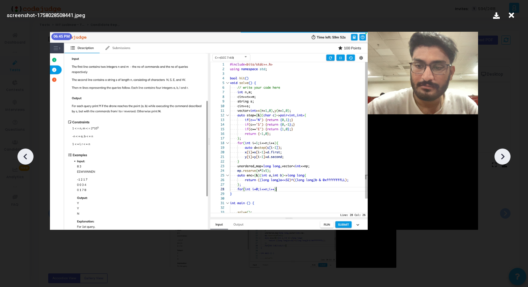
click at [502, 159] on icon at bounding box center [502, 157] width 3 height 6
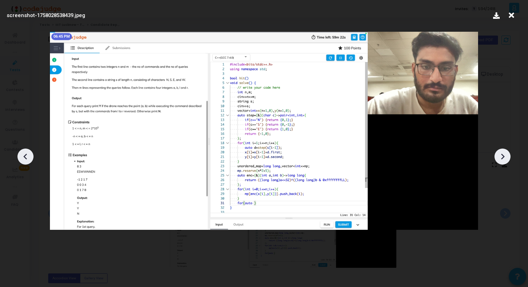
click at [502, 158] on icon at bounding box center [502, 157] width 3 height 6
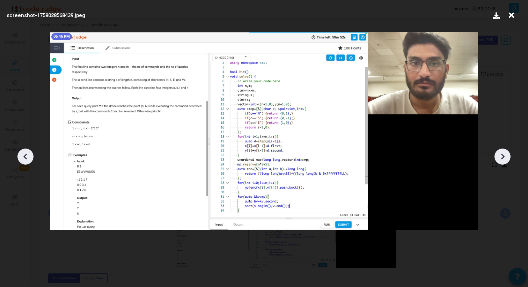
click at [502, 158] on icon at bounding box center [502, 157] width 3 height 6
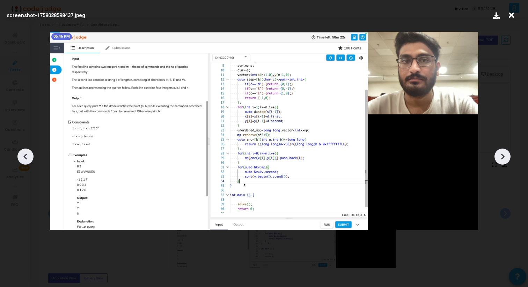
click at [502, 158] on icon at bounding box center [502, 157] width 3 height 6
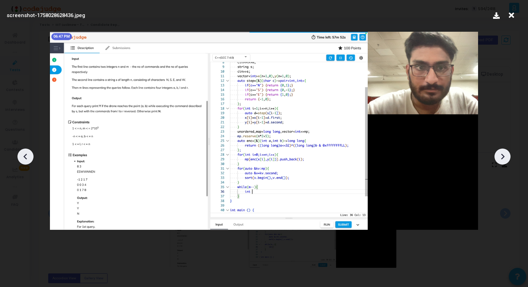
click at [502, 158] on icon at bounding box center [502, 157] width 3 height 6
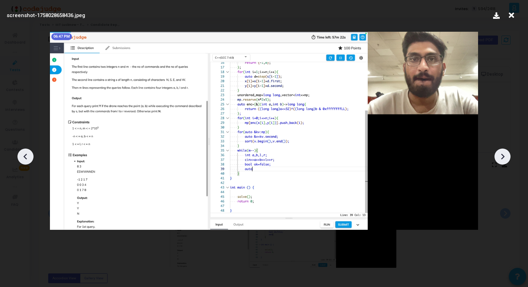
click at [502, 158] on icon at bounding box center [502, 157] width 3 height 6
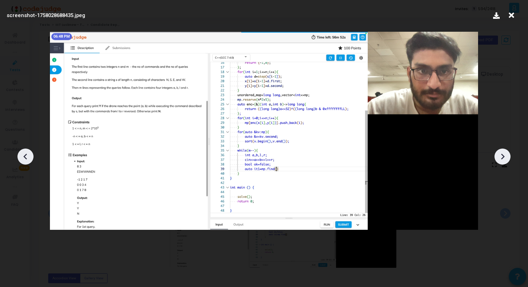
click at [502, 158] on icon at bounding box center [502, 157] width 3 height 6
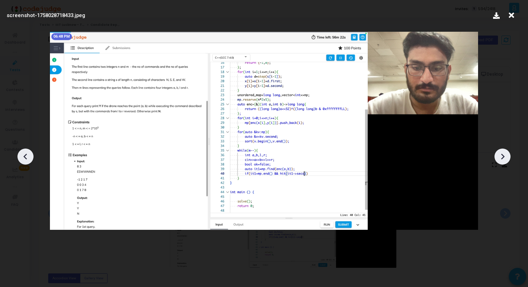
click at [502, 158] on icon at bounding box center [502, 157] width 3 height 6
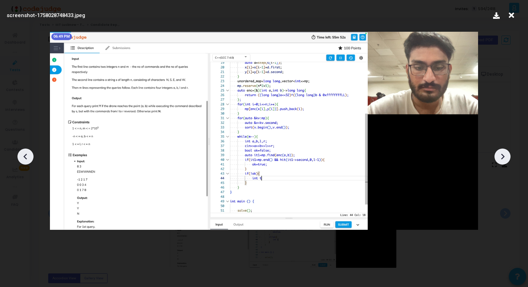
click at [502, 158] on icon at bounding box center [502, 157] width 3 height 6
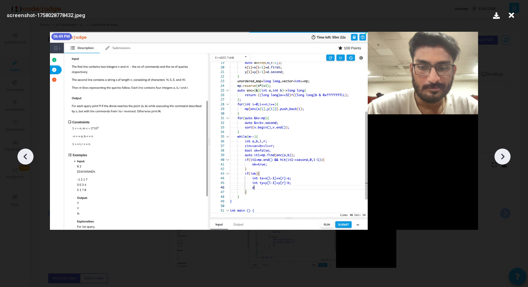
click at [502, 158] on icon at bounding box center [502, 157] width 3 height 6
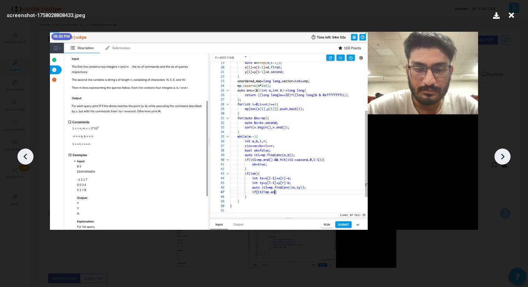
click at [502, 158] on icon at bounding box center [502, 157] width 3 height 6
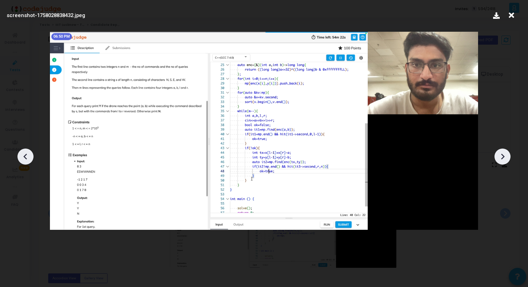
click at [502, 158] on icon at bounding box center [502, 157] width 3 height 6
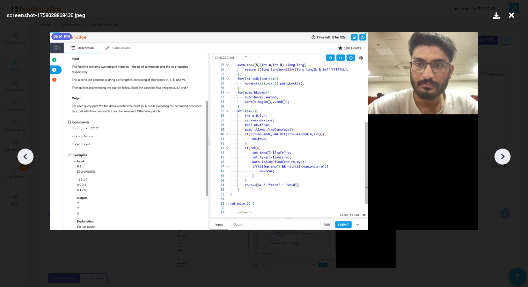
click at [502, 158] on icon at bounding box center [502, 157] width 3 height 6
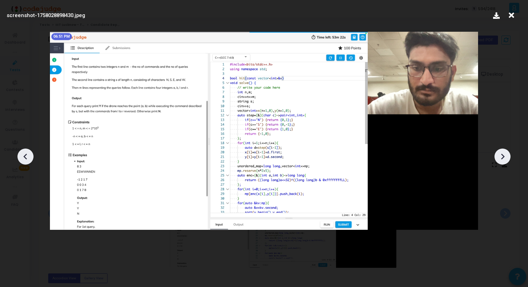
click at [502, 158] on icon at bounding box center [502, 157] width 3 height 6
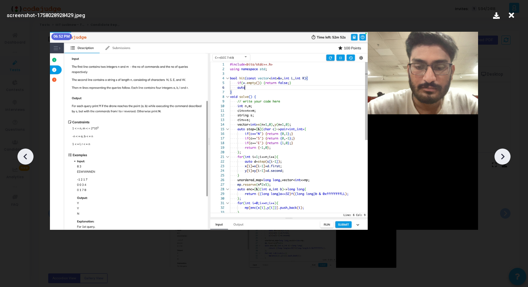
click at [502, 158] on icon at bounding box center [502, 157] width 3 height 6
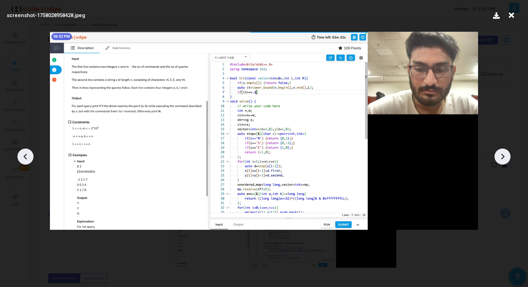
click at [502, 158] on icon at bounding box center [502, 157] width 3 height 6
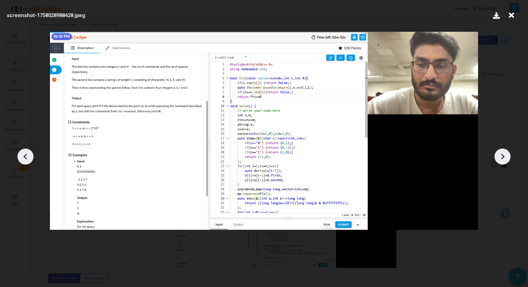
click at [502, 158] on icon at bounding box center [502, 157] width 3 height 6
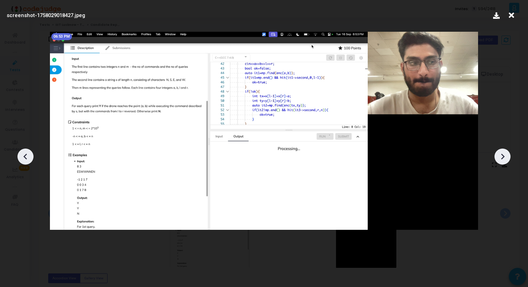
click at [502, 158] on icon at bounding box center [502, 157] width 3 height 6
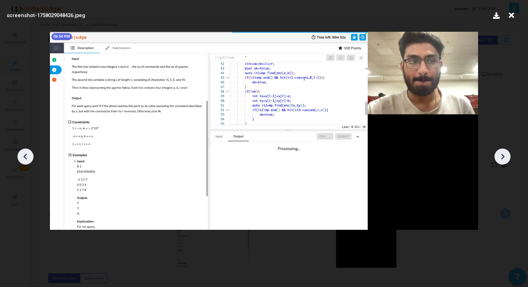
click at [502, 158] on icon at bounding box center [502, 157] width 3 height 6
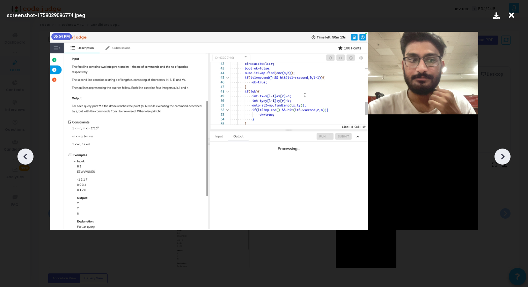
click at [502, 154] on icon at bounding box center [502, 157] width 3 height 6
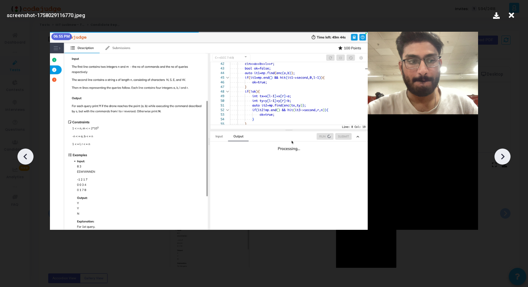
click at [502, 154] on icon at bounding box center [502, 157] width 3 height 6
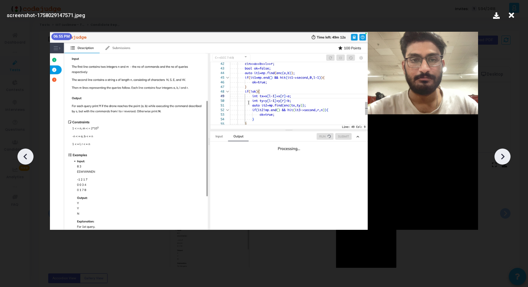
click at [502, 154] on icon at bounding box center [502, 157] width 3 height 6
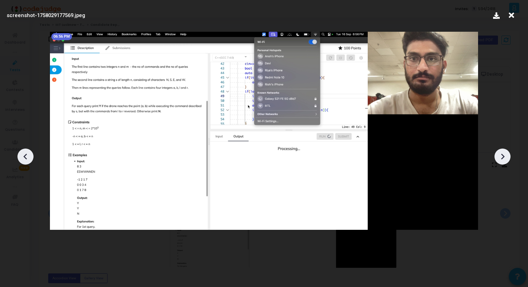
click at [500, 157] on icon at bounding box center [502, 157] width 10 height 10
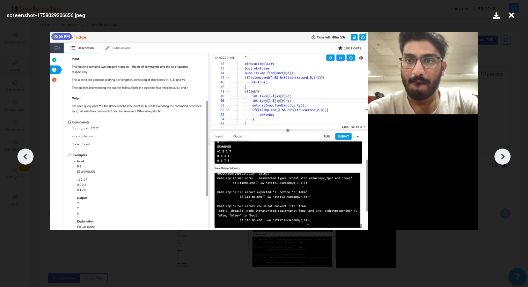
click at [500, 157] on icon at bounding box center [502, 157] width 10 height 10
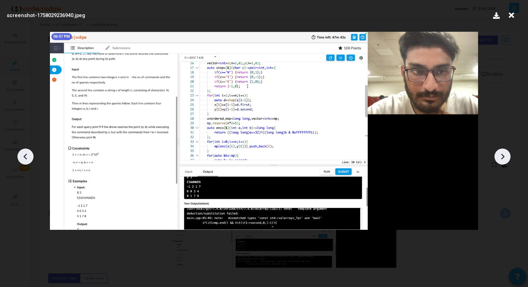
click at [500, 157] on icon at bounding box center [502, 157] width 10 height 10
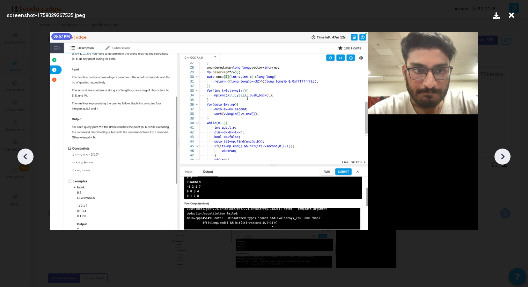
click at [500, 157] on icon at bounding box center [502, 157] width 10 height 10
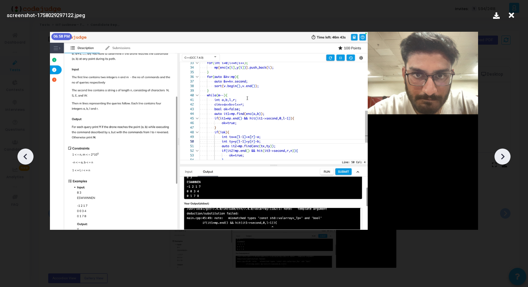
click at [500, 157] on icon at bounding box center [502, 157] width 10 height 10
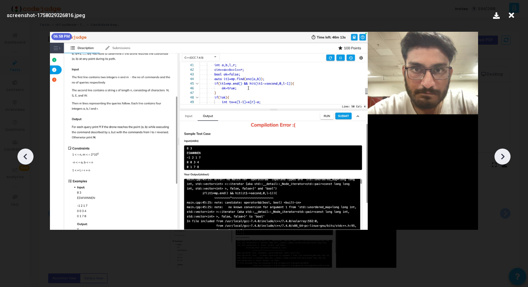
click at [500, 157] on icon at bounding box center [502, 157] width 10 height 10
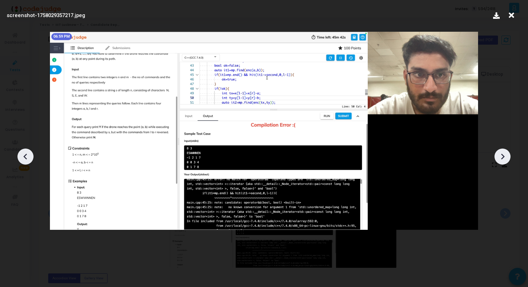
click at [500, 157] on icon at bounding box center [502, 157] width 10 height 10
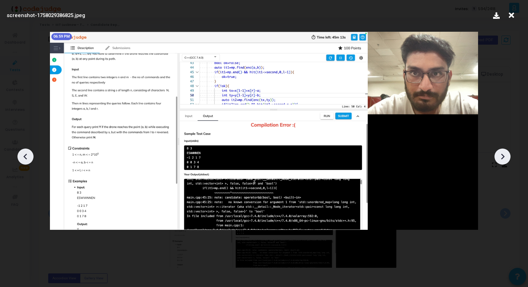
click at [500, 157] on icon at bounding box center [502, 157] width 10 height 10
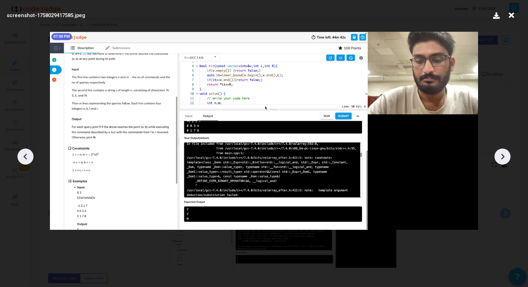
click at [500, 157] on icon at bounding box center [502, 157] width 10 height 10
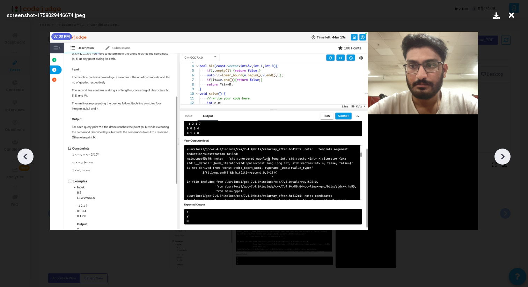
click at [500, 157] on icon at bounding box center [502, 157] width 10 height 10
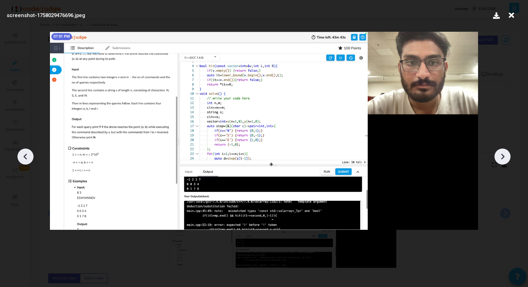
click at [500, 157] on icon at bounding box center [502, 157] width 10 height 10
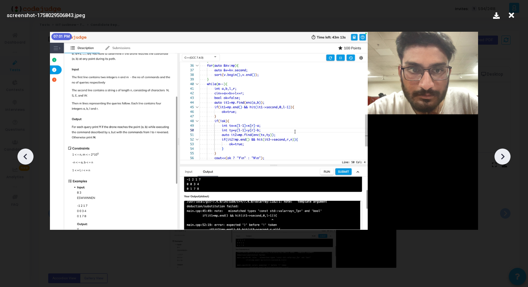
click at [500, 157] on icon at bounding box center [502, 157] width 10 height 10
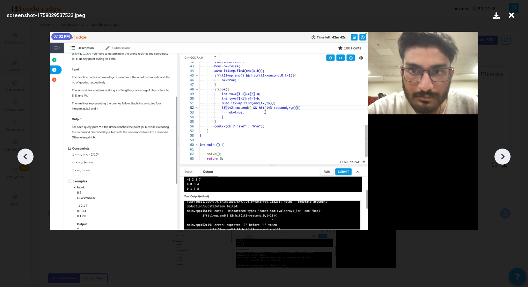
click at [500, 157] on icon at bounding box center [502, 157] width 10 height 10
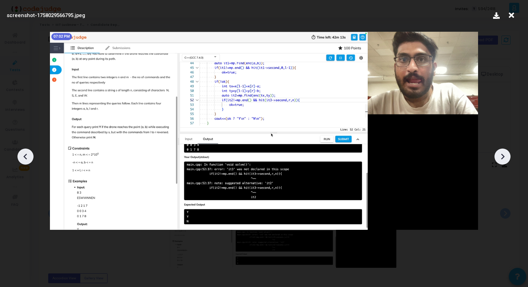
click at [500, 157] on icon at bounding box center [502, 157] width 10 height 10
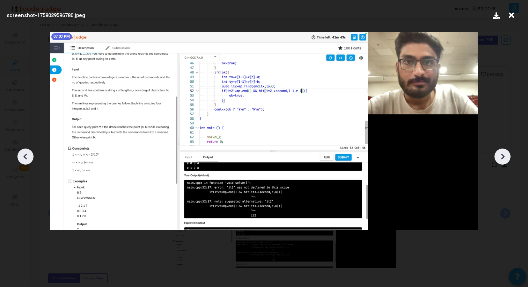
click at [500, 157] on icon at bounding box center [502, 157] width 10 height 10
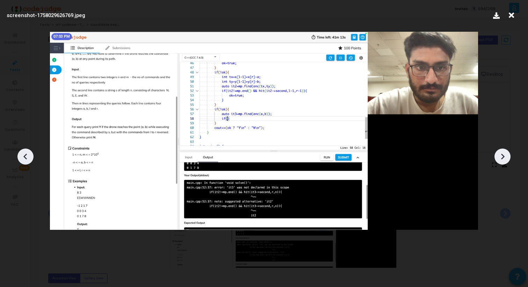
click at [500, 157] on icon at bounding box center [502, 157] width 10 height 10
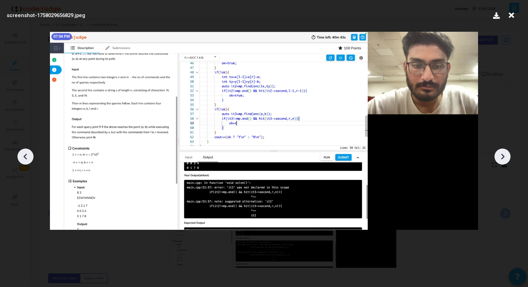
click at [29, 161] on icon at bounding box center [25, 157] width 10 height 10
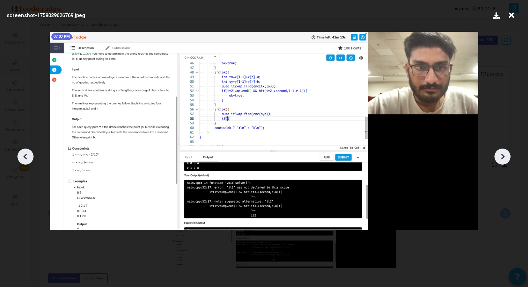
click at [29, 161] on icon at bounding box center [25, 157] width 10 height 10
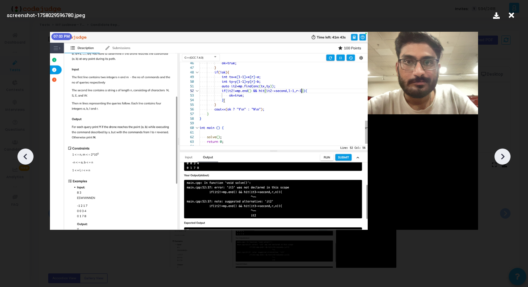
click at [29, 161] on icon at bounding box center [25, 157] width 10 height 10
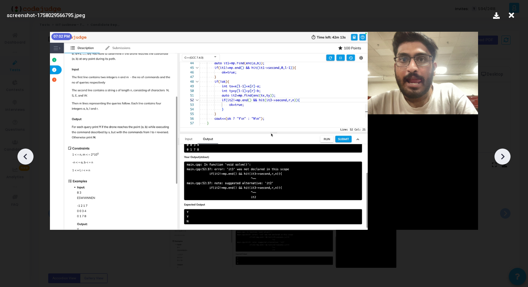
click at [502, 155] on icon at bounding box center [502, 157] width 3 height 6
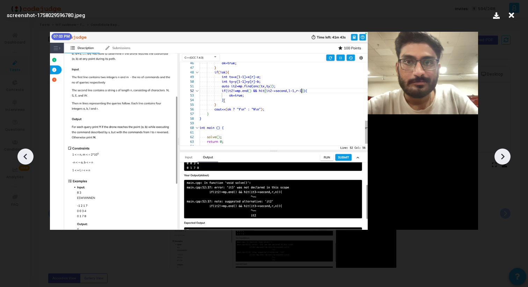
click at [502, 155] on icon at bounding box center [502, 157] width 3 height 6
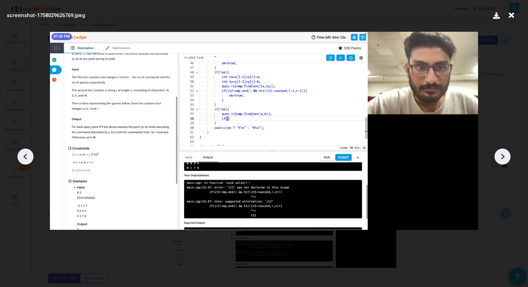
click at [502, 155] on icon at bounding box center [502, 157] width 3 height 6
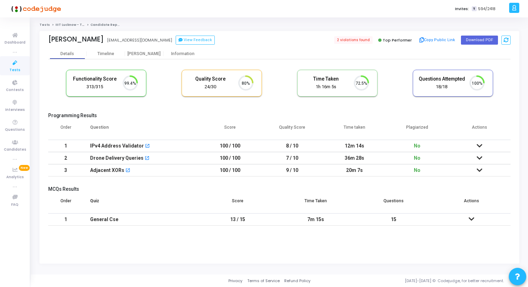
scroll to position [15, 18]
click at [150, 53] on div "[PERSON_NAME]" at bounding box center [144, 53] width 38 height 5
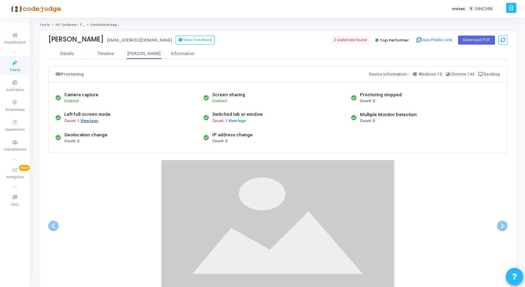
click at [92, 123] on button "View logs" at bounding box center [89, 121] width 18 height 7
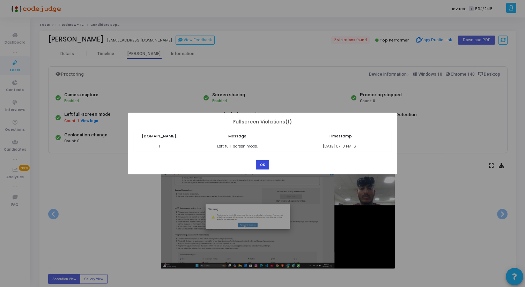
click at [269, 165] on button "OK" at bounding box center [262, 164] width 13 height 9
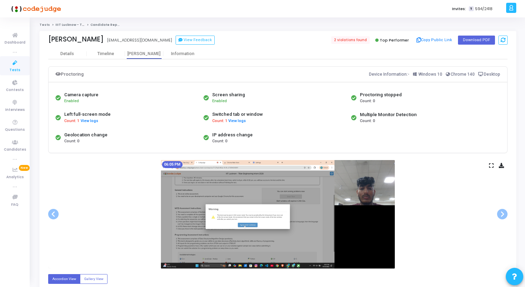
click at [491, 166] on icon at bounding box center [491, 166] width 5 height 4
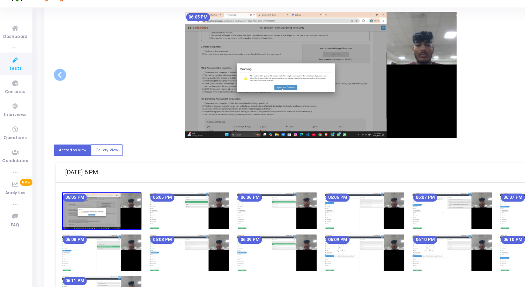
scroll to position [133, 0]
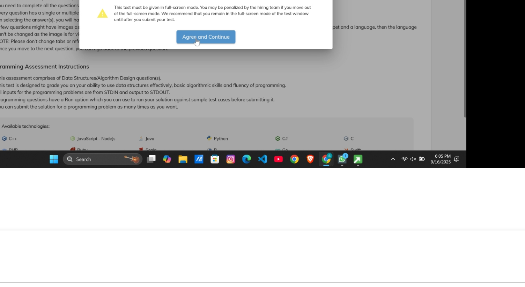
click at [303, 116] on img at bounding box center [278, 81] width 234 height 109
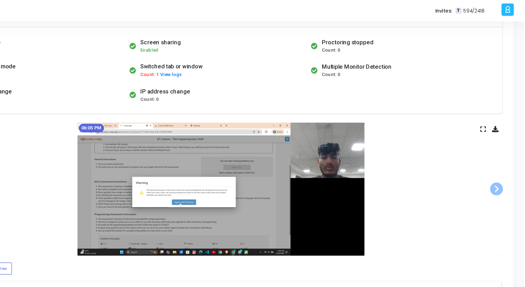
scroll to position [59, 0]
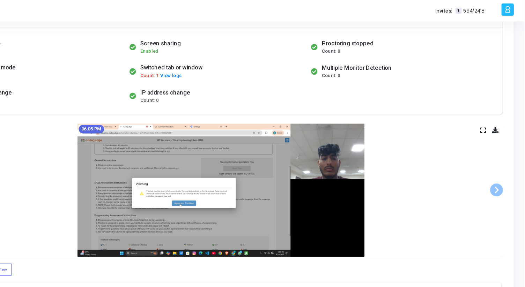
click at [492, 104] on icon at bounding box center [491, 106] width 5 height 4
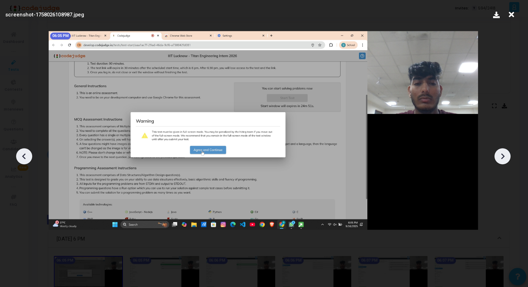
scroll to position [0, 0]
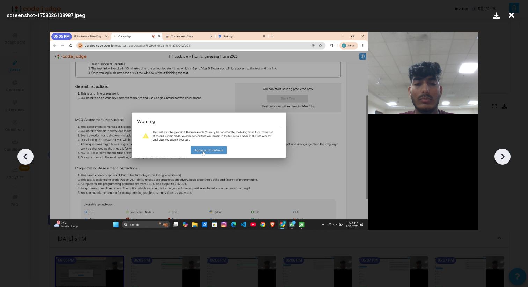
click at [509, 18] on icon at bounding box center [511, 15] width 11 height 13
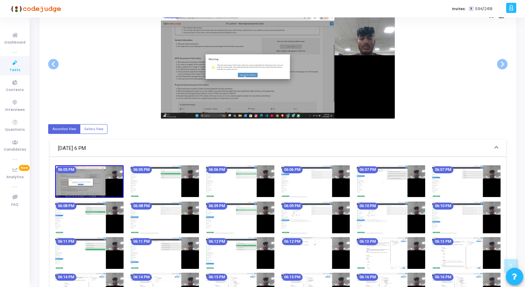
click at [100, 191] on img at bounding box center [89, 182] width 68 height 32
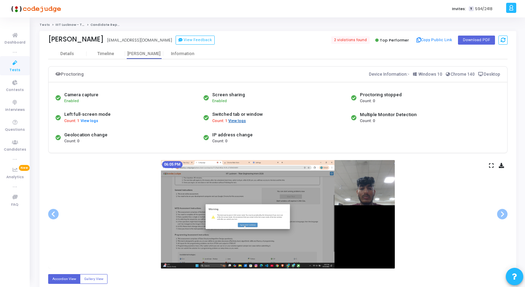
click at [239, 121] on button "View logs" at bounding box center [237, 121] width 18 height 7
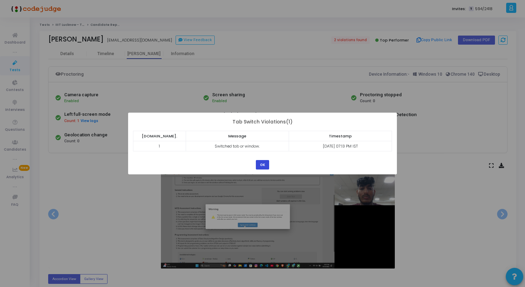
click at [265, 162] on button "OK" at bounding box center [262, 164] width 13 height 9
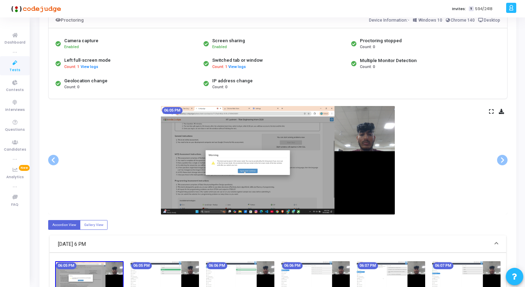
scroll to position [53, 0]
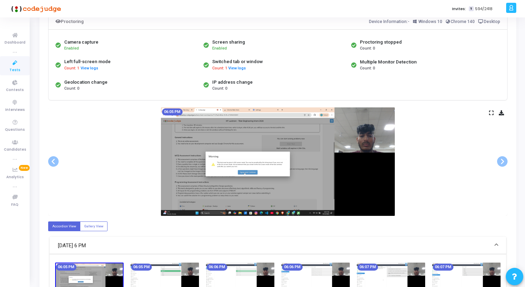
click at [489, 114] on div "06:05 PM" at bounding box center [278, 162] width 460 height 109
click at [489, 112] on icon at bounding box center [491, 113] width 5 height 4
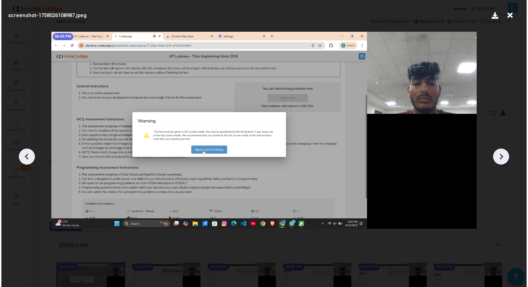
scroll to position [0, 0]
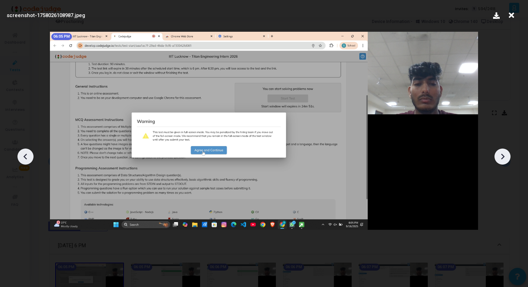
click at [504, 158] on icon at bounding box center [502, 157] width 10 height 10
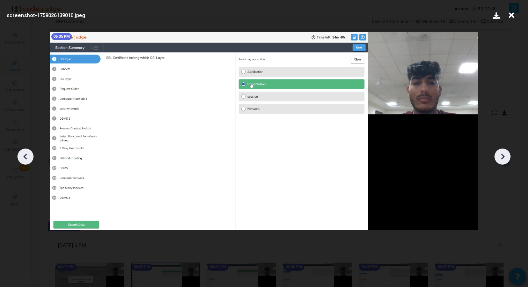
click at [504, 158] on icon at bounding box center [502, 157] width 10 height 10
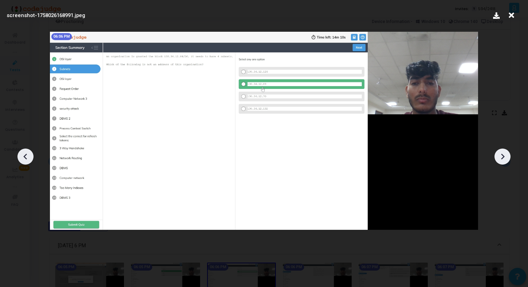
click at [504, 158] on icon at bounding box center [502, 157] width 10 height 10
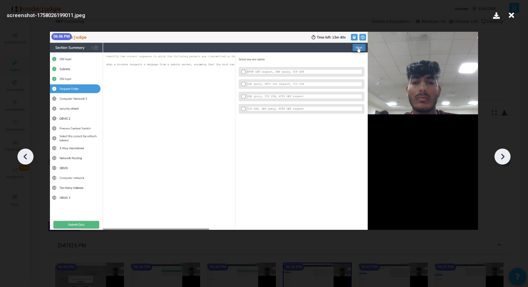
click at [504, 158] on icon at bounding box center [502, 157] width 10 height 10
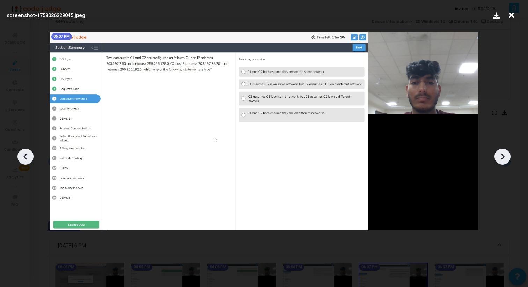
click at [504, 158] on icon at bounding box center [502, 157] width 10 height 10
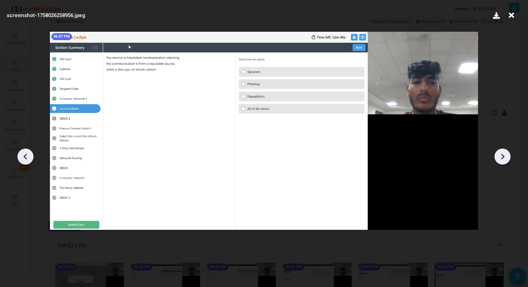
click at [504, 158] on icon at bounding box center [502, 157] width 10 height 10
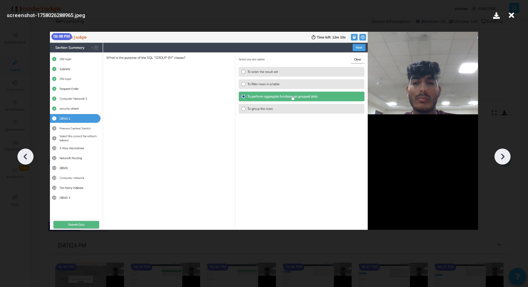
click at [504, 158] on icon at bounding box center [502, 157] width 10 height 10
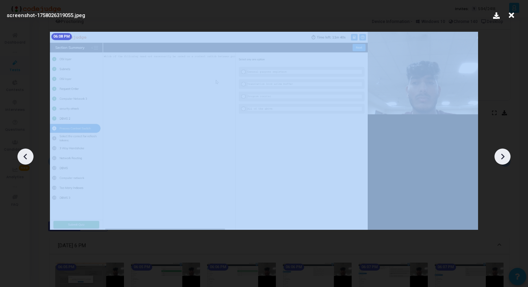
click at [504, 158] on icon at bounding box center [502, 157] width 10 height 10
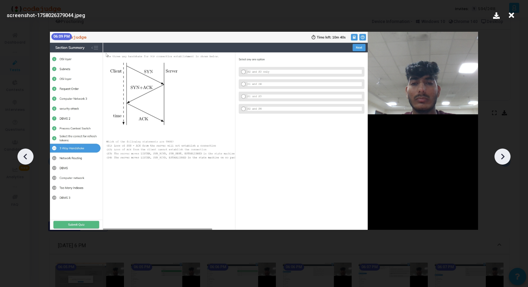
click at [504, 158] on icon at bounding box center [502, 157] width 10 height 10
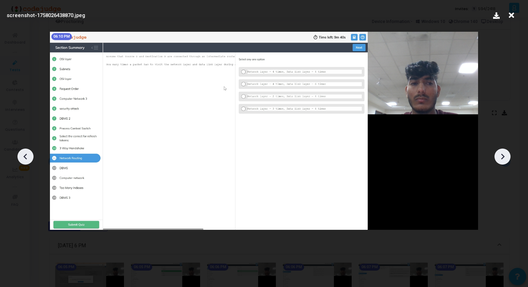
click at [504, 158] on icon at bounding box center [502, 157] width 10 height 10
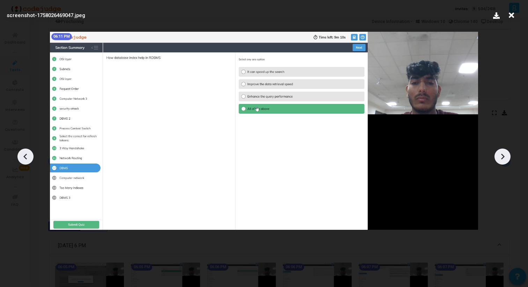
click at [504, 158] on icon at bounding box center [502, 157] width 10 height 10
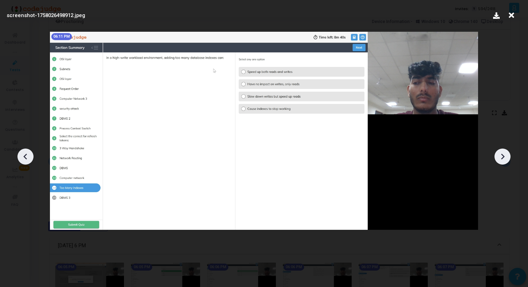
click at [504, 158] on icon at bounding box center [502, 157] width 10 height 10
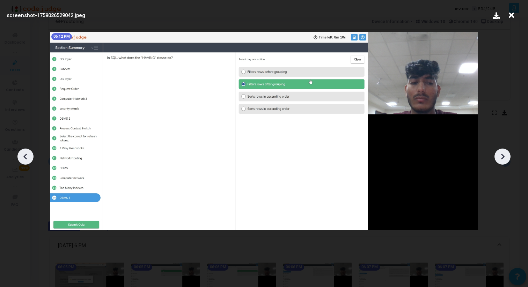
click at [504, 158] on icon at bounding box center [502, 157] width 10 height 10
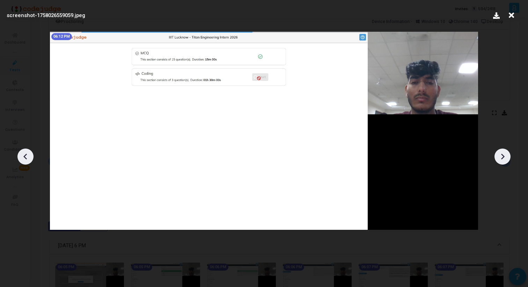
click at [504, 158] on icon at bounding box center [502, 157] width 10 height 10
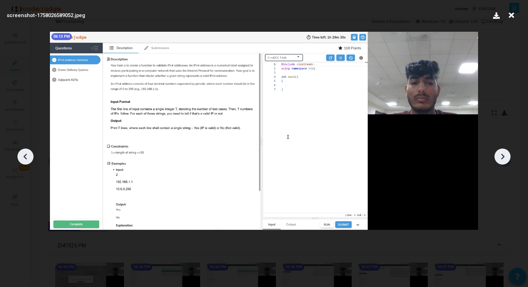
click at [504, 158] on icon at bounding box center [502, 157] width 10 height 10
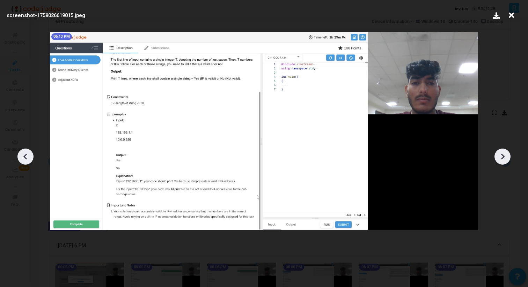
click at [504, 158] on icon at bounding box center [502, 157] width 10 height 10
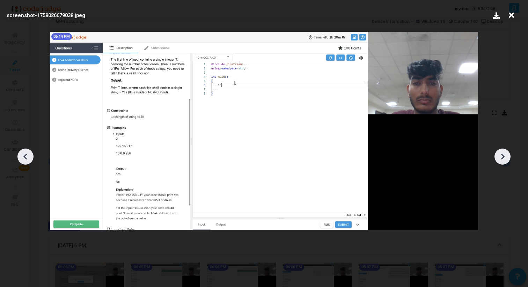
click at [504, 158] on icon at bounding box center [502, 157] width 10 height 10
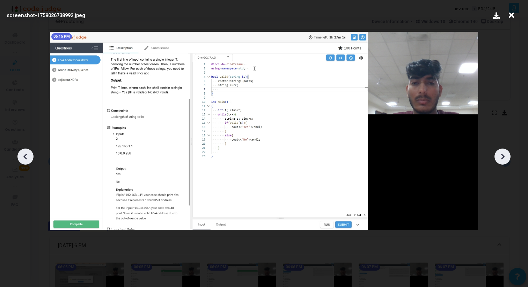
click at [504, 158] on icon at bounding box center [502, 157] width 10 height 10
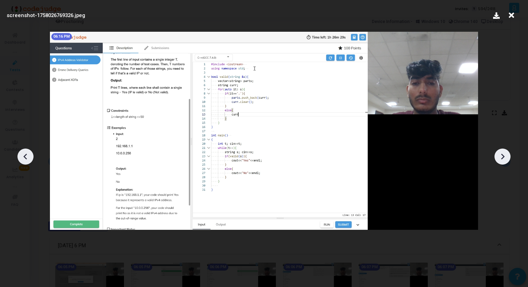
click at [504, 158] on icon at bounding box center [502, 157] width 10 height 10
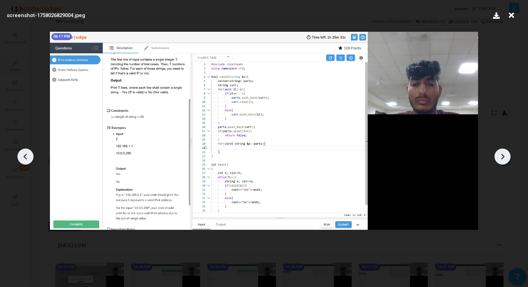
click at [504, 158] on icon at bounding box center [502, 157] width 10 height 10
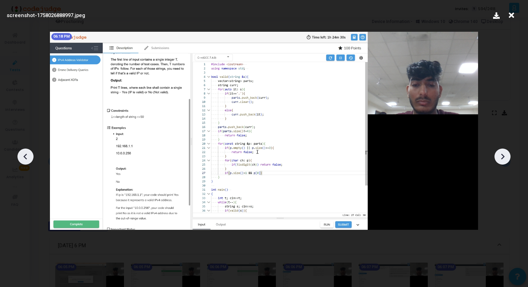
click at [504, 158] on icon at bounding box center [502, 157] width 10 height 10
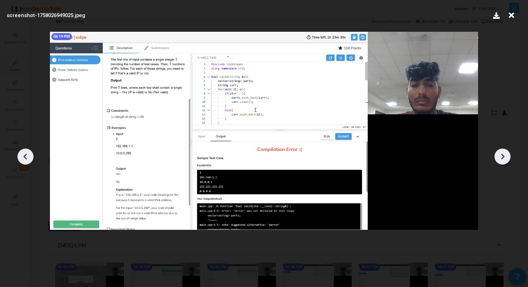
click at [504, 158] on icon at bounding box center [502, 157] width 10 height 10
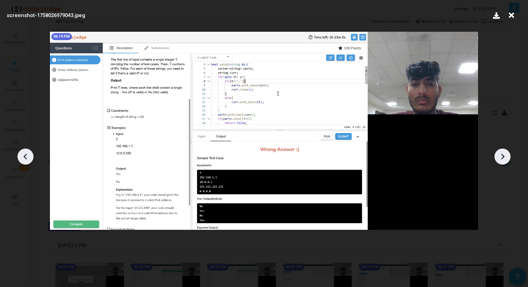
click at [504, 158] on icon at bounding box center [502, 157] width 10 height 10
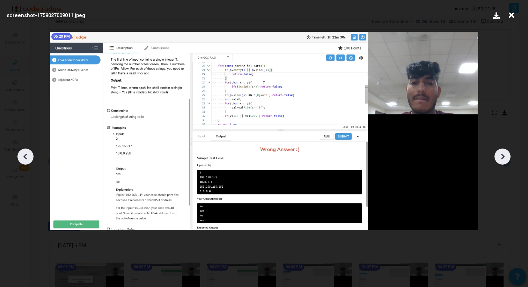
click at [504, 158] on icon at bounding box center [502, 157] width 10 height 10
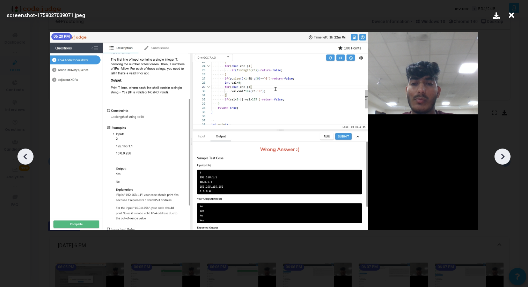
click at [504, 158] on icon at bounding box center [502, 157] width 10 height 10
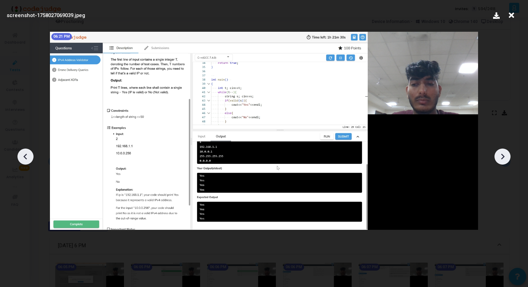
click at [504, 158] on icon at bounding box center [502, 157] width 10 height 10
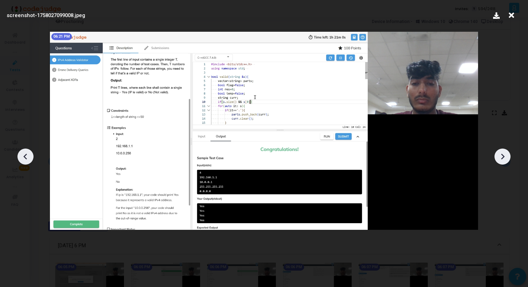
click at [504, 158] on icon at bounding box center [502, 157] width 10 height 10
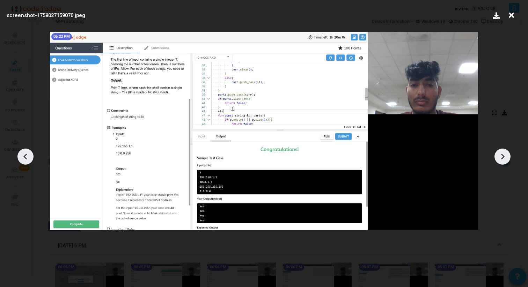
click at [504, 158] on icon at bounding box center [502, 157] width 10 height 10
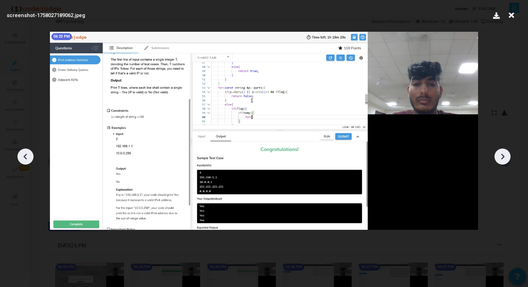
click at [504, 158] on icon at bounding box center [502, 157] width 10 height 10
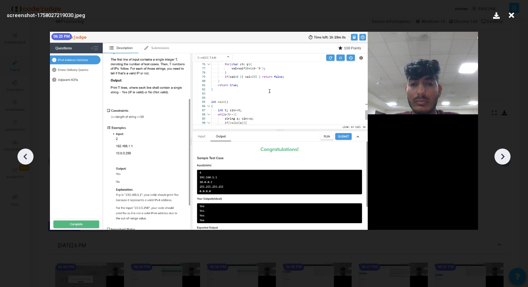
click at [504, 158] on icon at bounding box center [502, 157] width 10 height 10
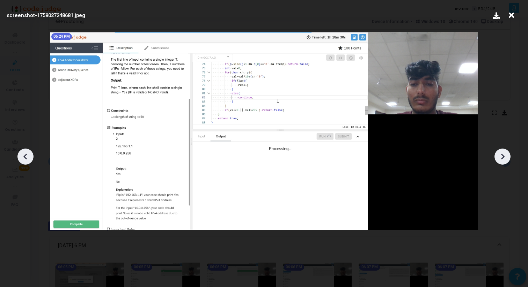
click at [504, 158] on icon at bounding box center [502, 157] width 10 height 10
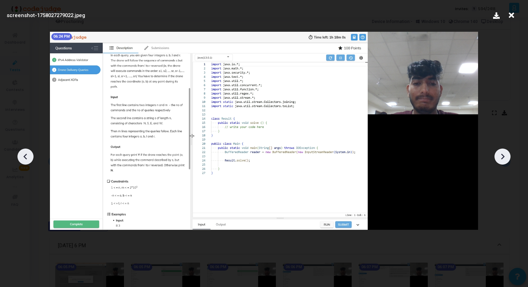
click at [504, 158] on icon at bounding box center [502, 157] width 10 height 10
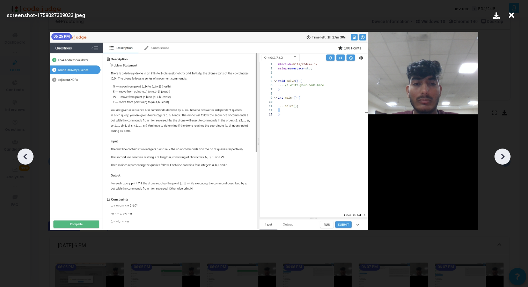
click at [504, 158] on icon at bounding box center [502, 157] width 10 height 10
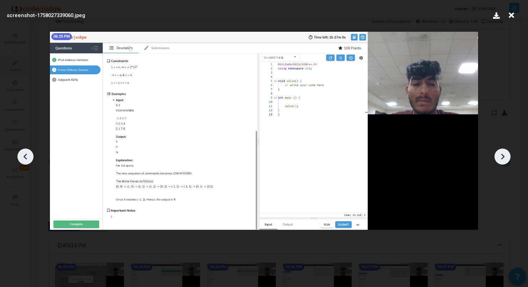
click at [504, 158] on icon at bounding box center [502, 157] width 10 height 10
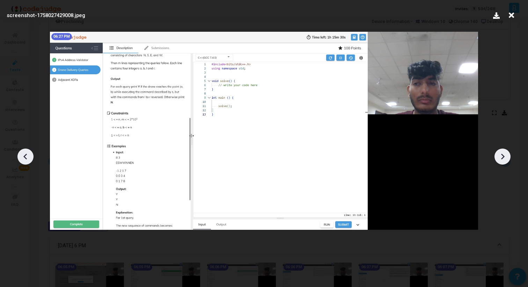
click at [504, 158] on icon at bounding box center [502, 157] width 10 height 10
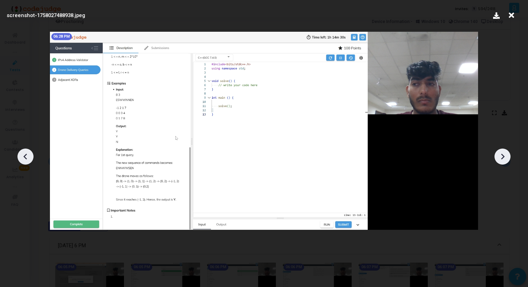
click at [504, 158] on icon at bounding box center [502, 157] width 10 height 10
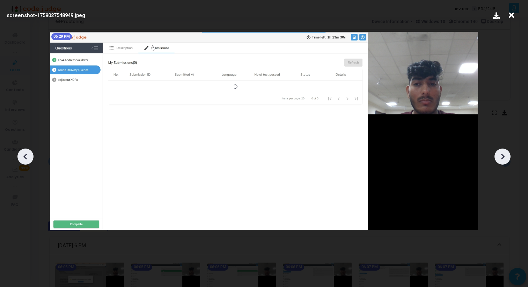
click at [504, 158] on icon at bounding box center [502, 157] width 10 height 10
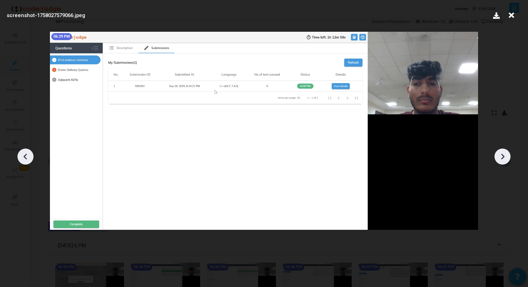
click at [504, 158] on icon at bounding box center [502, 157] width 10 height 10
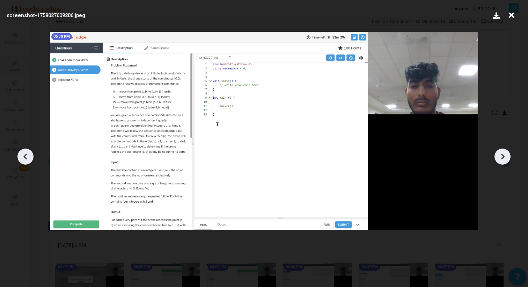
click at [504, 158] on icon at bounding box center [502, 157] width 10 height 10
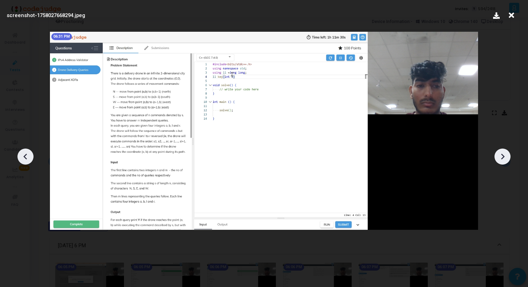
click at [504, 158] on icon at bounding box center [502, 157] width 10 height 10
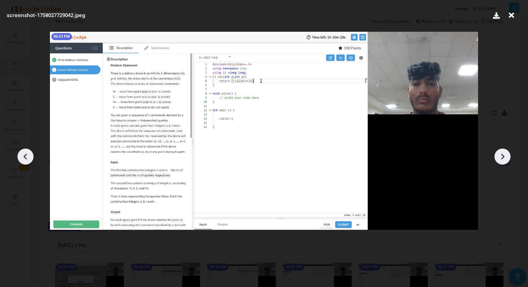
click at [504, 158] on icon at bounding box center [502, 157] width 10 height 10
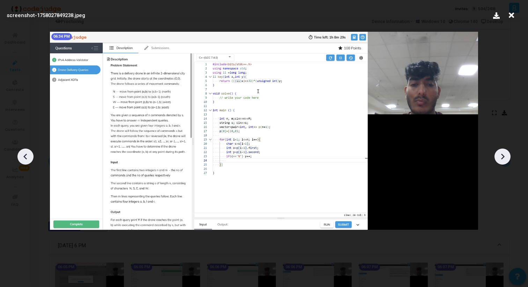
click at [504, 158] on icon at bounding box center [502, 157] width 10 height 10
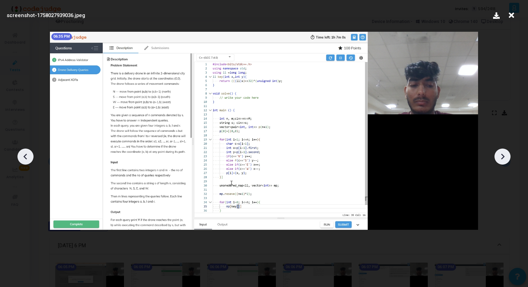
click at [504, 158] on icon at bounding box center [502, 157] width 10 height 10
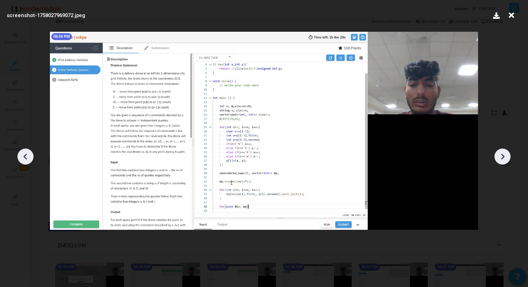
click at [504, 158] on icon at bounding box center [502, 157] width 10 height 10
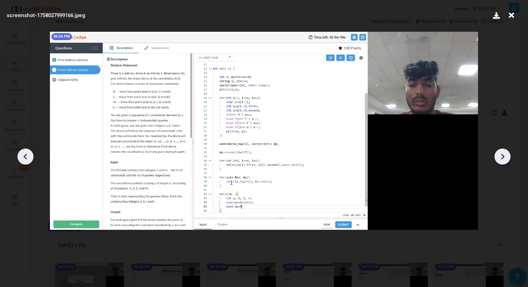
click at [504, 158] on icon at bounding box center [502, 157] width 10 height 10
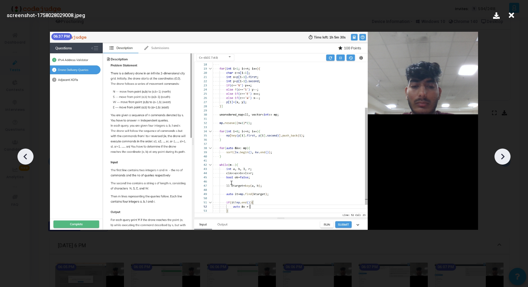
click at [504, 158] on icon at bounding box center [502, 157] width 10 height 10
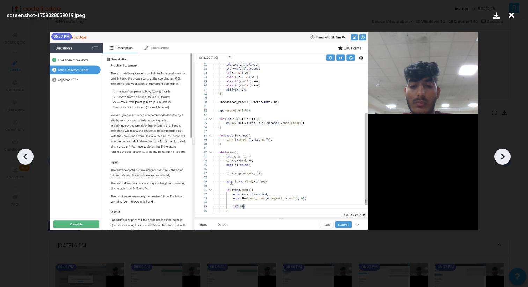
click at [504, 158] on icon at bounding box center [502, 157] width 10 height 10
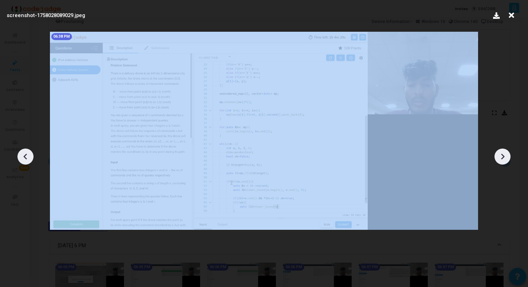
click at [504, 158] on icon at bounding box center [502, 157] width 10 height 10
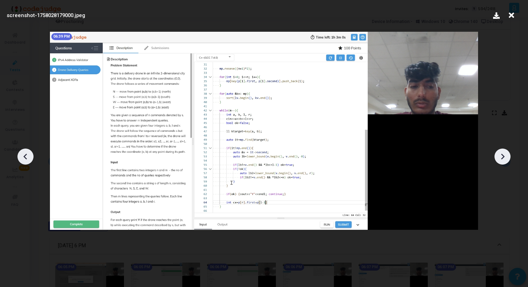
click at [504, 158] on icon at bounding box center [502, 157] width 10 height 10
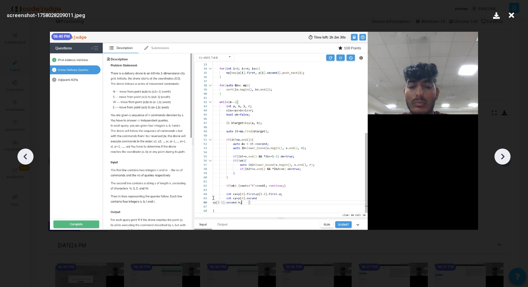
click at [504, 158] on icon at bounding box center [502, 157] width 10 height 10
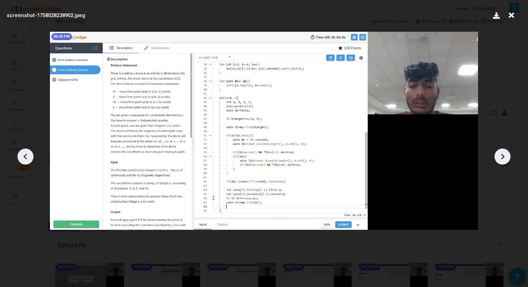
click at [504, 158] on icon at bounding box center [502, 157] width 10 height 10
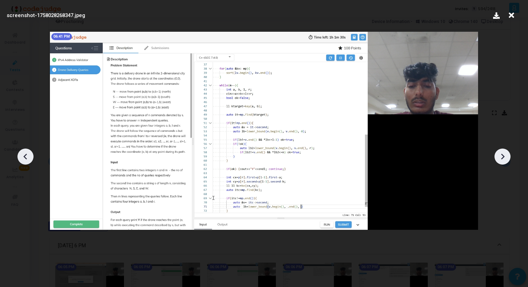
click at [504, 158] on icon at bounding box center [502, 157] width 10 height 10
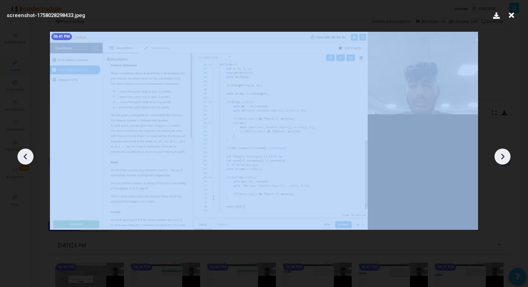
click at [504, 158] on icon at bounding box center [502, 157] width 10 height 10
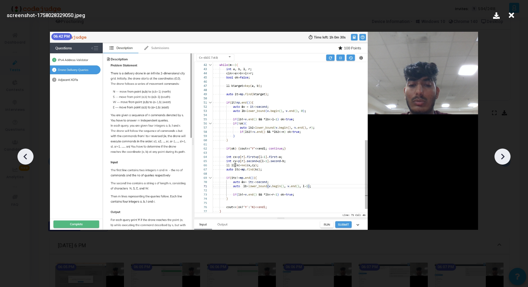
click at [504, 158] on icon at bounding box center [502, 157] width 10 height 10
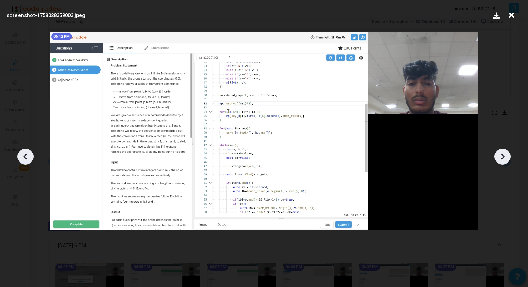
click at [504, 158] on icon at bounding box center [502, 157] width 10 height 10
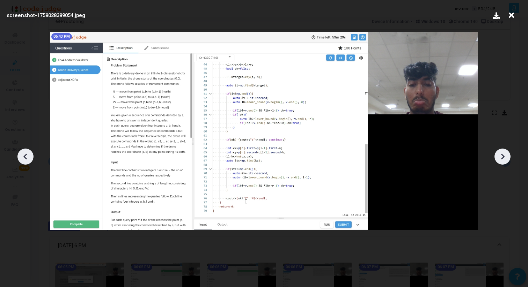
click at [504, 158] on icon at bounding box center [502, 157] width 10 height 10
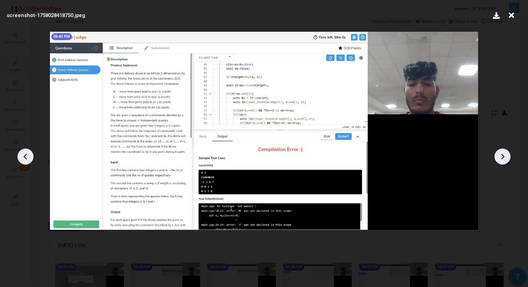
click at [504, 158] on icon at bounding box center [502, 157] width 10 height 10
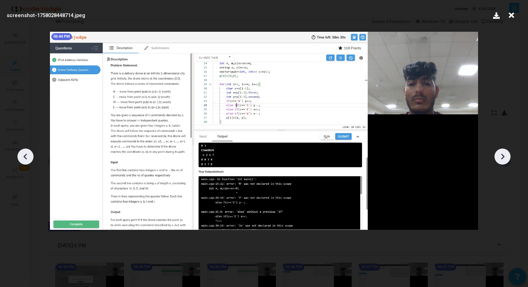
click at [504, 158] on icon at bounding box center [502, 157] width 10 height 10
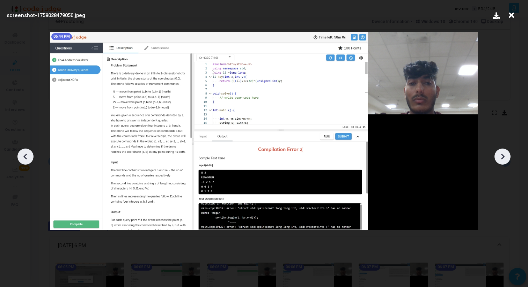
click at [504, 158] on icon at bounding box center [502, 157] width 10 height 10
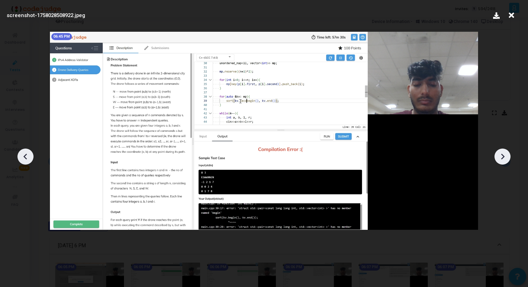
click at [504, 158] on icon at bounding box center [502, 157] width 10 height 10
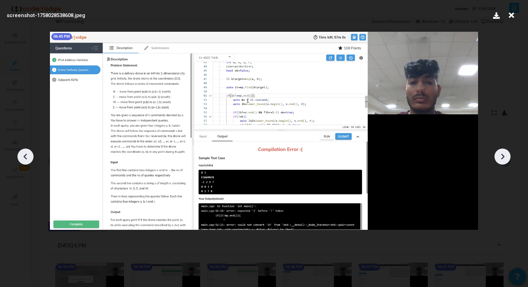
click at [504, 158] on icon at bounding box center [502, 157] width 10 height 10
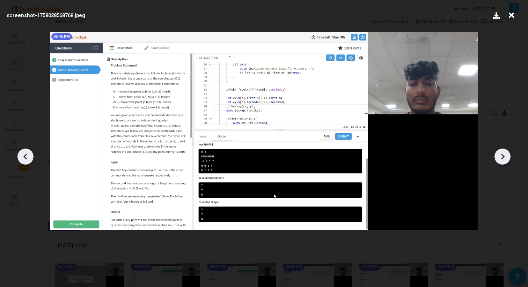
click at [504, 158] on icon at bounding box center [502, 157] width 10 height 10
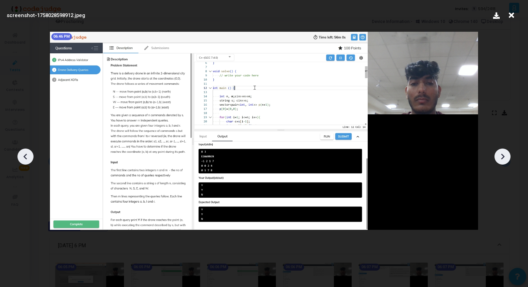
click at [504, 158] on icon at bounding box center [502, 157] width 10 height 10
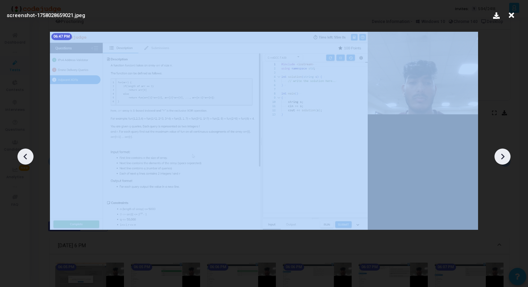
click at [504, 158] on icon at bounding box center [502, 157] width 10 height 10
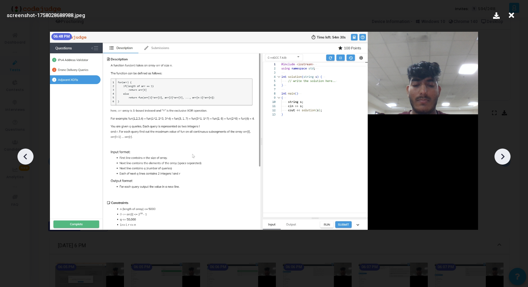
click at [504, 158] on icon at bounding box center [502, 157] width 10 height 10
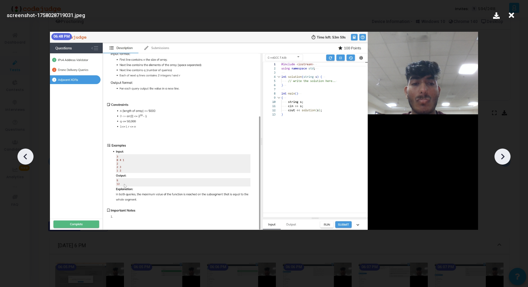
click at [504, 158] on icon at bounding box center [502, 157] width 10 height 10
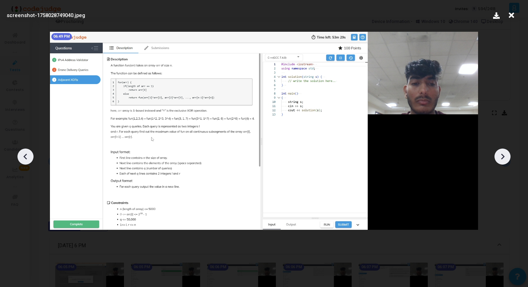
click at [504, 158] on icon at bounding box center [502, 157] width 10 height 10
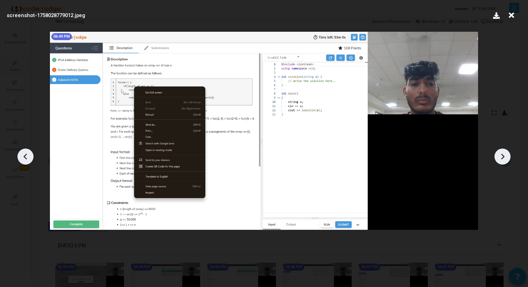
click at [504, 158] on icon at bounding box center [502, 157] width 10 height 10
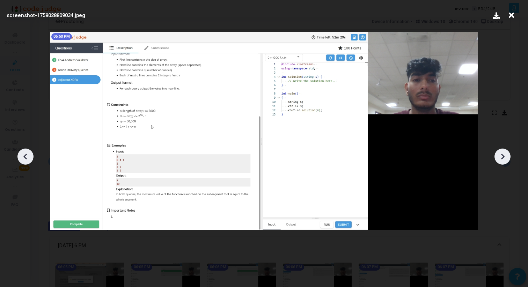
click at [504, 158] on icon at bounding box center [502, 157] width 10 height 10
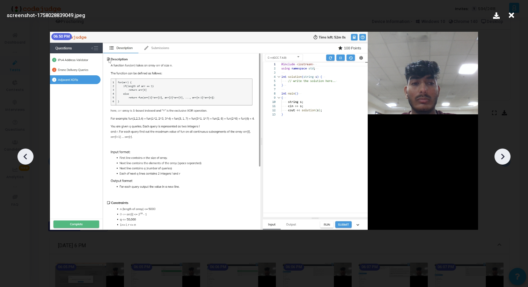
click at [504, 158] on icon at bounding box center [502, 157] width 10 height 10
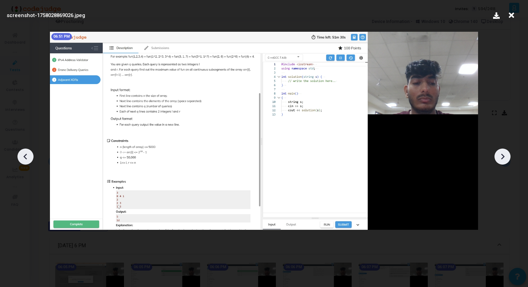
click at [504, 158] on icon at bounding box center [502, 157] width 10 height 10
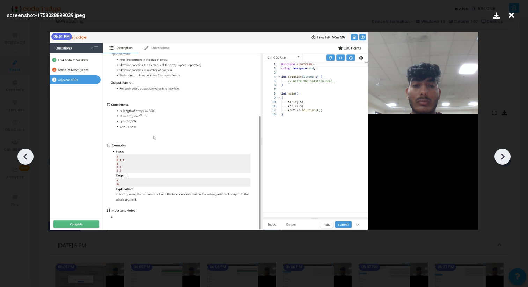
click at [504, 158] on icon at bounding box center [502, 157] width 10 height 10
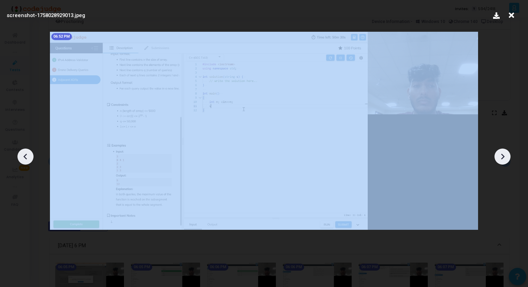
click at [504, 158] on icon at bounding box center [502, 157] width 10 height 10
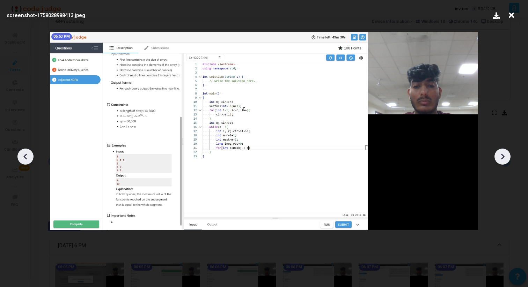
click at [504, 158] on icon at bounding box center [502, 157] width 10 height 10
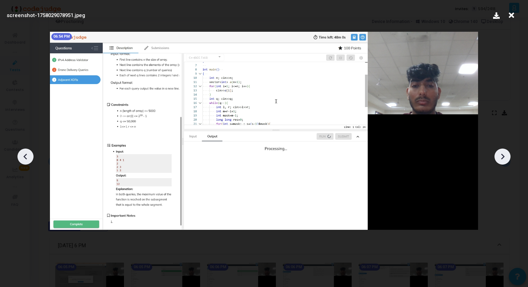
click at [504, 158] on icon at bounding box center [502, 157] width 10 height 10
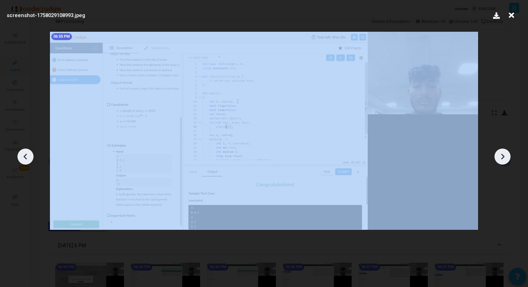
click at [504, 158] on icon at bounding box center [502, 157] width 10 height 10
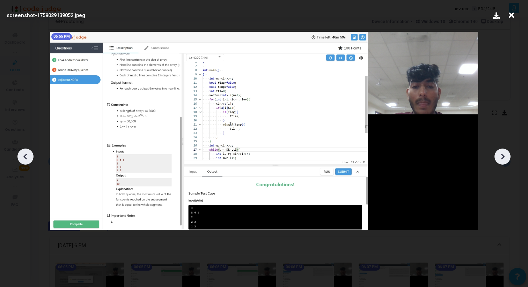
click at [504, 158] on icon at bounding box center [502, 157] width 10 height 10
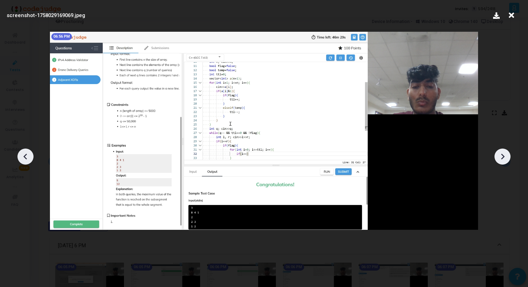
click at [31, 162] on div at bounding box center [25, 157] width 16 height 16
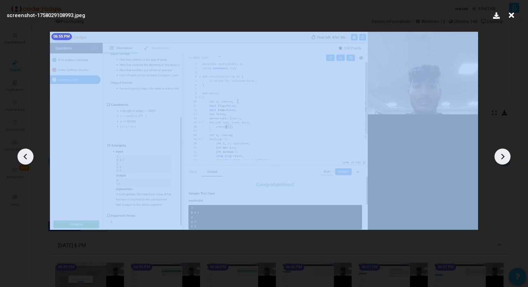
click at [31, 162] on div at bounding box center [25, 157] width 16 height 16
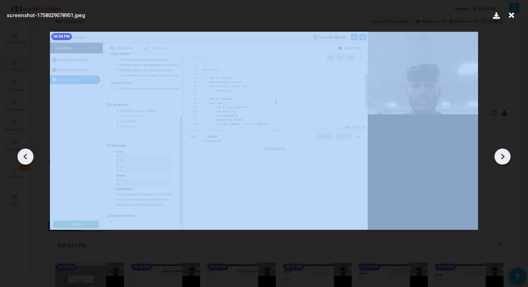
click at [31, 162] on div at bounding box center [25, 157] width 16 height 16
click at [500, 158] on icon at bounding box center [502, 157] width 10 height 10
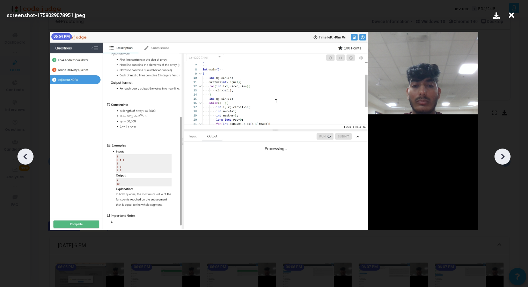
click at [500, 158] on icon at bounding box center [502, 157] width 10 height 10
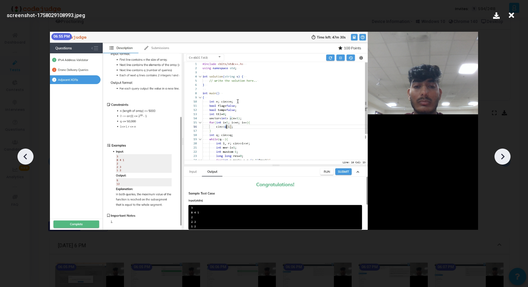
click at [500, 158] on icon at bounding box center [502, 157] width 10 height 10
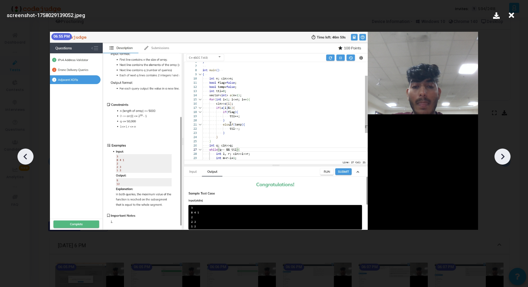
click at [500, 158] on icon at bounding box center [502, 157] width 10 height 10
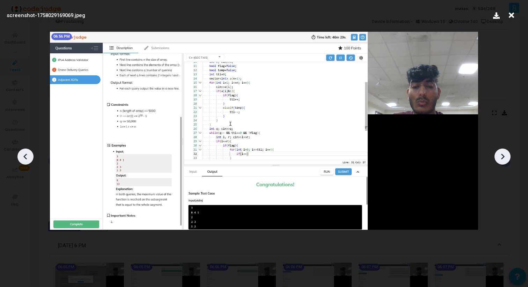
click at [500, 158] on icon at bounding box center [502, 157] width 10 height 10
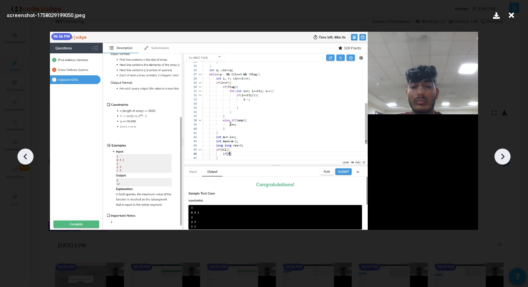
click at [500, 158] on icon at bounding box center [502, 157] width 10 height 10
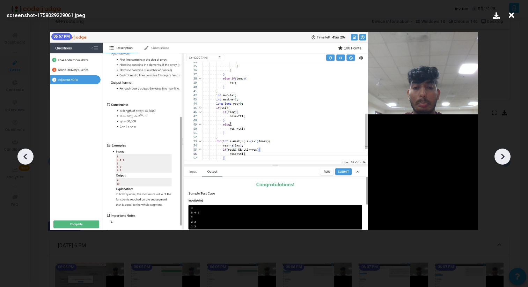
click at [500, 158] on icon at bounding box center [502, 157] width 10 height 10
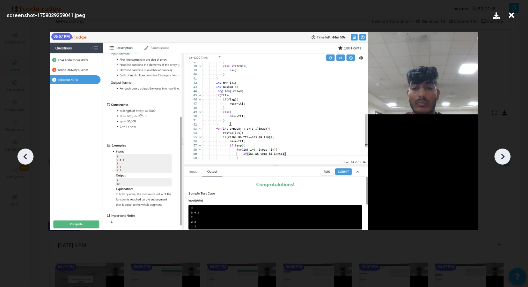
click at [500, 158] on icon at bounding box center [502, 157] width 10 height 10
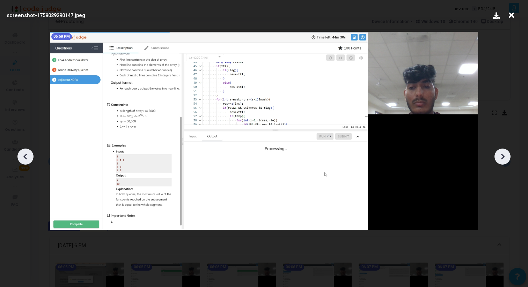
click at [500, 158] on icon at bounding box center [502, 157] width 10 height 10
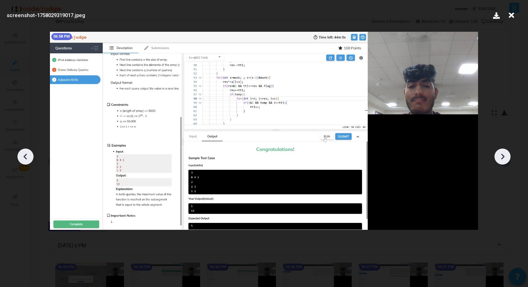
click at [500, 158] on icon at bounding box center [502, 157] width 10 height 10
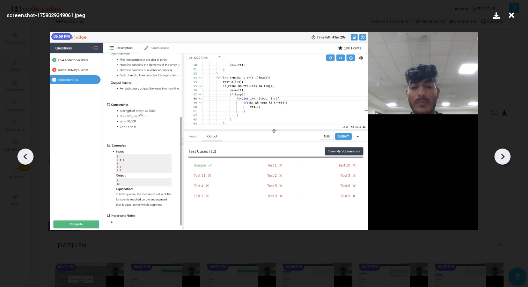
click at [500, 158] on icon at bounding box center [502, 157] width 10 height 10
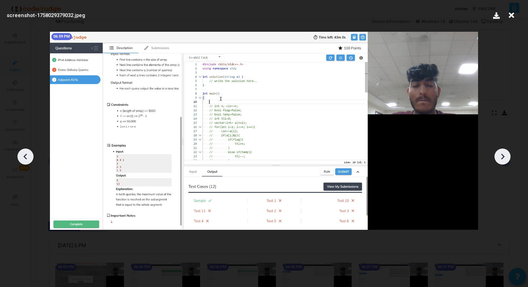
click at [500, 158] on icon at bounding box center [502, 157] width 10 height 10
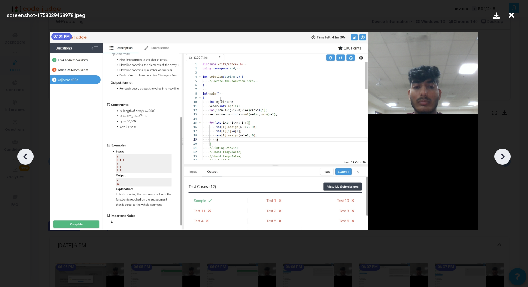
click at [500, 158] on icon at bounding box center [502, 157] width 10 height 10
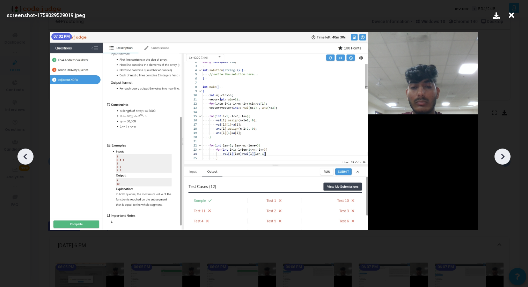
click at [500, 158] on icon at bounding box center [502, 157] width 10 height 10
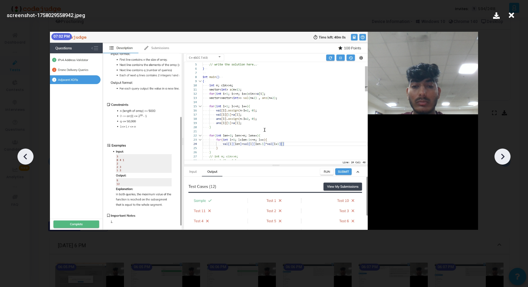
click at [500, 158] on icon at bounding box center [502, 157] width 10 height 10
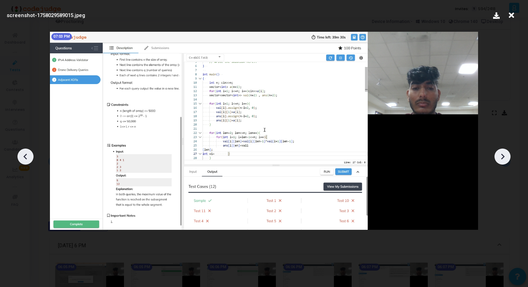
click at [500, 158] on icon at bounding box center [502, 157] width 10 height 10
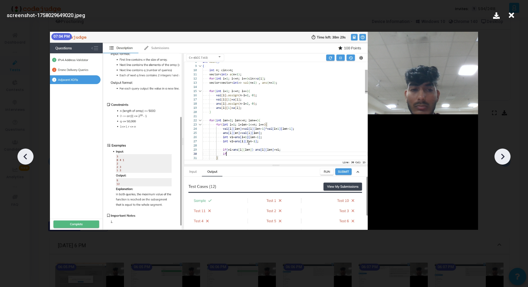
click at [500, 158] on icon at bounding box center [502, 157] width 10 height 10
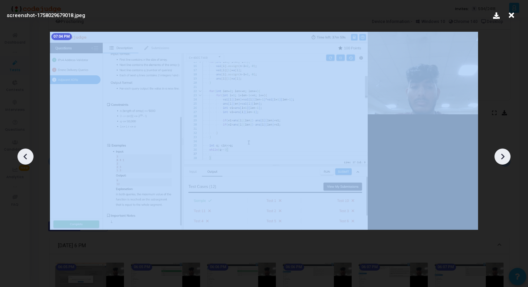
click at [500, 158] on icon at bounding box center [502, 157] width 10 height 10
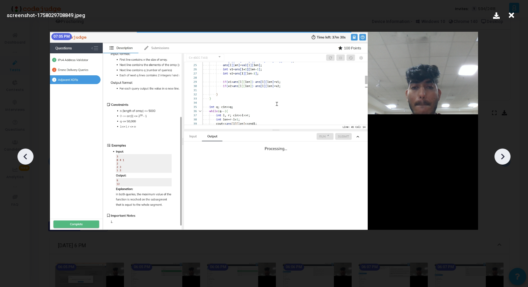
click at [500, 158] on icon at bounding box center [502, 157] width 10 height 10
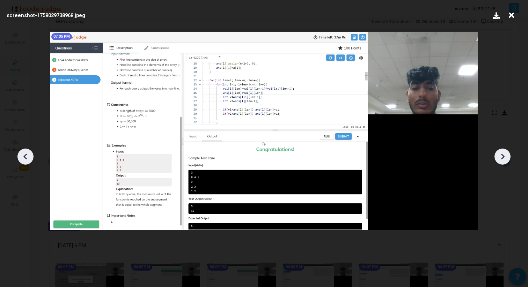
click at [500, 158] on icon at bounding box center [502, 157] width 10 height 10
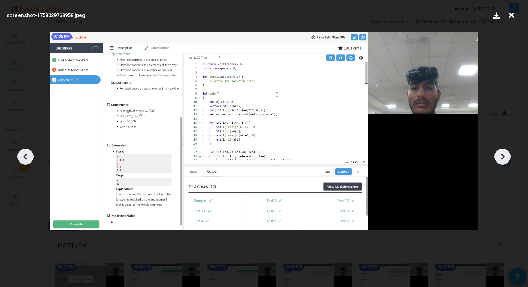
click at [500, 158] on icon at bounding box center [502, 157] width 10 height 10
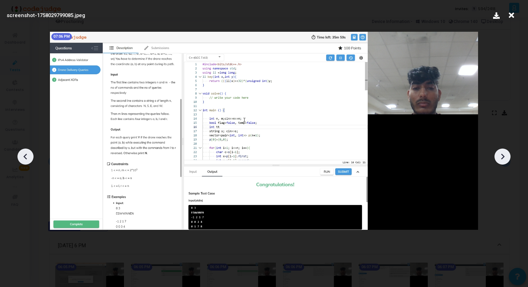
click at [500, 158] on icon at bounding box center [502, 157] width 10 height 10
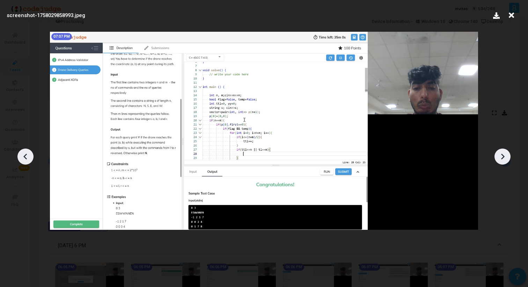
click at [500, 158] on icon at bounding box center [502, 157] width 10 height 10
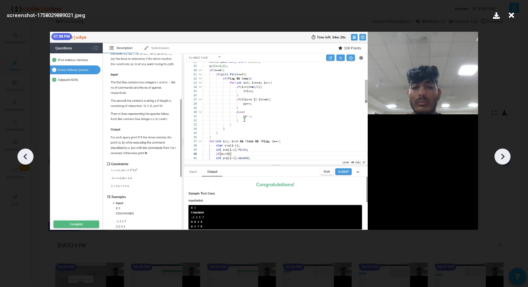
click at [500, 158] on icon at bounding box center [502, 157] width 10 height 10
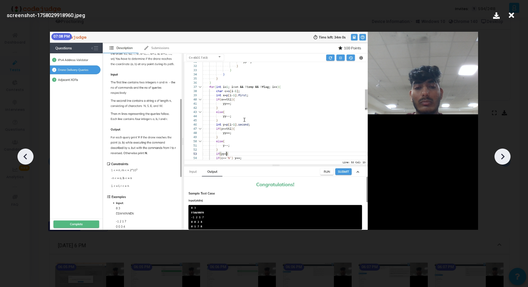
click at [500, 158] on icon at bounding box center [502, 157] width 10 height 10
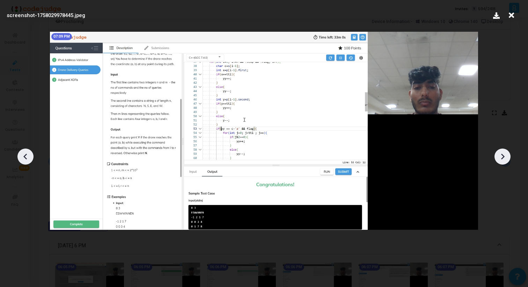
click at [500, 158] on icon at bounding box center [502, 157] width 10 height 10
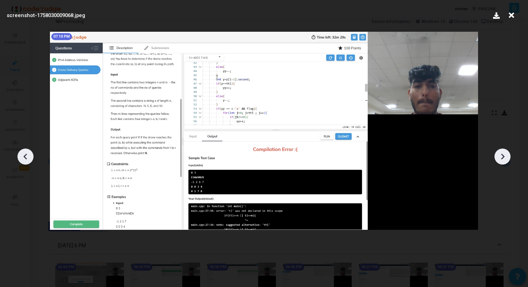
click at [500, 158] on icon at bounding box center [502, 157] width 10 height 10
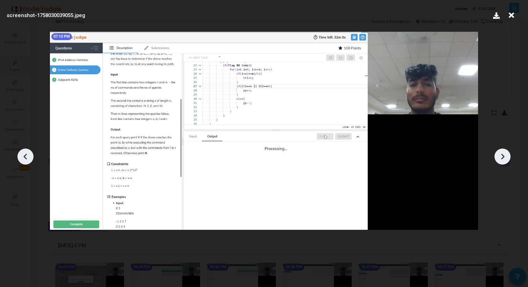
click at [500, 158] on icon at bounding box center [502, 157] width 10 height 10
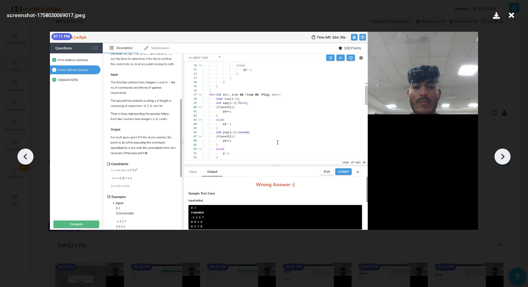
click at [500, 158] on icon at bounding box center [502, 157] width 10 height 10
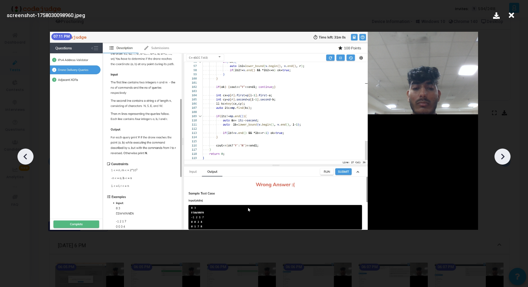
click at [500, 158] on icon at bounding box center [502, 157] width 10 height 10
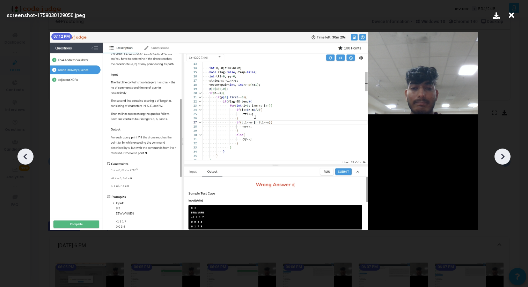
click at [500, 158] on icon at bounding box center [502, 157] width 10 height 10
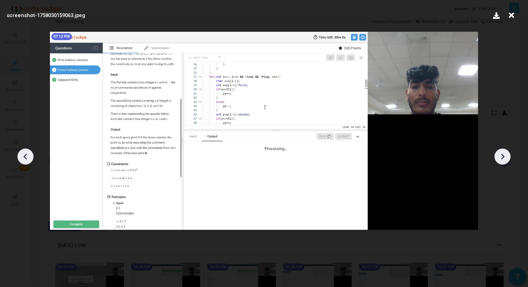
click at [500, 158] on icon at bounding box center [502, 157] width 10 height 10
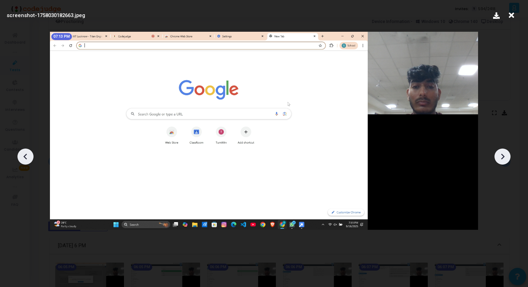
click at [505, 155] on icon at bounding box center [502, 157] width 10 height 10
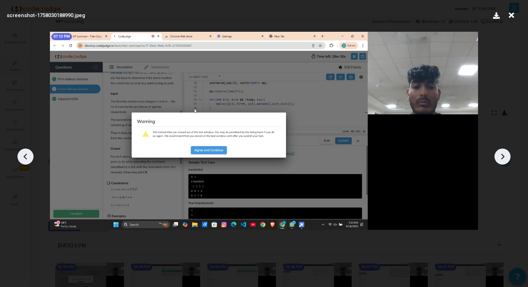
click at [505, 155] on icon at bounding box center [502, 157] width 10 height 10
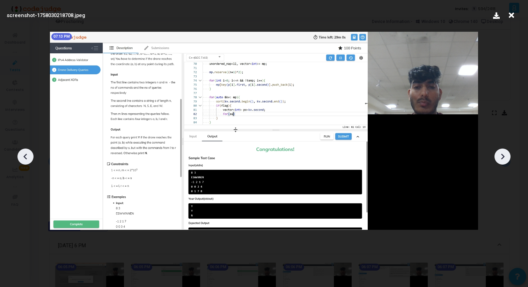
click at [505, 155] on icon at bounding box center [502, 157] width 10 height 10
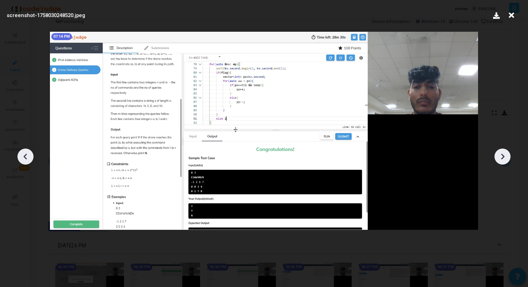
click at [505, 155] on icon at bounding box center [502, 157] width 10 height 10
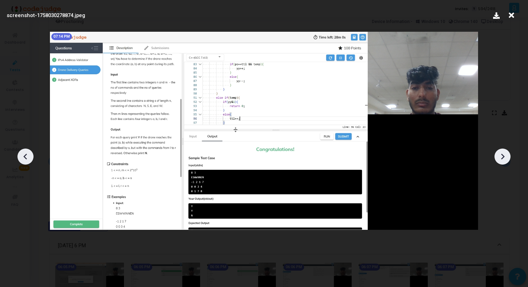
click at [505, 155] on icon at bounding box center [502, 157] width 10 height 10
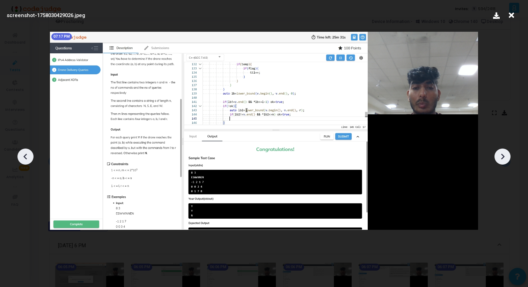
click at [505, 155] on icon at bounding box center [502, 157] width 10 height 10
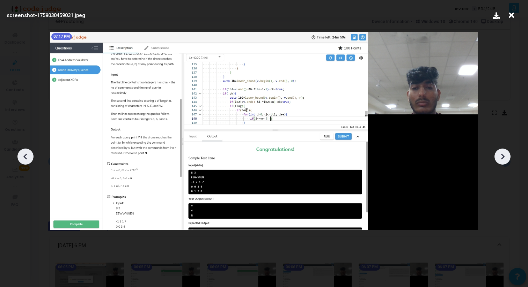
click at [505, 155] on icon at bounding box center [502, 157] width 10 height 10
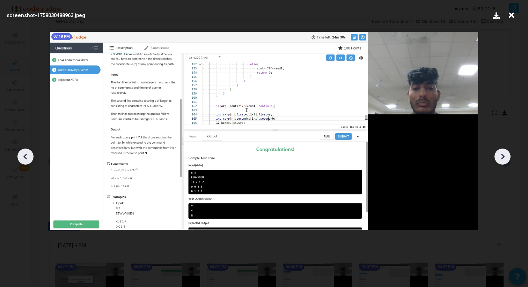
click at [505, 155] on icon at bounding box center [502, 157] width 10 height 10
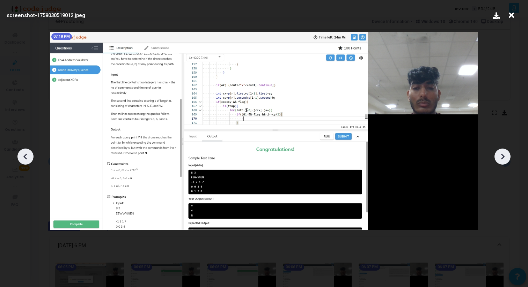
click at [505, 155] on icon at bounding box center [502, 157] width 10 height 10
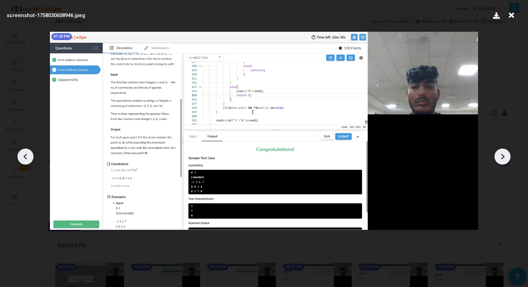
click at [505, 155] on icon at bounding box center [502, 157] width 10 height 10
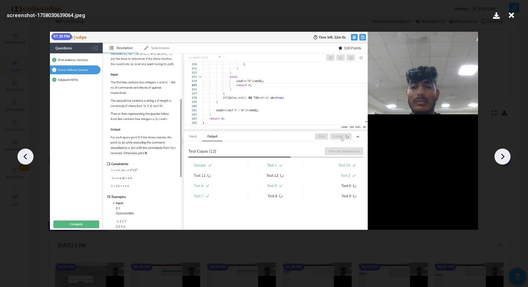
click at [505, 155] on icon at bounding box center [502, 157] width 10 height 10
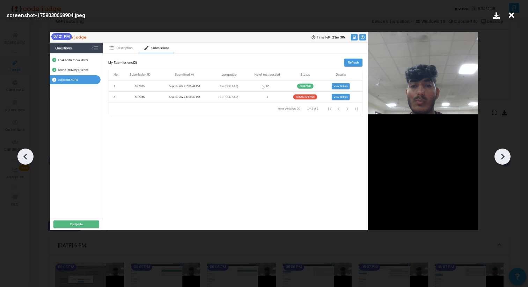
click at [505, 155] on icon at bounding box center [502, 157] width 10 height 10
click at [28, 157] on icon at bounding box center [25, 157] width 10 height 10
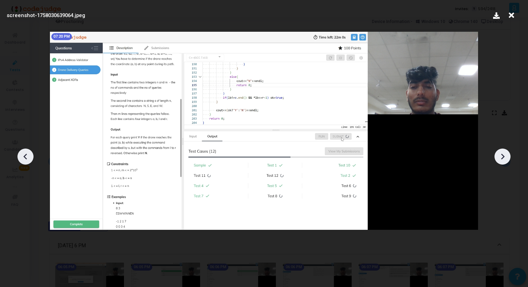
click at [28, 157] on icon at bounding box center [25, 157] width 10 height 10
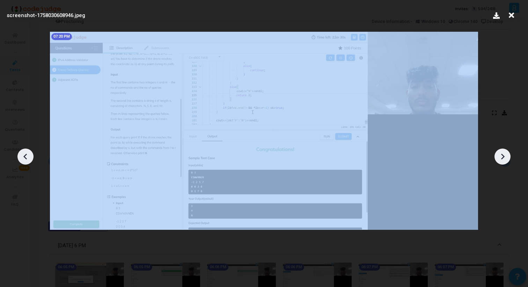
click at [28, 157] on icon at bounding box center [25, 157] width 10 height 10
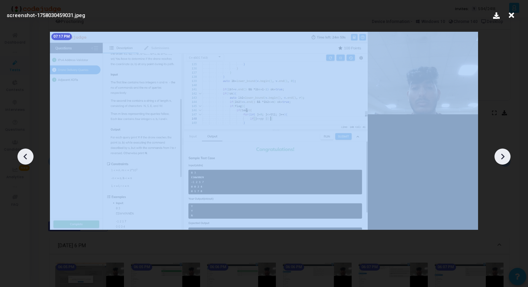
click at [28, 157] on icon at bounding box center [25, 157] width 10 height 10
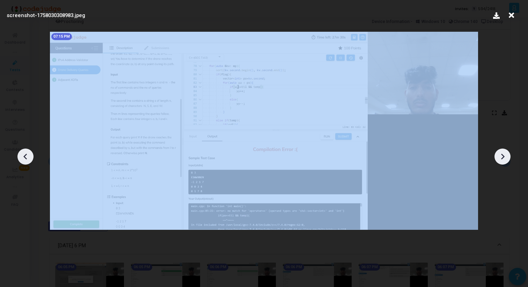
click at [28, 157] on icon at bounding box center [25, 157] width 10 height 10
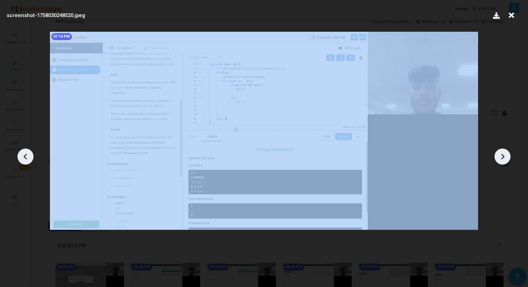
click at [28, 157] on icon at bounding box center [25, 157] width 10 height 10
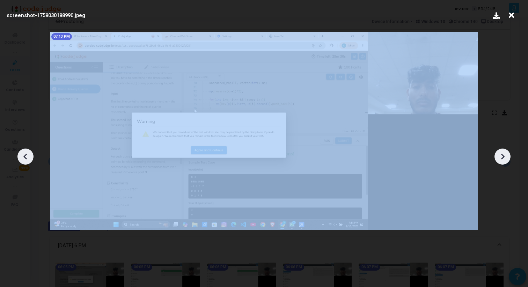
click at [28, 157] on icon at bounding box center [25, 157] width 10 height 10
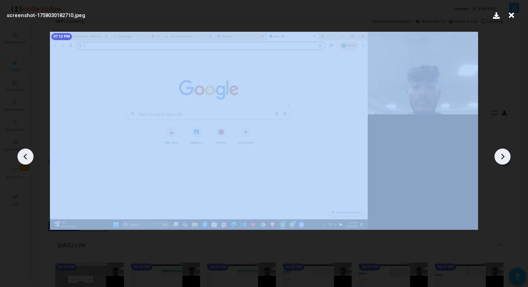
click at [28, 157] on icon at bounding box center [25, 157] width 10 height 10
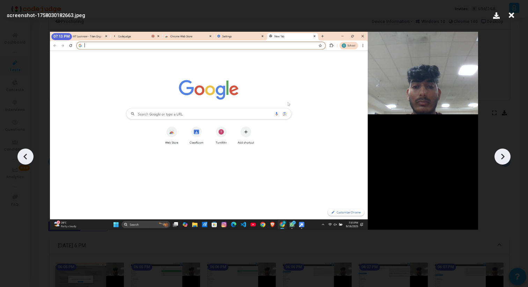
click at [513, 15] on icon at bounding box center [511, 15] width 11 height 13
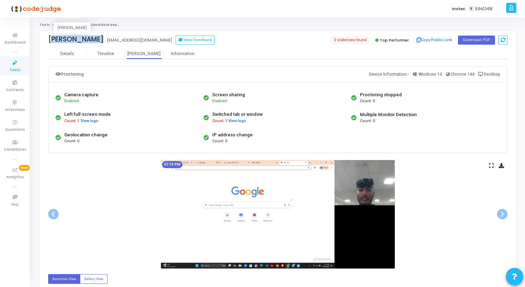
drag, startPoint x: 50, startPoint y: 39, endPoint x: 86, endPoint y: 39, distance: 36.3
click at [86, 39] on div "[PERSON_NAME]" at bounding box center [76, 39] width 56 height 8
copy div "[PERSON_NAME]"
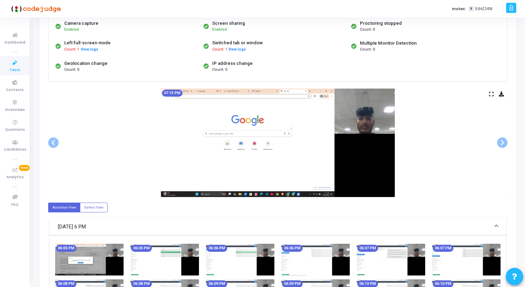
scroll to position [86, 0]
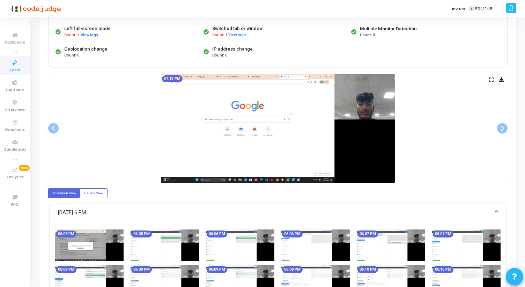
click at [105, 241] on img at bounding box center [89, 246] width 68 height 32
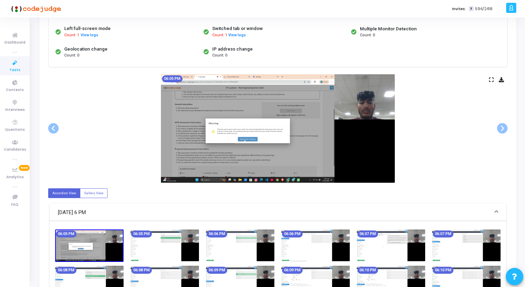
click at [490, 82] on icon at bounding box center [491, 80] width 5 height 4
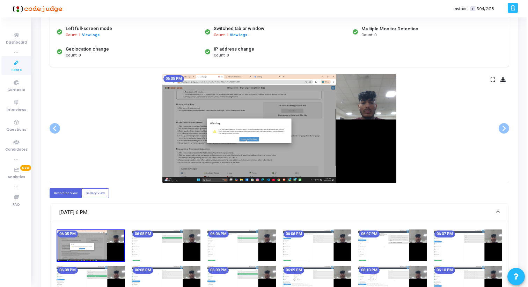
scroll to position [0, 0]
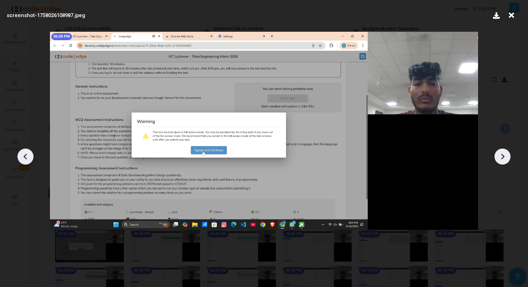
click at [501, 153] on icon at bounding box center [502, 157] width 10 height 10
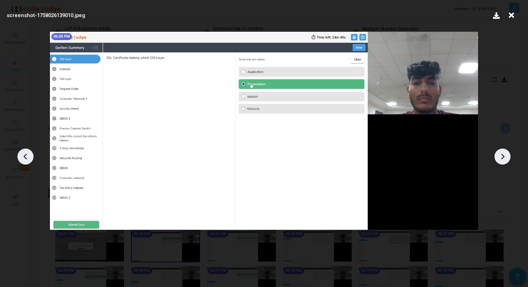
click at [501, 153] on icon at bounding box center [502, 157] width 10 height 10
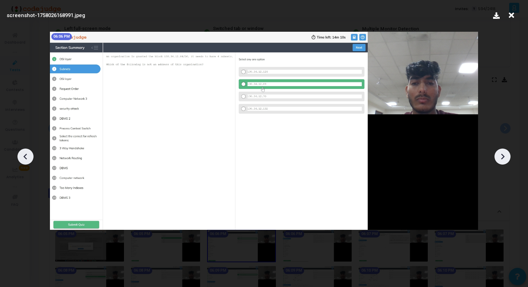
click at [501, 153] on icon at bounding box center [502, 157] width 10 height 10
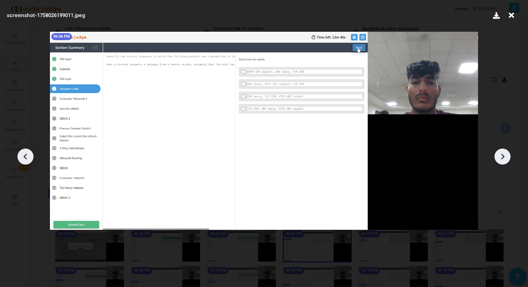
click at [501, 153] on icon at bounding box center [502, 157] width 10 height 10
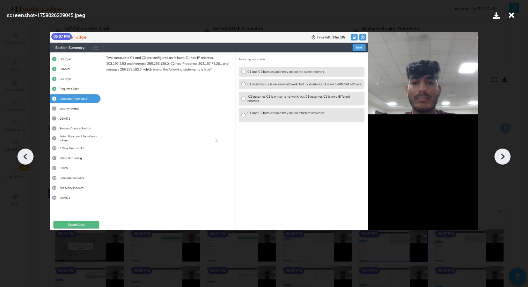
click at [501, 153] on icon at bounding box center [502, 157] width 10 height 10
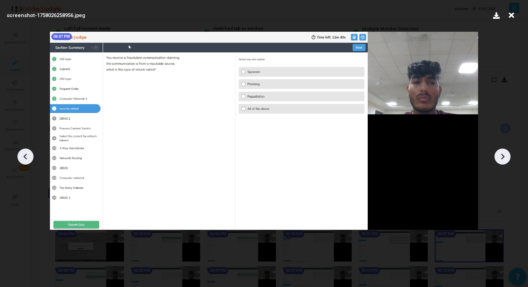
click at [501, 153] on icon at bounding box center [502, 157] width 10 height 10
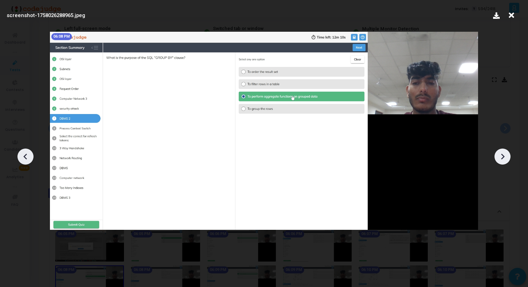
click at [501, 153] on icon at bounding box center [502, 157] width 10 height 10
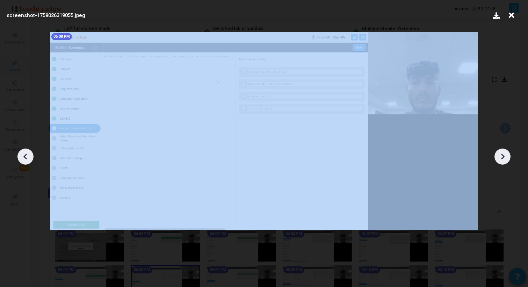
click at [501, 153] on icon at bounding box center [502, 157] width 10 height 10
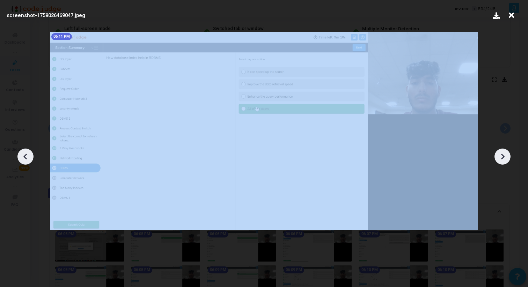
click at [501, 153] on icon at bounding box center [502, 157] width 10 height 10
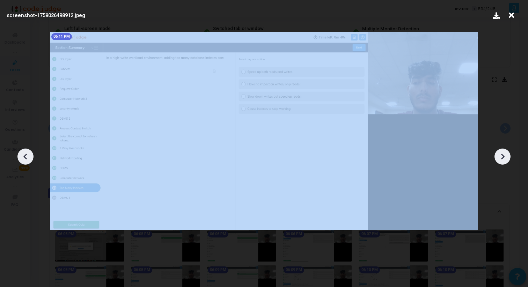
click at [501, 153] on icon at bounding box center [502, 157] width 10 height 10
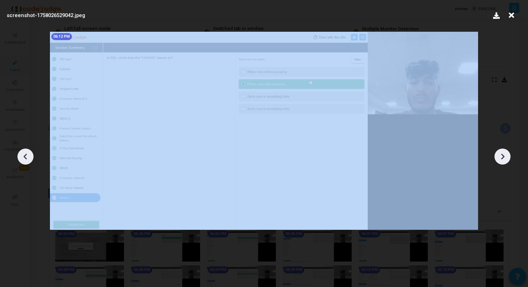
click at [501, 153] on icon at bounding box center [502, 157] width 10 height 10
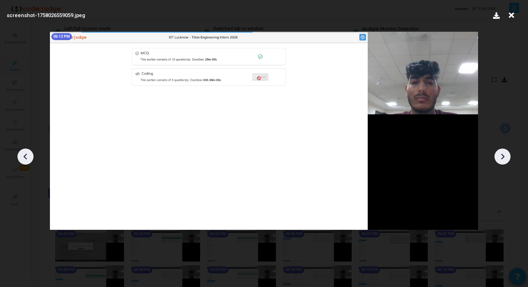
click at [30, 153] on icon at bounding box center [25, 157] width 10 height 10
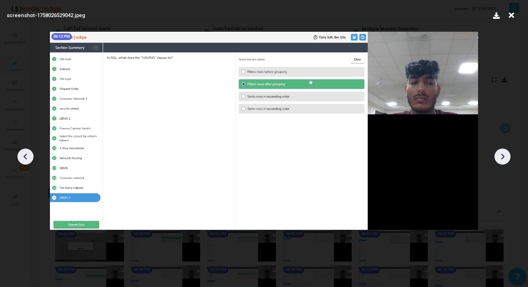
click at [30, 153] on icon at bounding box center [25, 157] width 10 height 10
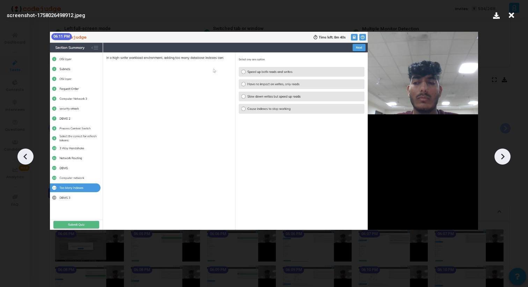
click at [30, 153] on icon at bounding box center [25, 157] width 10 height 10
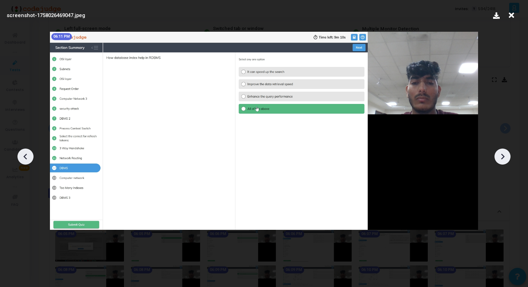
click at [30, 153] on icon at bounding box center [25, 157] width 10 height 10
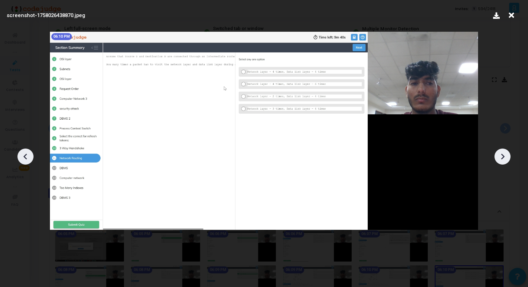
click at [507, 153] on icon at bounding box center [502, 157] width 10 height 10
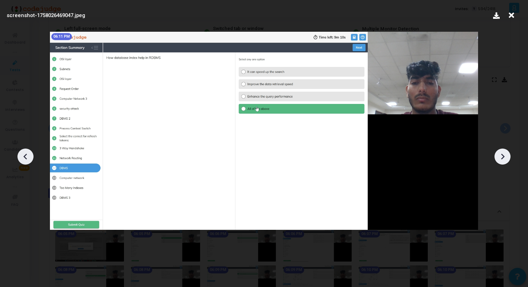
click at [507, 153] on icon at bounding box center [502, 157] width 10 height 10
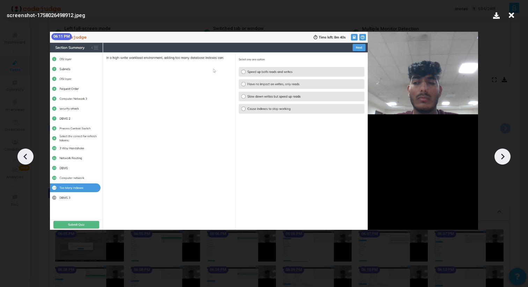
click at [507, 153] on icon at bounding box center [502, 157] width 10 height 10
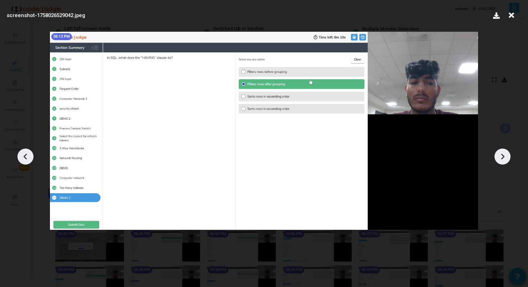
click at [507, 153] on icon at bounding box center [502, 157] width 10 height 10
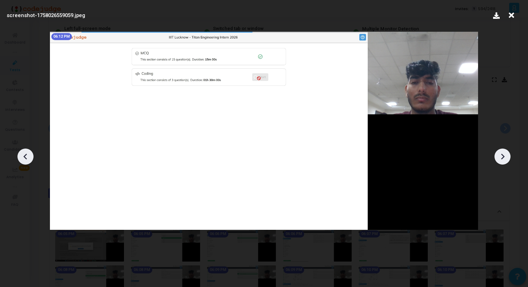
click at [507, 153] on icon at bounding box center [502, 157] width 10 height 10
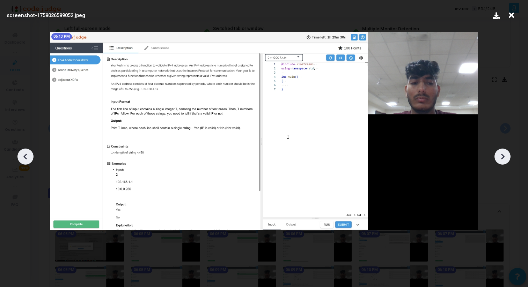
click at [507, 153] on icon at bounding box center [502, 157] width 10 height 10
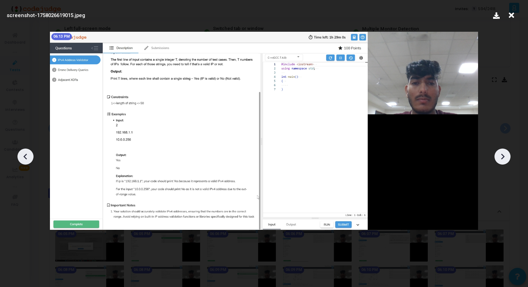
click at [507, 153] on icon at bounding box center [502, 157] width 10 height 10
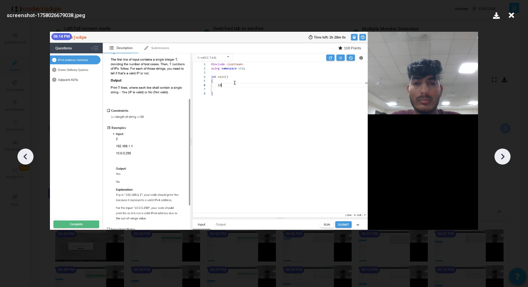
click at [507, 153] on icon at bounding box center [502, 157] width 10 height 10
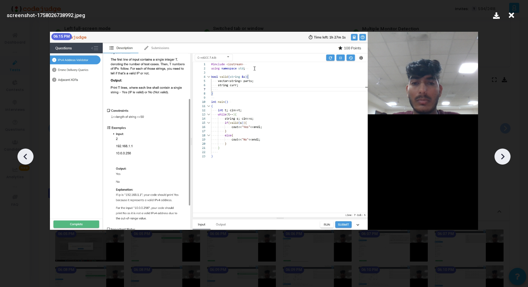
click at [507, 153] on icon at bounding box center [502, 157] width 10 height 10
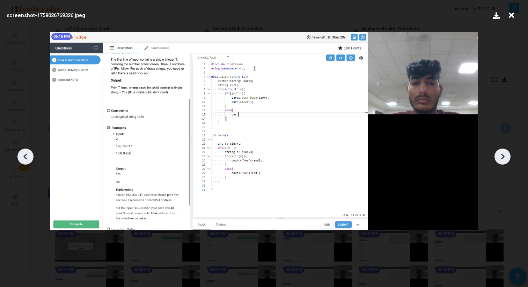
click at [507, 153] on icon at bounding box center [502, 157] width 10 height 10
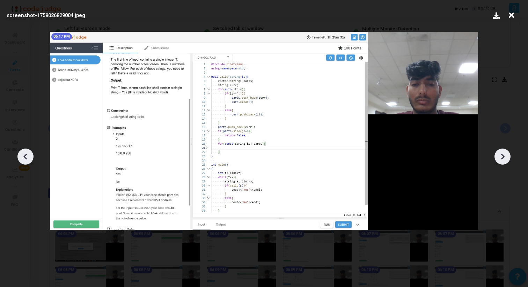
click at [507, 153] on icon at bounding box center [502, 157] width 10 height 10
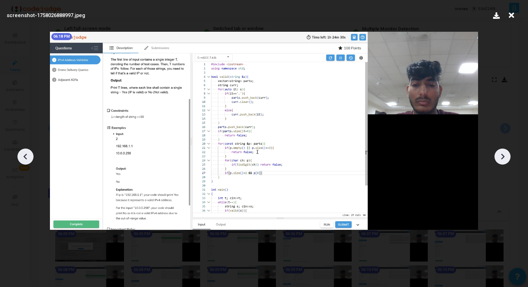
click at [507, 153] on icon at bounding box center [502, 157] width 10 height 10
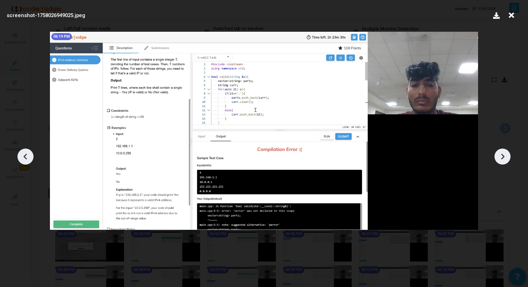
click at [507, 153] on icon at bounding box center [502, 157] width 10 height 10
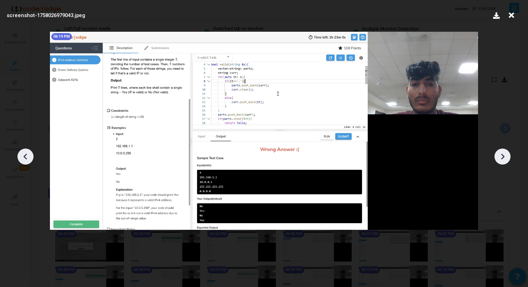
click at [507, 153] on icon at bounding box center [502, 157] width 10 height 10
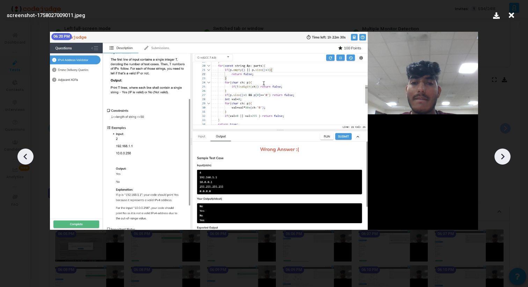
click at [507, 153] on icon at bounding box center [502, 157] width 10 height 10
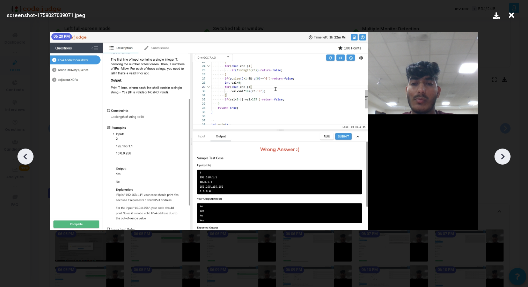
click at [507, 153] on icon at bounding box center [502, 157] width 10 height 10
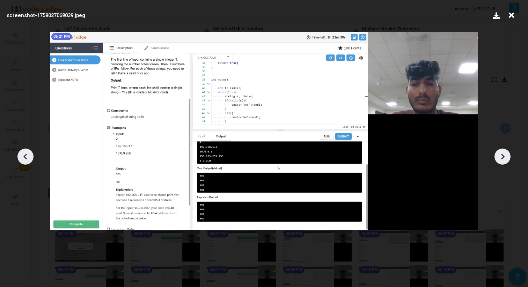
click at [507, 153] on icon at bounding box center [502, 157] width 10 height 10
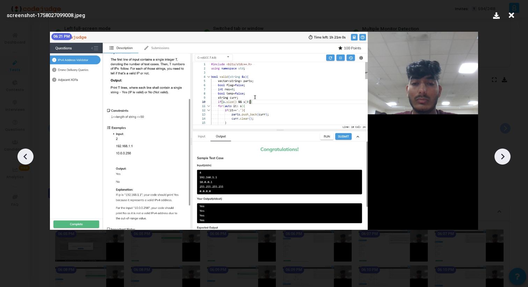
click at [507, 153] on icon at bounding box center [502, 157] width 10 height 10
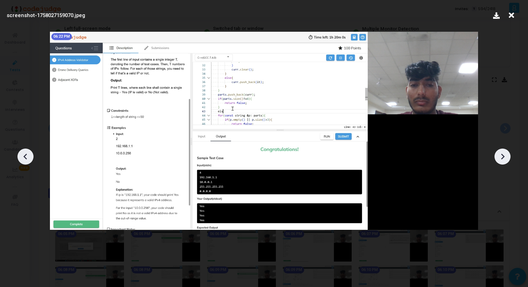
click at [507, 153] on icon at bounding box center [502, 157] width 10 height 10
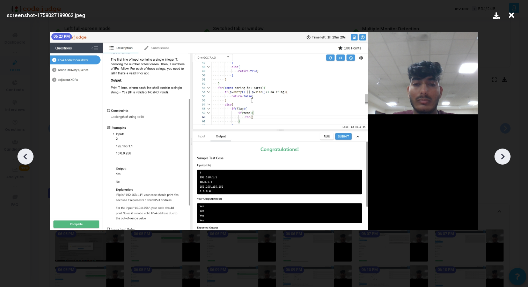
click at [507, 153] on icon at bounding box center [502, 157] width 10 height 10
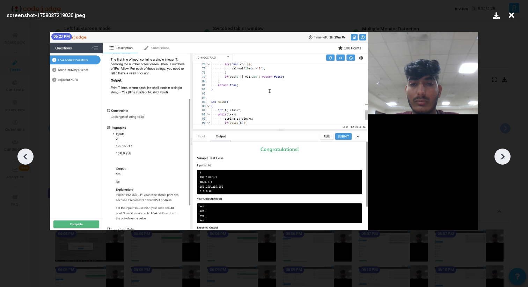
click at [507, 153] on icon at bounding box center [502, 157] width 10 height 10
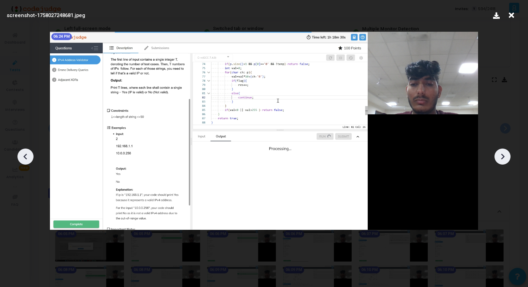
click at [507, 153] on icon at bounding box center [502, 157] width 10 height 10
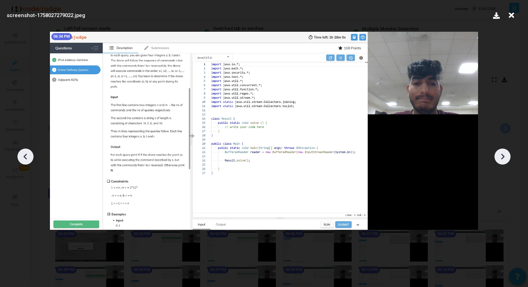
click at [507, 153] on icon at bounding box center [502, 157] width 10 height 10
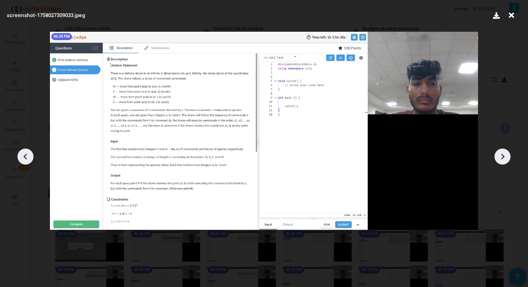
click at [507, 153] on icon at bounding box center [502, 157] width 10 height 10
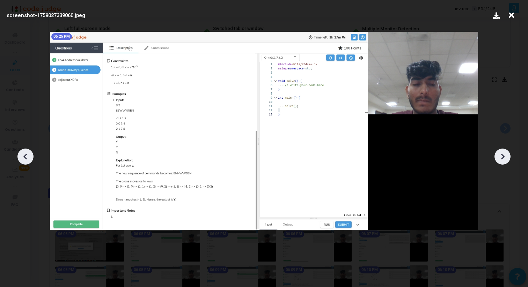
click at [507, 153] on icon at bounding box center [502, 157] width 10 height 10
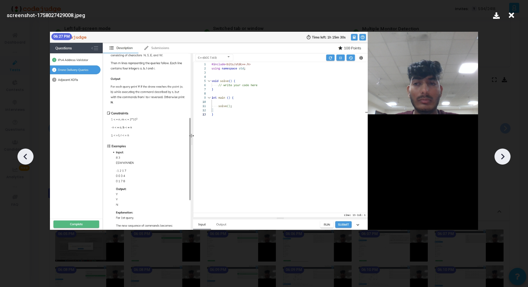
click at [507, 153] on icon at bounding box center [502, 157] width 10 height 10
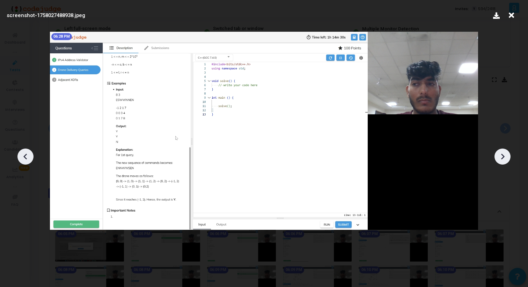
click at [507, 153] on icon at bounding box center [502, 157] width 10 height 10
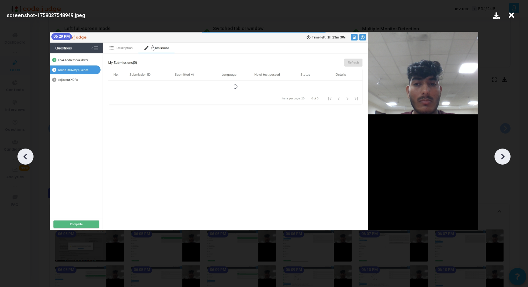
click at [507, 153] on icon at bounding box center [502, 157] width 10 height 10
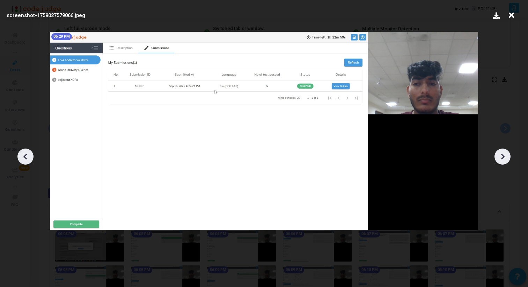
click at [507, 153] on icon at bounding box center [502, 157] width 10 height 10
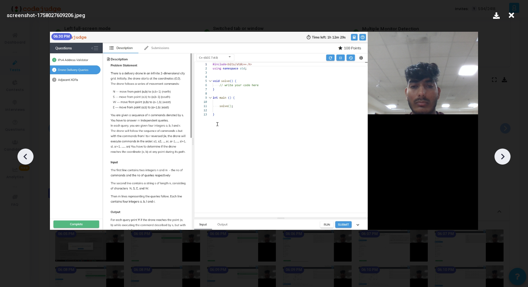
click at [507, 153] on icon at bounding box center [502, 157] width 10 height 10
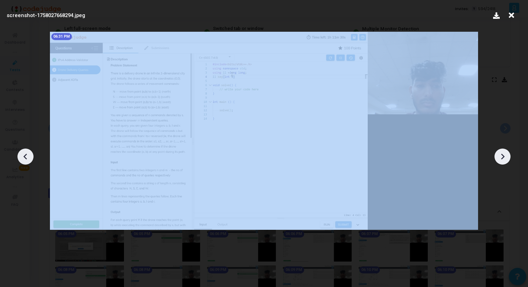
click at [507, 153] on icon at bounding box center [502, 157] width 10 height 10
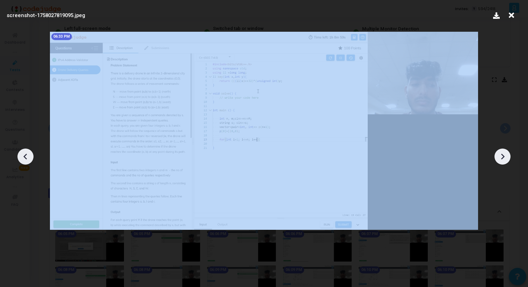
click at [507, 153] on icon at bounding box center [502, 157] width 10 height 10
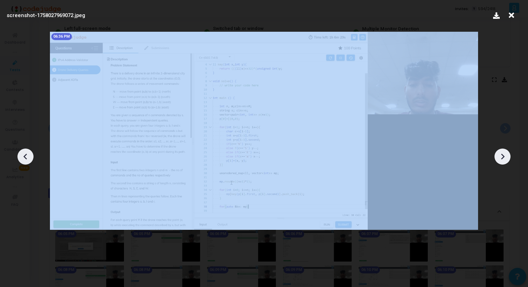
click at [507, 153] on icon at bounding box center [502, 157] width 10 height 10
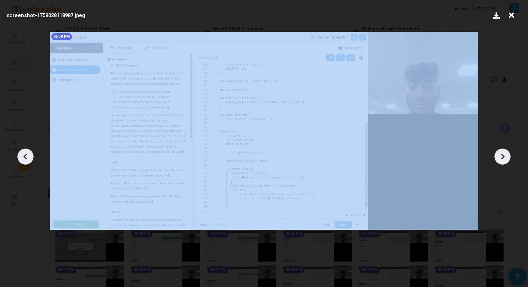
click at [507, 153] on icon at bounding box center [502, 157] width 10 height 10
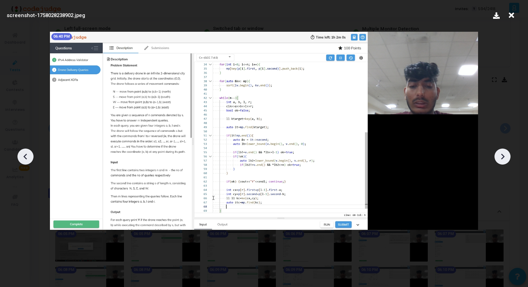
click at [507, 153] on icon at bounding box center [502, 157] width 10 height 10
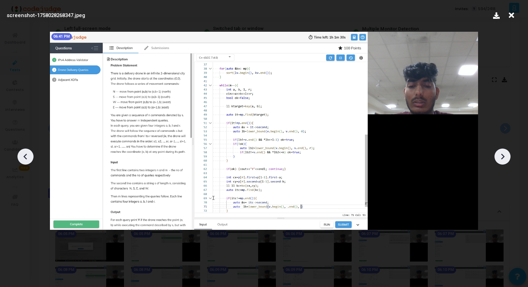
click at [507, 153] on icon at bounding box center [502, 157] width 10 height 10
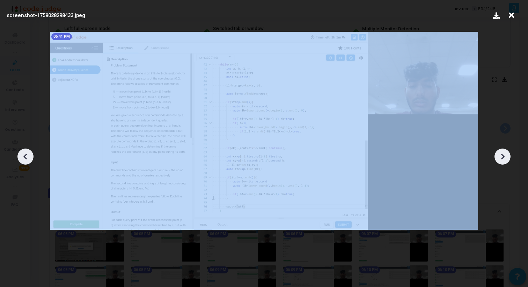
click at [507, 153] on icon at bounding box center [502, 157] width 10 height 10
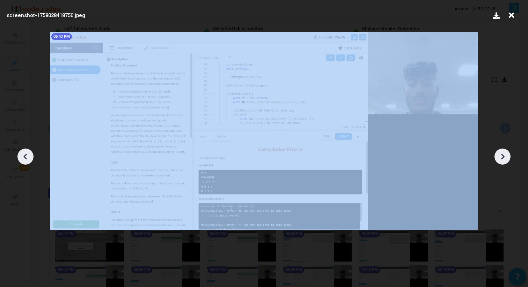
click at [507, 153] on icon at bounding box center [502, 157] width 10 height 10
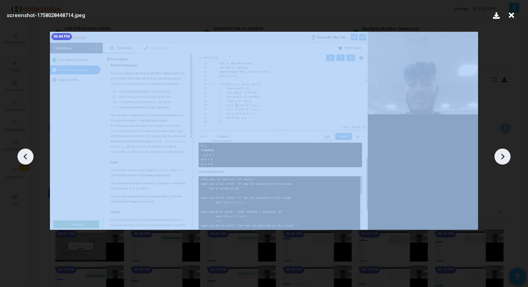
click at [507, 153] on icon at bounding box center [502, 157] width 10 height 10
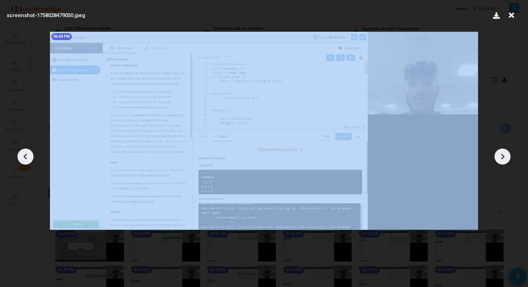
click at [507, 153] on icon at bounding box center [502, 157] width 10 height 10
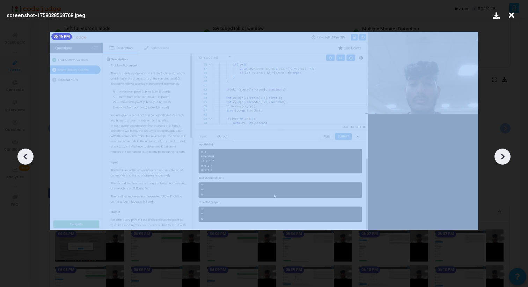
click at [507, 153] on icon at bounding box center [502, 157] width 10 height 10
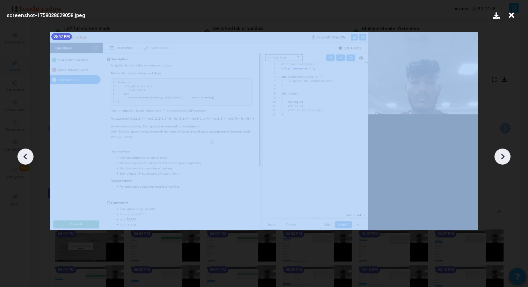
click at [507, 153] on icon at bounding box center [502, 157] width 10 height 10
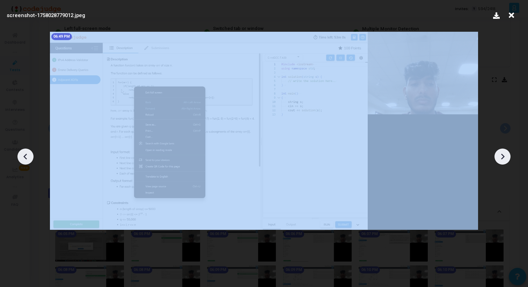
click at [507, 153] on icon at bounding box center [502, 157] width 10 height 10
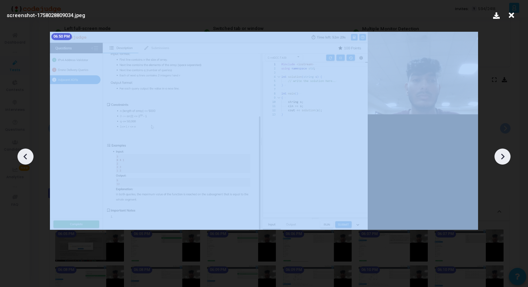
click at [507, 153] on icon at bounding box center [502, 157] width 10 height 10
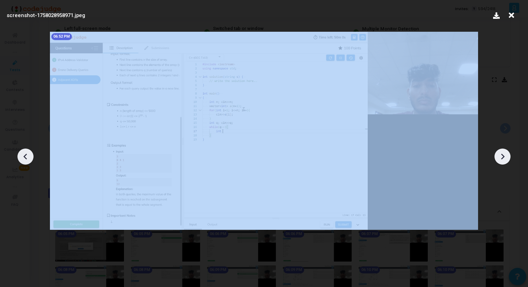
click at [507, 153] on icon at bounding box center [502, 157] width 10 height 10
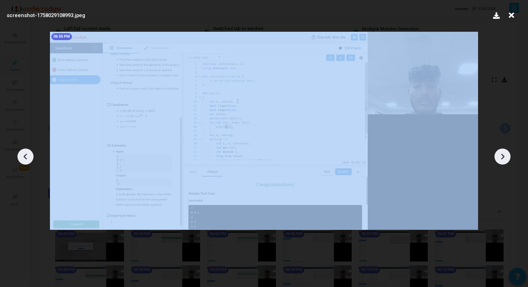
click at [507, 153] on icon at bounding box center [502, 157] width 10 height 10
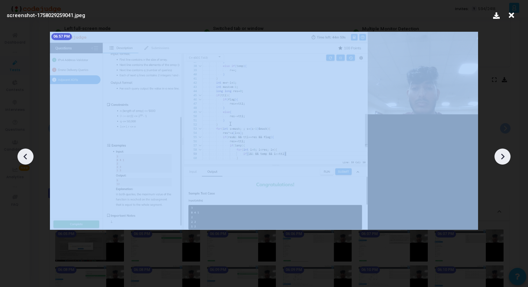
click at [507, 153] on icon at bounding box center [502, 157] width 10 height 10
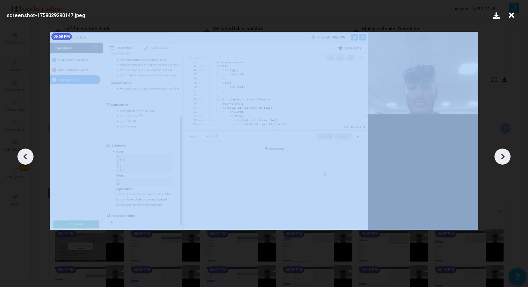
click at [507, 153] on icon at bounding box center [502, 157] width 10 height 10
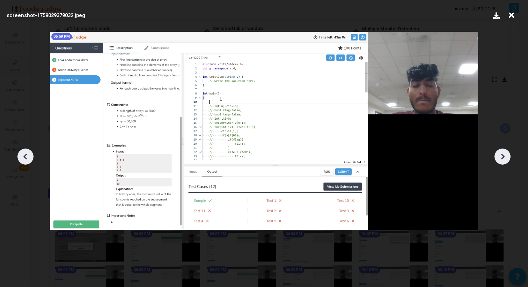
click at [28, 156] on icon at bounding box center [25, 157] width 10 height 10
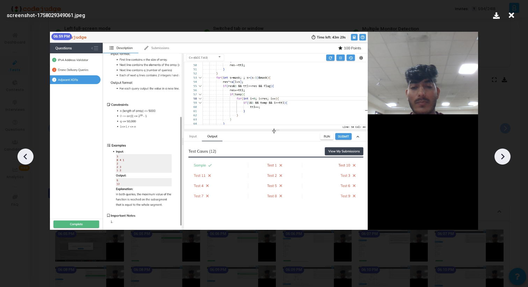
click at [28, 156] on icon at bounding box center [25, 157] width 10 height 10
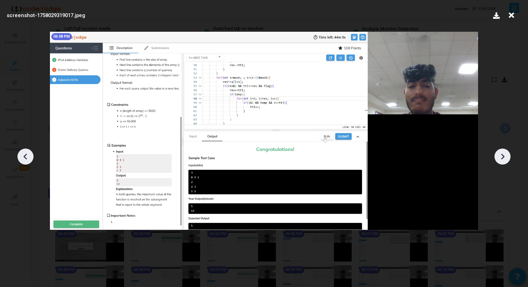
click at [511, 155] on div at bounding box center [264, 154] width 528 height 266
click at [509, 155] on div at bounding box center [502, 157] width 16 height 16
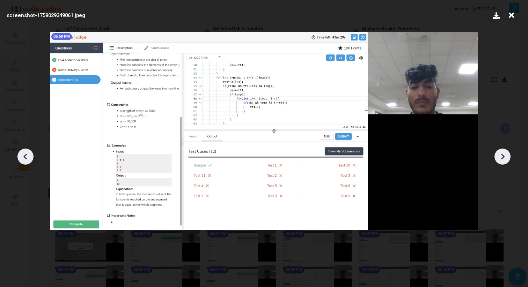
click at [509, 155] on div at bounding box center [502, 157] width 16 height 16
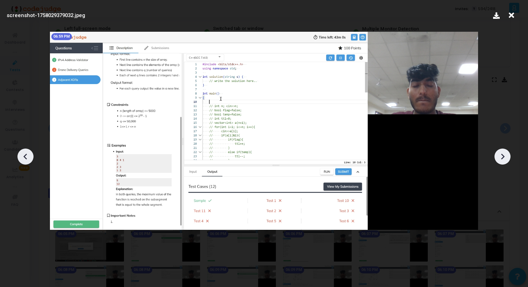
click at [509, 155] on div at bounding box center [502, 157] width 16 height 16
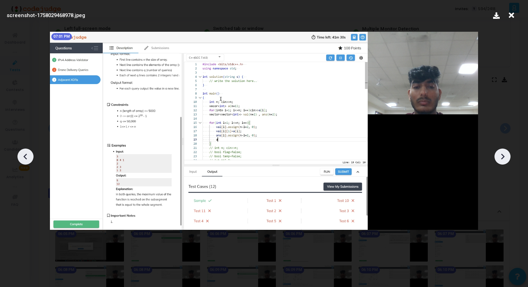
click at [509, 155] on div at bounding box center [502, 157] width 16 height 16
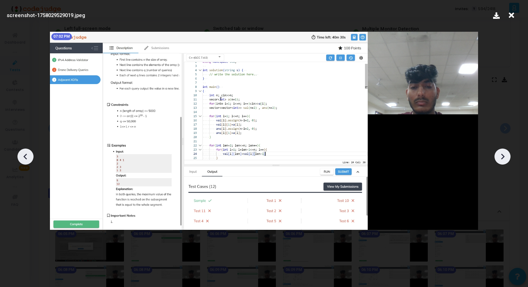
click at [509, 155] on div at bounding box center [502, 157] width 16 height 16
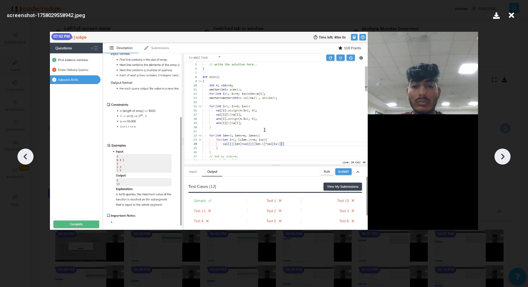
click at [509, 155] on div at bounding box center [502, 157] width 16 height 16
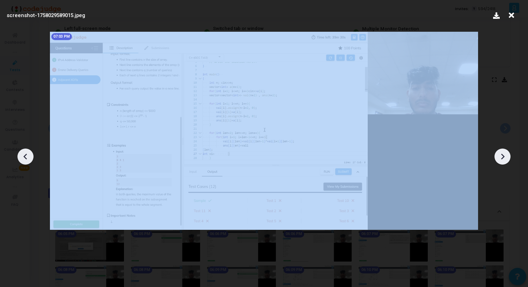
click at [509, 155] on div at bounding box center [502, 157] width 16 height 16
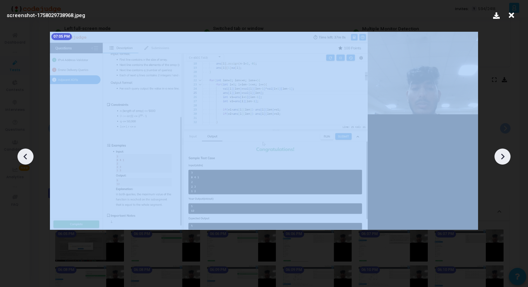
click at [509, 155] on div at bounding box center [502, 157] width 16 height 16
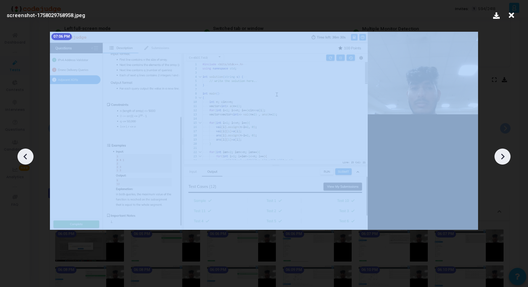
click at [509, 155] on div at bounding box center [502, 157] width 16 height 16
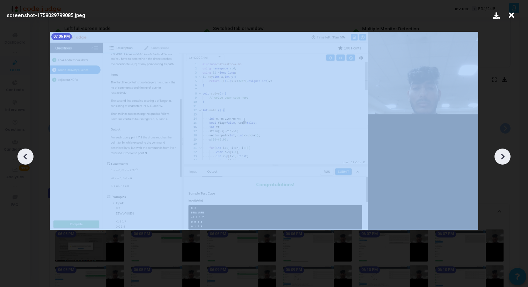
click at [509, 155] on div at bounding box center [502, 157] width 16 height 16
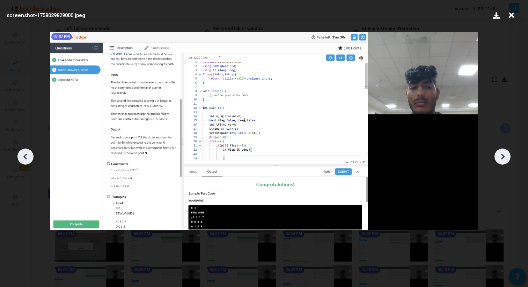
click at [509, 155] on div at bounding box center [502, 157] width 16 height 16
